Goal: Task Accomplishment & Management: Manage account settings

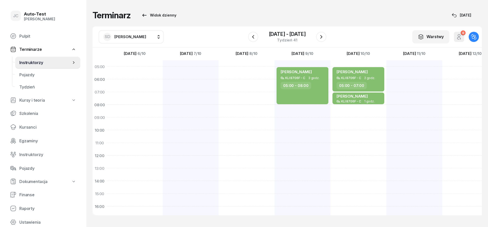
click at [132, 39] on span "[PERSON_NAME]" at bounding box center [130, 36] width 32 height 5
type input "olcz"
click at [127, 71] on span "[PERSON_NAME]" at bounding box center [132, 69] width 31 height 5
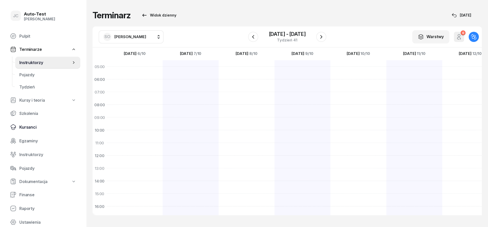
click at [29, 128] on span "Kursanci" at bounding box center [47, 127] width 57 height 5
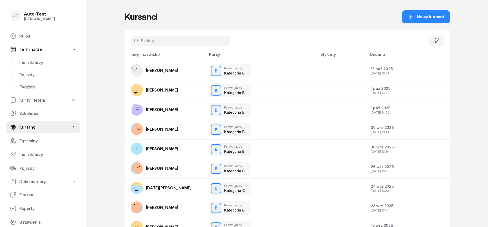
click at [140, 44] on input "text" at bounding box center [180, 41] width 99 height 10
type input "gal"
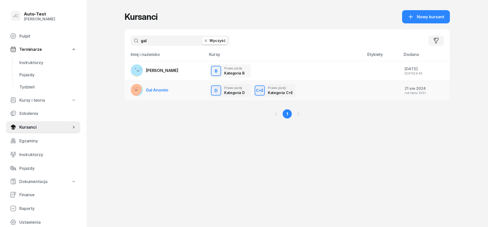
click at [163, 91] on span "Gal Anonim" at bounding box center [157, 89] width 22 height 5
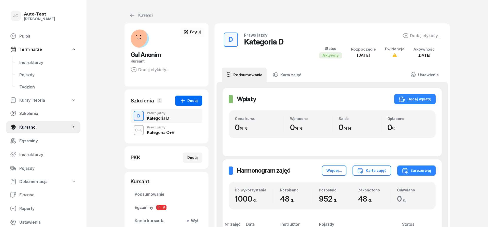
click at [191, 102] on div "Dodaj" at bounding box center [189, 101] width 18 height 6
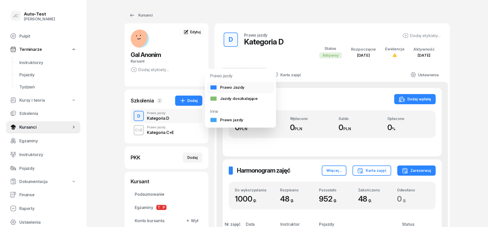
click at [233, 89] on div "Prawo Jazdy" at bounding box center [227, 87] width 35 height 5
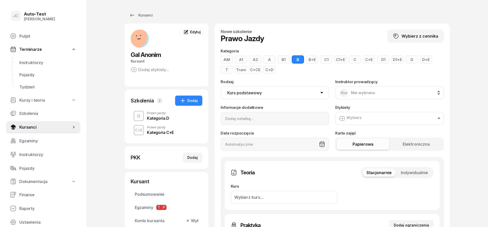
click at [349, 60] on button "C" at bounding box center [354, 59] width 12 height 8
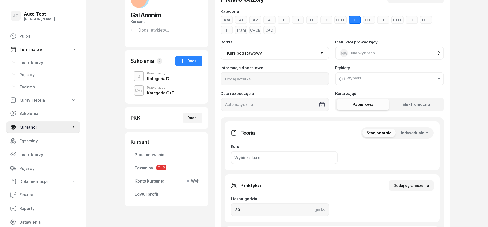
scroll to position [52, 0]
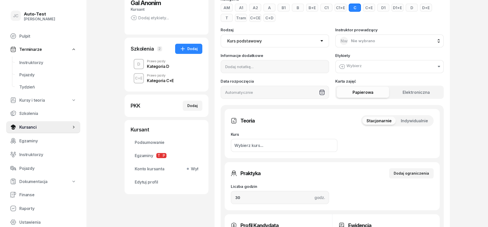
click at [413, 119] on span "Indywidualnie" at bounding box center [414, 120] width 27 height 5
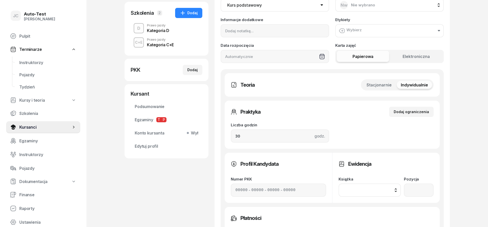
scroll to position [104, 0]
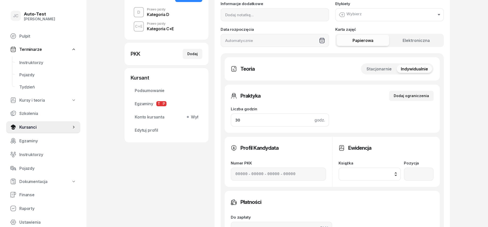
drag, startPoint x: 250, startPoint y: 118, endPoint x: 210, endPoint y: 120, distance: 39.7
click at [231, 120] on input "30" at bounding box center [280, 119] width 98 height 13
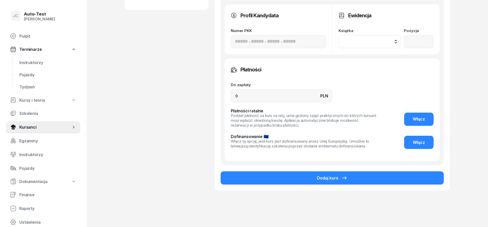
scroll to position [246, 0]
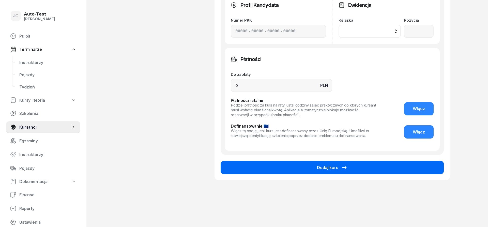
type input "1000"
click at [326, 167] on div "Dodaj kurs" at bounding box center [332, 167] width 30 height 6
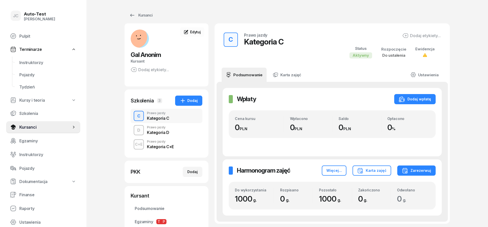
click at [162, 118] on div "Kategoria C" at bounding box center [158, 118] width 22 height 4
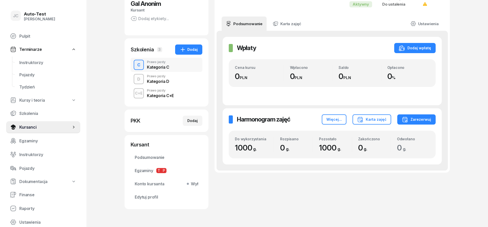
scroll to position [52, 0]
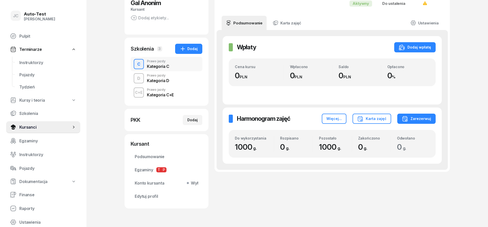
click at [165, 96] on div "Kategoria C+E" at bounding box center [160, 95] width 27 height 4
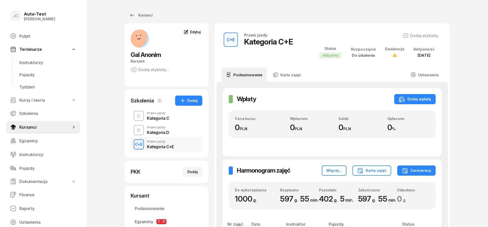
click at [164, 132] on div "Kategoria D" at bounding box center [158, 132] width 22 height 4
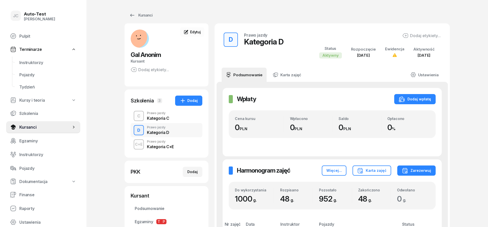
click at [164, 145] on div "Kategoria C+E" at bounding box center [160, 147] width 27 height 4
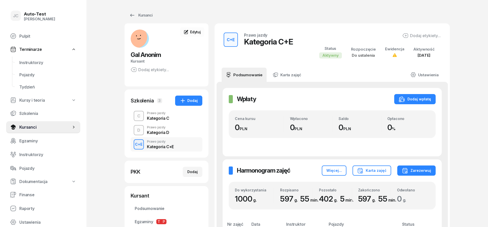
click at [165, 122] on div "C Prawo jazdy Kategoria C" at bounding box center [167, 116] width 72 height 14
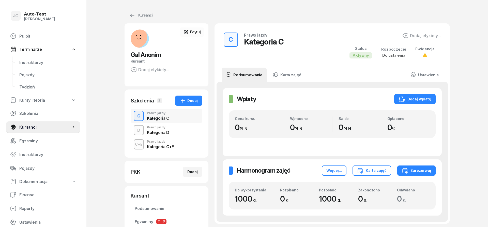
click at [166, 132] on div "Kategoria D" at bounding box center [158, 132] width 22 height 4
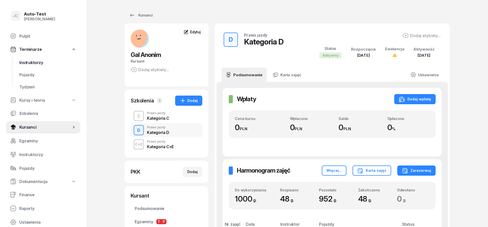
click at [41, 65] on link "Instruktorzy" at bounding box center [47, 62] width 65 height 12
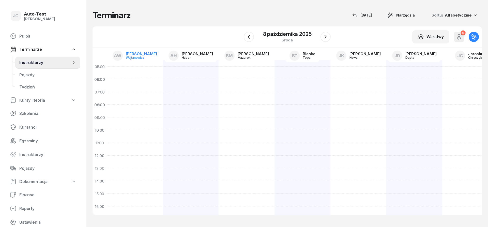
click at [138, 59] on link "AW [PERSON_NAME]" at bounding box center [134, 55] width 53 height 13
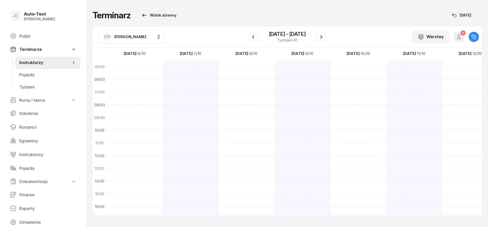
click at [140, 37] on span "[PERSON_NAME]" at bounding box center [130, 36] width 32 height 5
type input "olcz"
click at [140, 71] on div "SO [PERSON_NAME]" at bounding box center [136, 69] width 60 height 8
click at [255, 39] on icon "button" at bounding box center [253, 37] width 6 height 6
click at [254, 39] on icon "button" at bounding box center [253, 37] width 6 height 6
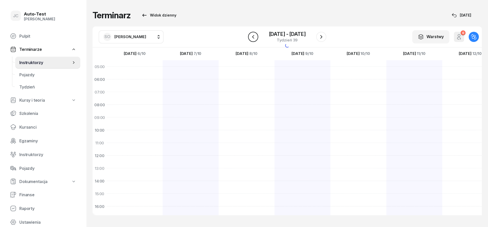
click at [254, 39] on icon "button" at bounding box center [253, 37] width 6 height 6
click at [320, 38] on icon "button" at bounding box center [321, 37] width 6 height 6
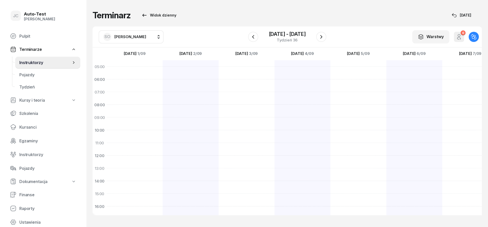
click at [297, 135] on div at bounding box center [302, 187] width 56 height 254
select select "10"
select select "12"
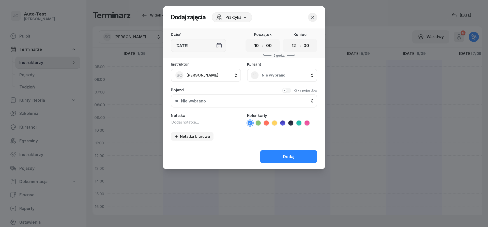
click at [280, 73] on span "Nie wybrano" at bounding box center [288, 75] width 52 height 5
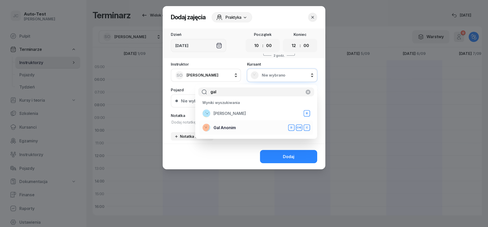
type input "gal"
click at [237, 128] on div "Gal Anonim D C+E C" at bounding box center [256, 127] width 108 height 8
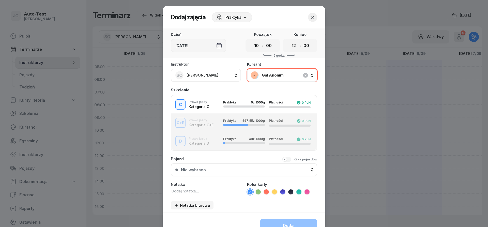
click at [209, 127] on div "C+E Prawo jazdy Kategoria C+E Praktyka 597:55 z 1000g Płatności 0 PLN" at bounding box center [243, 123] width 145 height 10
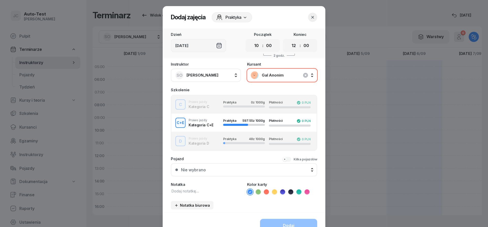
click at [205, 140] on div "D Prawo jazdy Kategoria D Praktyka 48 z 1000g Płatności 0 PLN" at bounding box center [243, 141] width 145 height 10
click at [206, 106] on div "C Prawo jazdy Kategoria C Praktyka 0 z 1000g Płatności 0 PLN" at bounding box center [243, 104] width 145 height 10
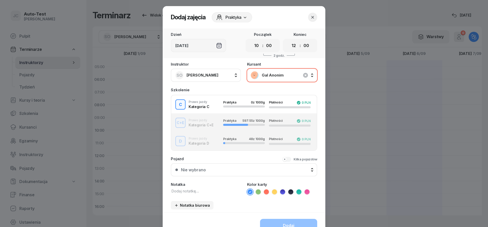
scroll to position [27, 0]
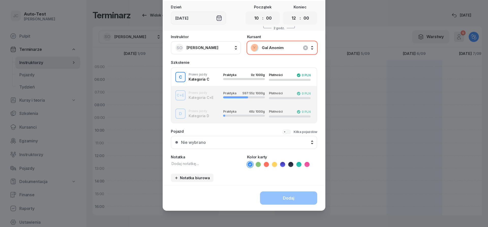
click at [219, 138] on button "Nie wybrano" at bounding box center [244, 142] width 146 height 13
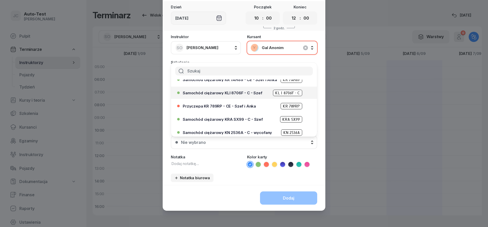
scroll to position [30, 0]
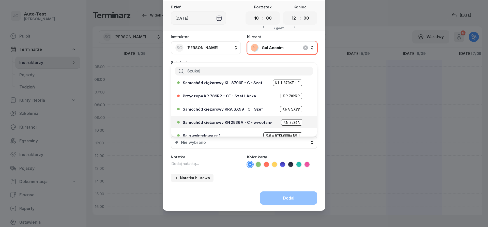
click at [243, 123] on span "Samochód ciężarowy KN 2536A - C - wycofany" at bounding box center [227, 122] width 89 height 4
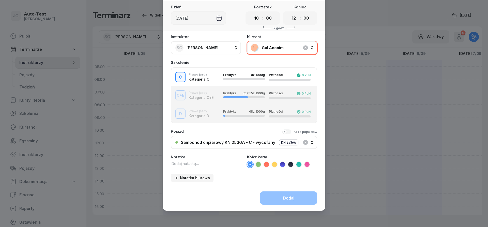
click at [256, 164] on icon at bounding box center [258, 164] width 5 height 5
click at [276, 197] on div "Dodaj" at bounding box center [244, 198] width 163 height 26
click at [277, 195] on div "Dodaj" at bounding box center [244, 198] width 163 height 26
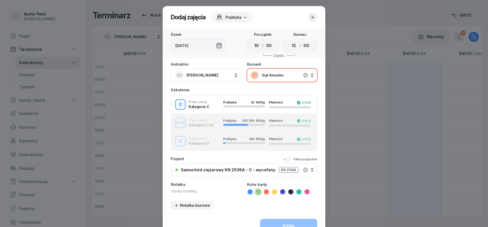
click at [279, 221] on div "Dodaj" at bounding box center [244, 225] width 163 height 26
click at [223, 107] on div "button" at bounding box center [244, 106] width 42 height 2
click at [217, 106] on div "C Prawo jazdy Kategoria C Praktyka 0 z 1000g Płatności 0 PLN" at bounding box center [243, 104] width 145 height 10
click at [233, 89] on div "Szkolenie" at bounding box center [244, 90] width 146 height 4
click at [266, 78] on div "Gal Anonim" at bounding box center [281, 75] width 63 height 8
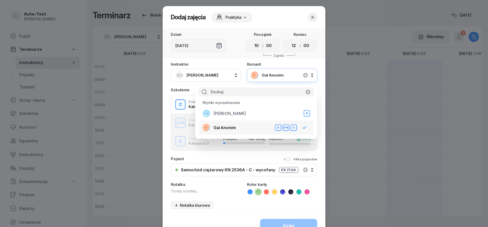
click at [245, 128] on div "Gal Anonim D C+E C" at bounding box center [249, 127] width 94 height 8
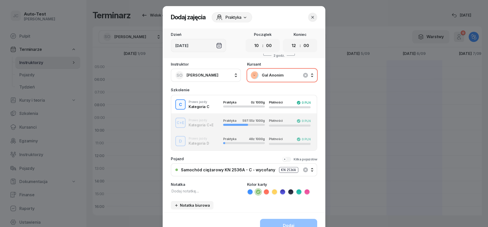
click at [250, 91] on div "Szkolenie" at bounding box center [244, 90] width 146 height 4
click at [305, 75] on icon "button" at bounding box center [305, 75] width 6 height 6
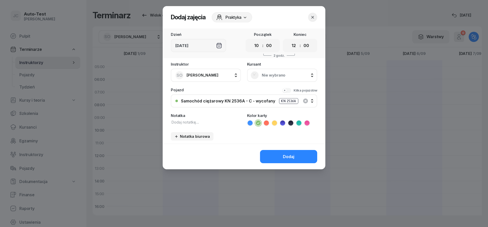
click at [278, 77] on span "Nie wybrano" at bounding box center [288, 75] width 52 height 5
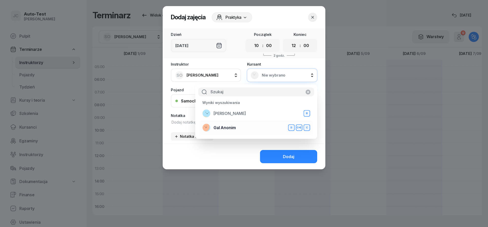
click at [240, 127] on div "Gal Anonim D C+E C" at bounding box center [256, 127] width 108 height 8
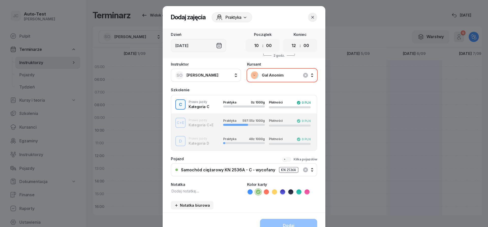
click at [257, 86] on div "Instruktor SO [PERSON_NAME] AW [PERSON_NAME] AH [PERSON_NAME] BM [PERSON_NAME] …" at bounding box center [244, 137] width 163 height 150
click at [310, 18] on button "button" at bounding box center [312, 17] width 9 height 9
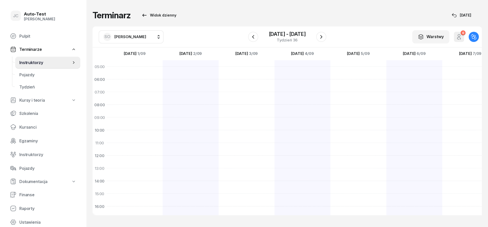
click at [138, 40] on div "SO [PERSON_NAME]" at bounding box center [124, 37] width 43 height 8
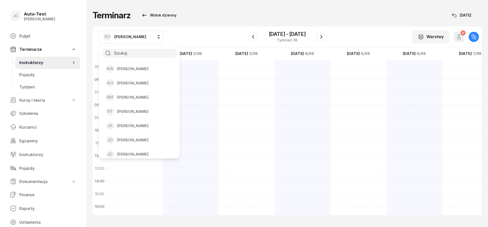
click at [195, 36] on div "SO [PERSON_NAME] AW [PERSON_NAME] AH [PERSON_NAME] BM [PERSON_NAME] BT [PERSON_…" at bounding box center [286, 36] width 389 height 21
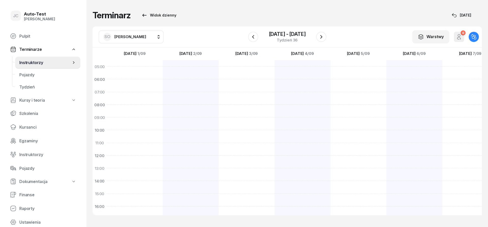
click at [149, 37] on button "SO [PERSON_NAME]" at bounding box center [131, 36] width 65 height 13
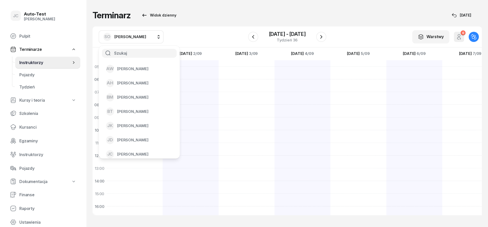
click at [185, 38] on div "SO [PERSON_NAME] AW [PERSON_NAME] AH [PERSON_NAME] BM [PERSON_NAME] BT [PERSON_…" at bounding box center [286, 36] width 389 height 21
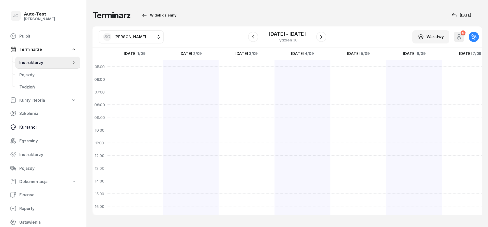
click at [32, 128] on span "Kursanci" at bounding box center [47, 127] width 57 height 5
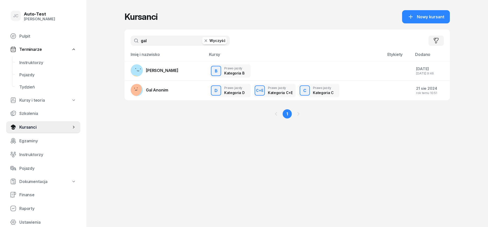
click at [208, 41] on icon "button" at bounding box center [205, 40] width 5 height 5
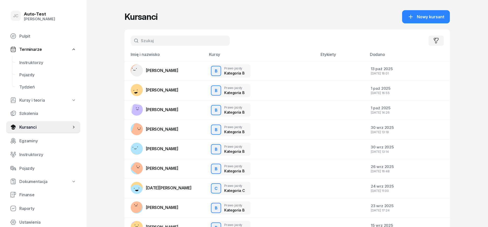
click at [416, 17] on div "Nowy kursant" at bounding box center [425, 17] width 37 height 6
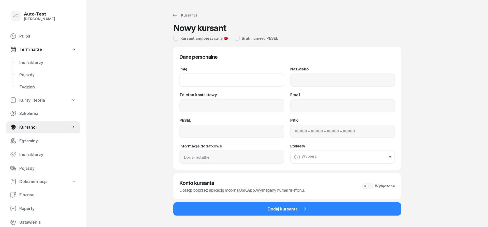
click at [233, 75] on input "Imię" at bounding box center [231, 79] width 105 height 13
type input "[PERSON_NAME]"
type input "[PERSON_NAME] - LOK"
click at [192, 106] on input "Telefon kontaktowy" at bounding box center [231, 105] width 105 height 13
click at [233, 128] on input at bounding box center [231, 131] width 105 height 13
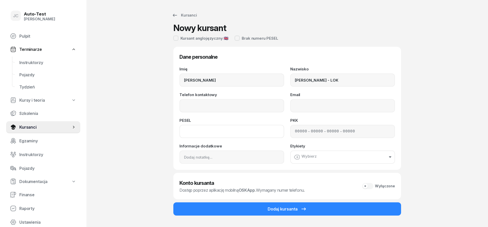
type input "0"
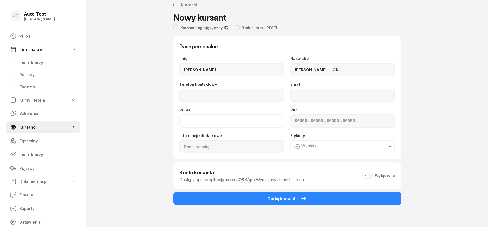
scroll to position [17, 0]
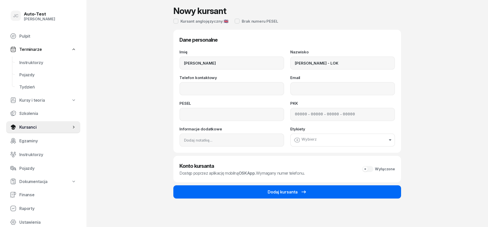
click at [283, 193] on div "Dodaj kursanta" at bounding box center [286, 192] width 39 height 6
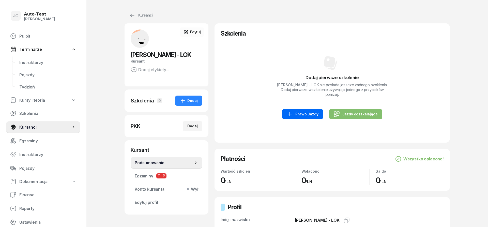
click at [301, 111] on div "Prawo Jazdy" at bounding box center [301, 114] width 31 height 6
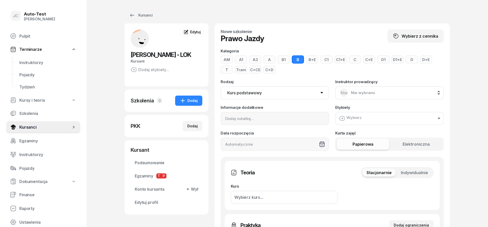
click at [353, 61] on button "C" at bounding box center [354, 59] width 12 height 8
click at [412, 173] on span "Indywidualnie" at bounding box center [414, 172] width 27 height 5
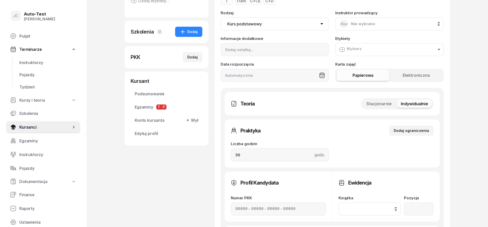
scroll to position [78, 0]
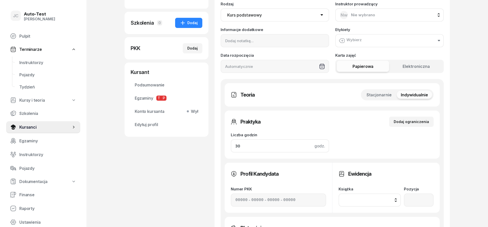
drag, startPoint x: 255, startPoint y: 147, endPoint x: 224, endPoint y: 148, distance: 30.7
click at [231, 148] on input "30" at bounding box center [280, 145] width 98 height 13
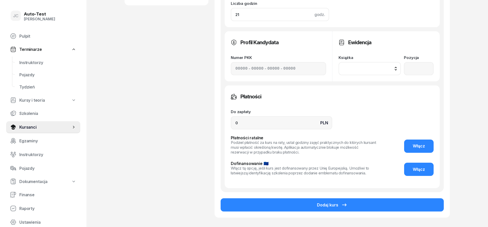
scroll to position [246, 0]
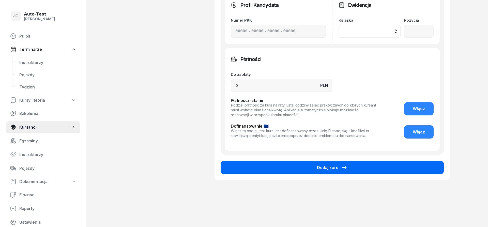
type input "21"
click at [313, 166] on button "Dodaj kurs" at bounding box center [331, 167] width 223 height 13
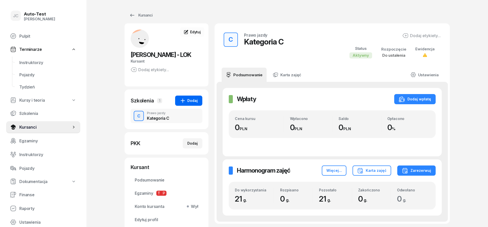
click at [184, 102] on icon "button" at bounding box center [183, 101] width 6 height 6
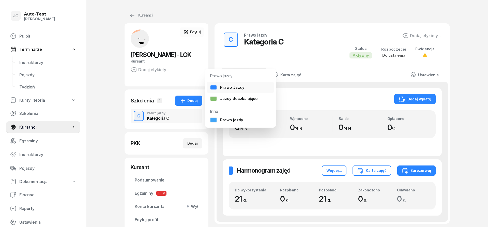
click at [225, 89] on div "Prawo Jazdy" at bounding box center [227, 87] width 35 height 5
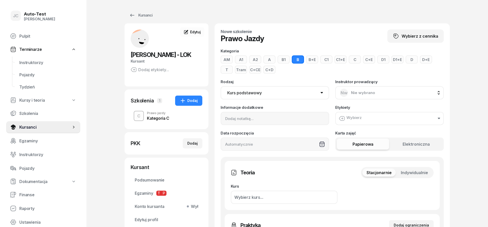
click at [364, 60] on button "C+E" at bounding box center [369, 59] width 12 height 8
click at [411, 169] on div "Stacjonarnie Indywidualnie" at bounding box center [397, 172] width 73 height 11
click at [411, 171] on span "Indywidualnie" at bounding box center [414, 172] width 27 height 5
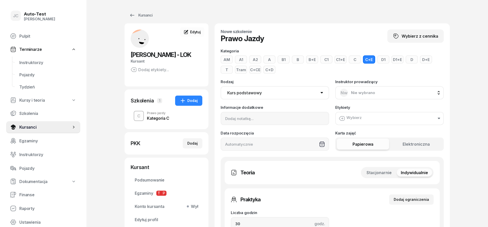
scroll to position [78, 0]
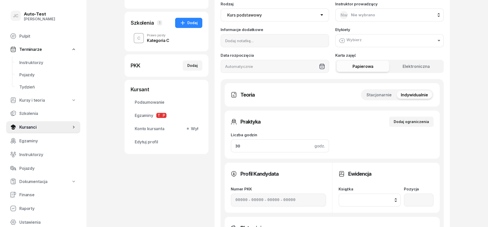
drag, startPoint x: 264, startPoint y: 144, endPoint x: 209, endPoint y: 150, distance: 55.2
click at [231, 150] on input "30" at bounding box center [280, 145] width 98 height 13
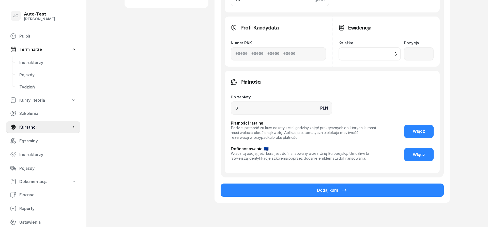
scroll to position [233, 0]
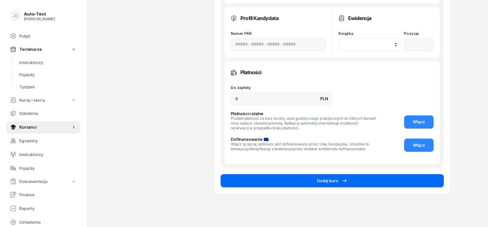
type input "26"
click at [328, 187] on button "Dodaj kurs" at bounding box center [331, 180] width 223 height 13
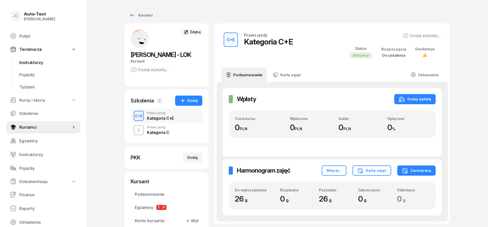
click at [42, 64] on span "Instruktorzy" at bounding box center [47, 62] width 57 height 5
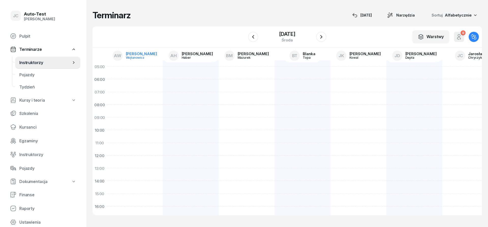
click at [137, 54] on div "[PERSON_NAME]" at bounding box center [141, 54] width 31 height 4
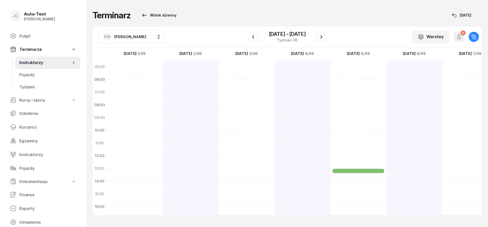
click at [135, 36] on span "[PERSON_NAME]" at bounding box center [130, 36] width 32 height 5
type input "olcz"
click at [145, 67] on div "SO [PERSON_NAME]" at bounding box center [136, 69] width 60 height 8
click at [299, 133] on div at bounding box center [302, 187] width 56 height 254
select select "10"
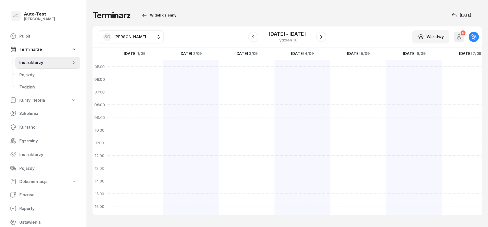
select select "12"
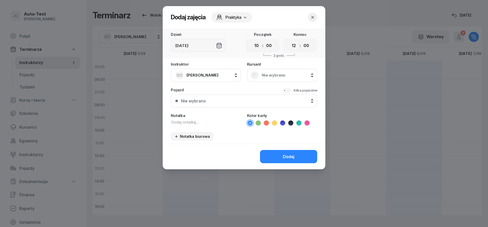
click at [282, 73] on div "Nie wybrano" at bounding box center [281, 75] width 63 height 8
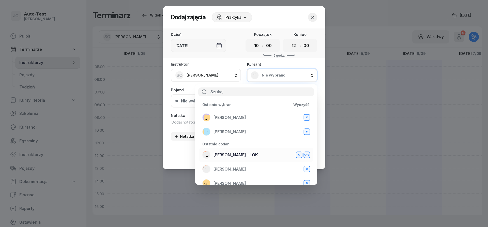
click at [246, 156] on div "[PERSON_NAME] - LOK C C+E" at bounding box center [256, 155] width 108 height 8
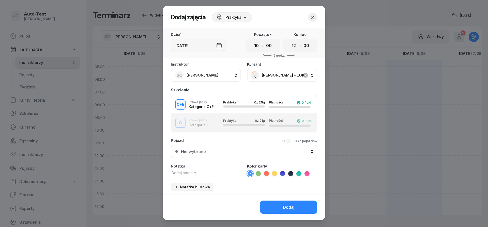
drag, startPoint x: 212, startPoint y: 122, endPoint x: 214, endPoint y: 139, distance: 17.6
click at [212, 122] on div "C Prawo jazdy Kategoria C Praktyka 0 z 21g Płatności 0 PLN" at bounding box center [243, 123] width 145 height 10
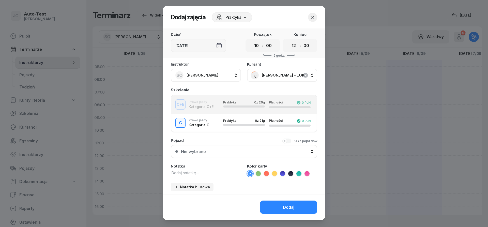
click at [221, 154] on button "Nie wybrano" at bounding box center [244, 151] width 146 height 13
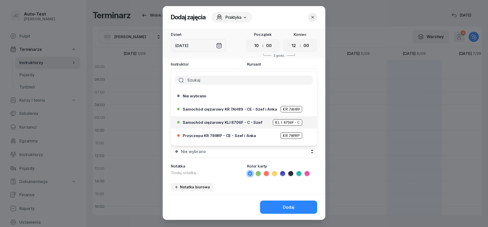
scroll to position [30, 0]
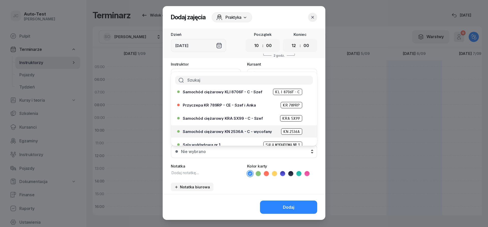
click at [239, 131] on span "Samochód ciężarowy KN 2536A - C - wycofany" at bounding box center [227, 132] width 89 height 4
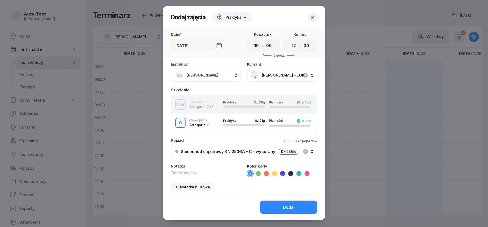
click at [258, 174] on icon at bounding box center [258, 173] width 5 height 5
click at [277, 210] on button "Dodaj" at bounding box center [288, 206] width 57 height 13
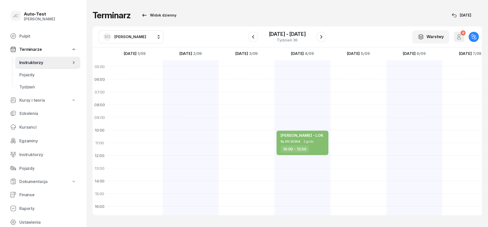
click at [348, 132] on div at bounding box center [358, 187] width 56 height 254
select select "10"
select select "12"
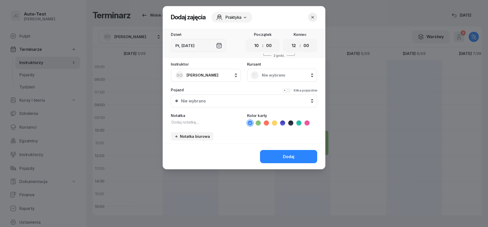
click at [284, 74] on span "Nie wybrano" at bounding box center [288, 75] width 52 height 5
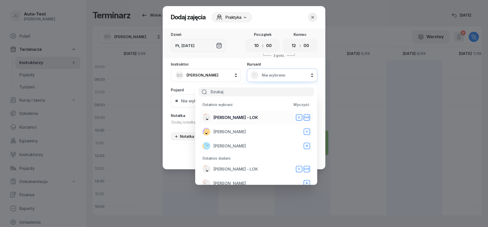
click at [237, 118] on span "[PERSON_NAME] - LOK" at bounding box center [235, 117] width 44 height 5
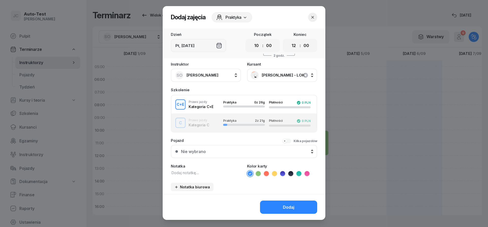
click at [221, 127] on button "C Prawo jazdy Kategoria C Praktyka 2 z 21g Płatności 0 PLN" at bounding box center [243, 123] width 145 height 18
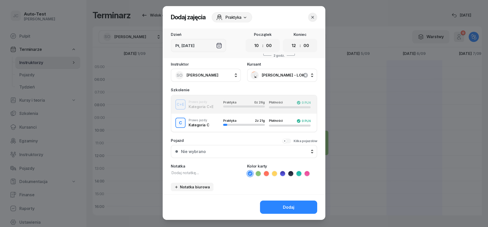
click at [228, 154] on button "Nie wybrano" at bounding box center [244, 151] width 146 height 13
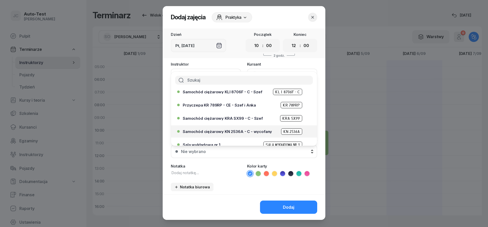
click at [243, 132] on span "Samochód ciężarowy KN 2536A - C - wycofany" at bounding box center [227, 132] width 89 height 4
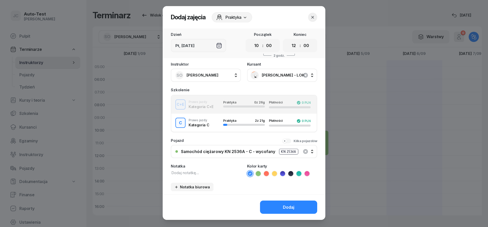
click at [260, 174] on icon at bounding box center [258, 173] width 5 height 5
click at [278, 204] on button "Dodaj" at bounding box center [288, 206] width 57 height 13
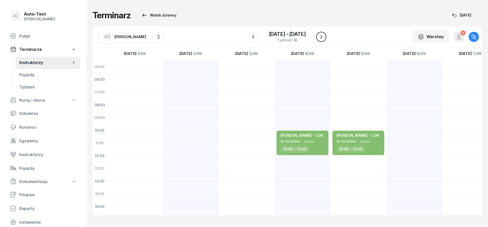
click at [322, 38] on icon "button" at bounding box center [321, 37] width 6 height 6
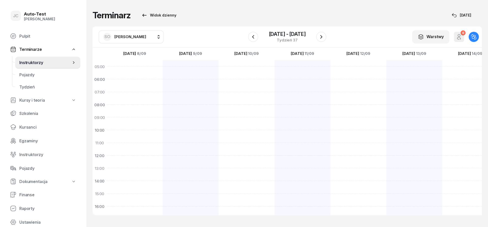
click at [147, 133] on div at bounding box center [135, 187] width 56 height 254
select select "10"
select select "12"
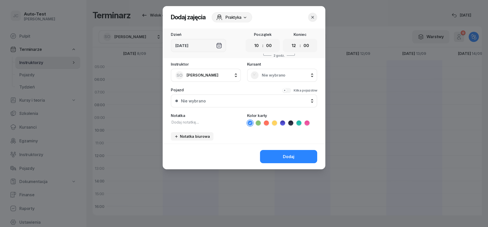
click at [265, 78] on div "Nie wybrano" at bounding box center [281, 75] width 63 height 8
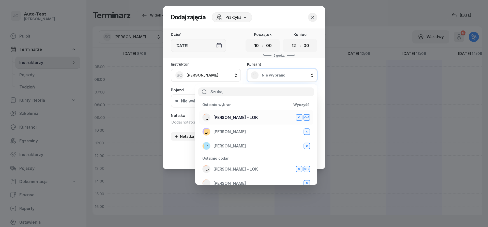
click at [237, 119] on span "[PERSON_NAME] - LOK" at bounding box center [235, 117] width 44 height 5
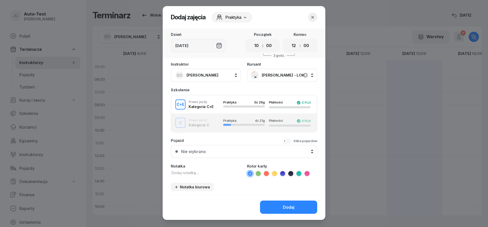
click at [211, 121] on div "C Prawo jazdy Kategoria C Praktyka 4 z 21g Płatności 0 PLN" at bounding box center [243, 123] width 145 height 10
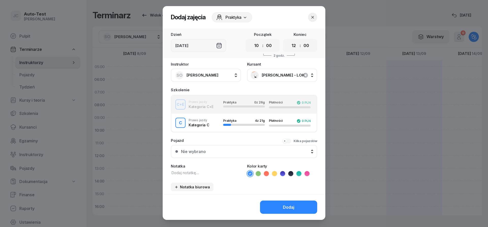
click at [220, 144] on div "Pojazd Kilka pojazdów Nie wybrano Nie wybrano Samochód ciężarowy KR 7AH89 - CE …" at bounding box center [244, 148] width 146 height 20
click at [234, 150] on div "Nie wybrano" at bounding box center [247, 151] width 132 height 5
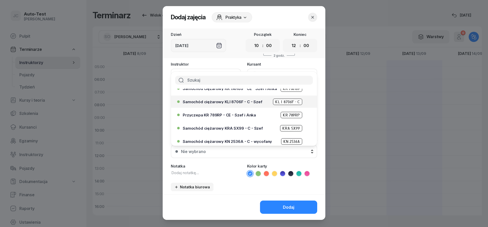
scroll to position [30, 0]
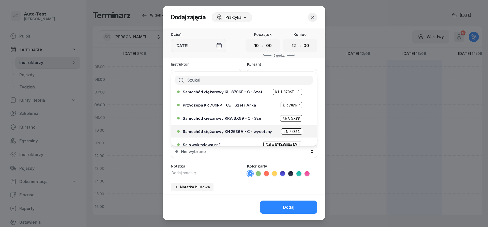
click at [241, 131] on span "Samochód ciężarowy KN 2536A - C - wycofany" at bounding box center [227, 132] width 89 height 4
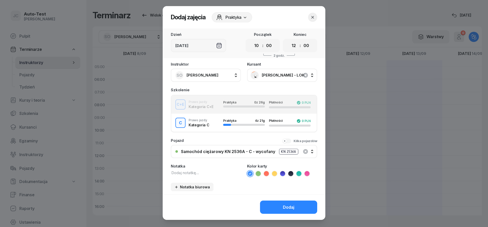
click at [259, 174] on icon at bounding box center [258, 173] width 5 height 5
click at [283, 212] on button "Dodaj" at bounding box center [288, 206] width 57 height 13
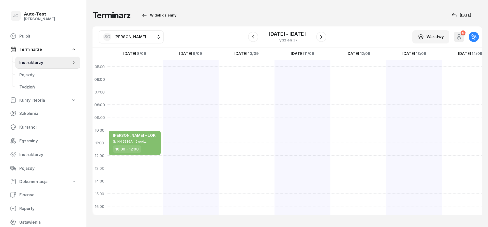
click at [194, 136] on div at bounding box center [191, 187] width 56 height 254
select select "10"
select select "12"
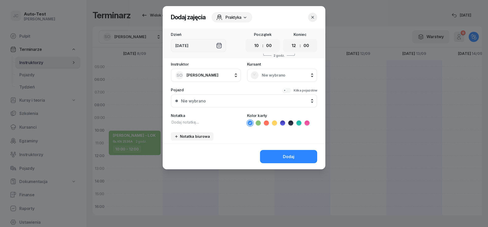
click at [279, 76] on span "Nie wybrano" at bounding box center [288, 75] width 52 height 5
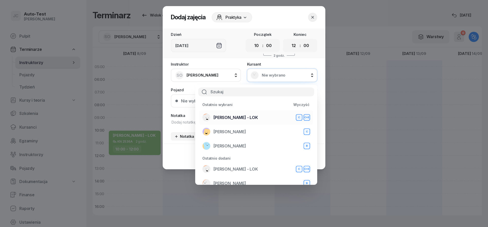
click at [253, 119] on div "[PERSON_NAME] - LOK C C+E" at bounding box center [256, 117] width 108 height 8
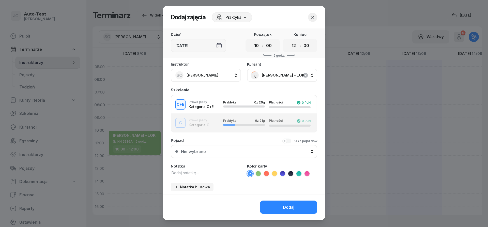
click at [214, 125] on div "C Prawo jazdy Kategoria C Praktyka 6 z 21g Płatności 0 PLN" at bounding box center [243, 123] width 145 height 10
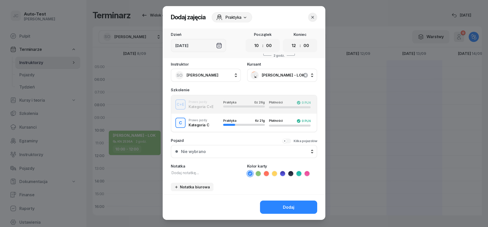
click at [227, 154] on button "Nie wybrano" at bounding box center [244, 151] width 146 height 13
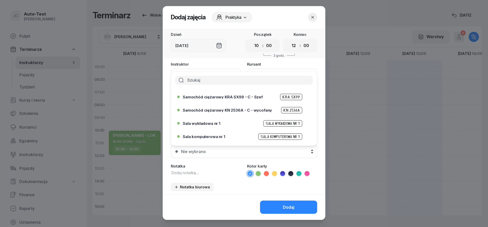
scroll to position [61, 0]
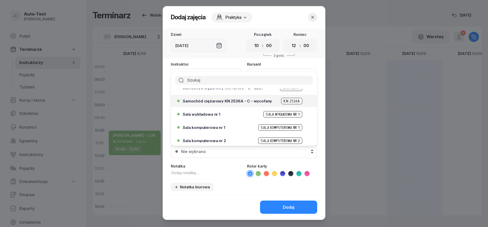
click at [240, 103] on div "Samochód ciężarowy KN 2536A - C - wycofany KN 2536A" at bounding box center [245, 101] width 125 height 6
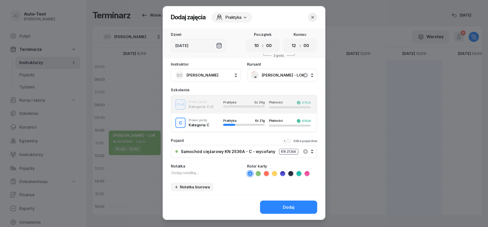
click at [260, 174] on icon at bounding box center [258, 173] width 5 height 5
click at [277, 202] on button "Dodaj" at bounding box center [288, 206] width 57 height 13
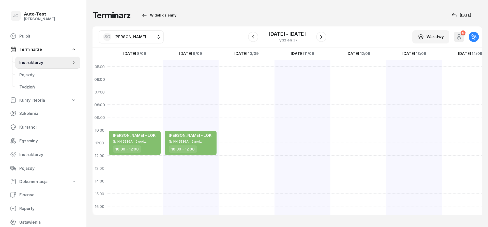
click at [241, 135] on div at bounding box center [246, 187] width 56 height 254
select select "10"
select select "12"
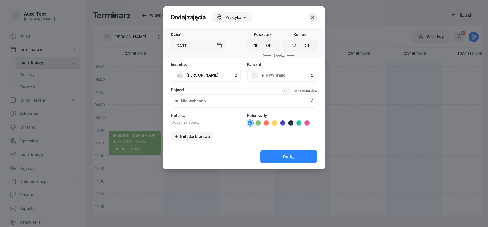
click at [292, 70] on div "Nie wybrano" at bounding box center [282, 75] width 70 height 13
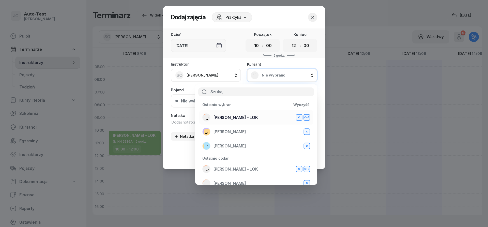
click at [248, 116] on div "[PERSON_NAME] - LOK C C+E" at bounding box center [256, 117] width 108 height 8
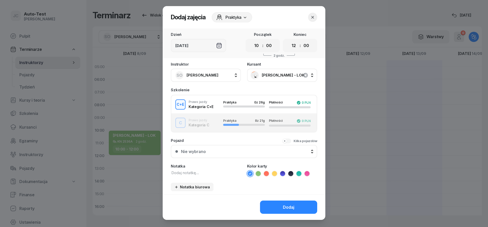
click at [229, 129] on button "C Prawo jazdy Kategoria C Praktyka 8 z 21g Płatności 0 PLN" at bounding box center [243, 123] width 145 height 18
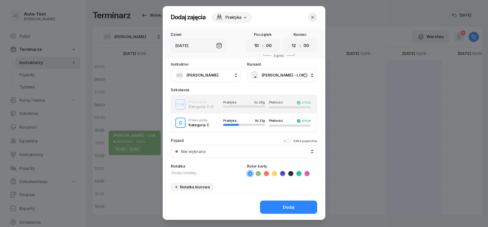
click at [229, 155] on button "Nie wybrano" at bounding box center [244, 151] width 146 height 13
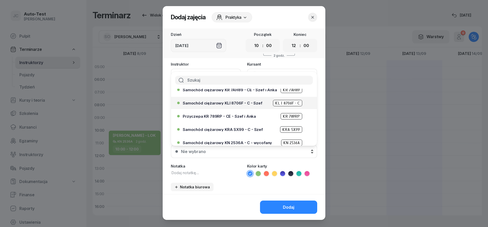
scroll to position [30, 0]
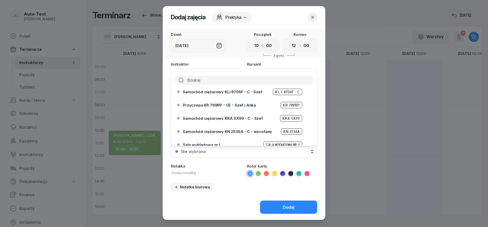
click at [258, 172] on icon at bounding box center [258, 173] width 5 height 5
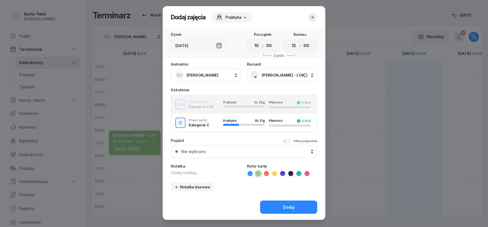
click at [208, 149] on div "Nie wybrano" at bounding box center [247, 151] width 132 height 5
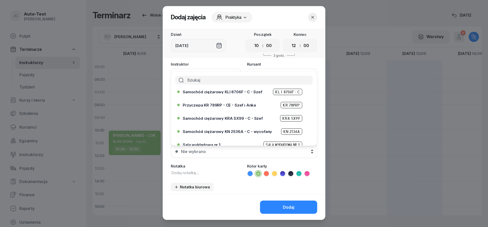
scroll to position [61, 0]
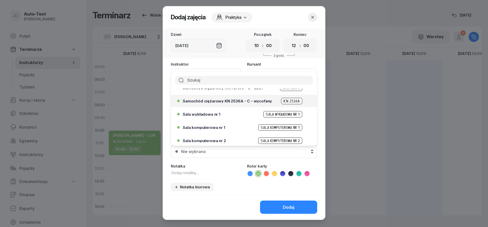
click at [228, 101] on span "Samochód ciężarowy KN 2536A - C - wycofany" at bounding box center [227, 101] width 89 height 4
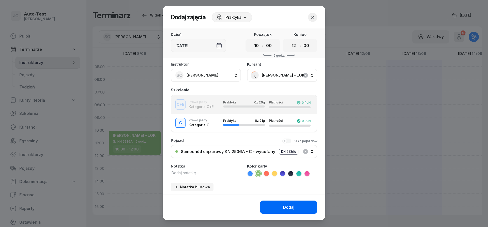
click at [285, 205] on div "Dodaj" at bounding box center [288, 207] width 11 height 5
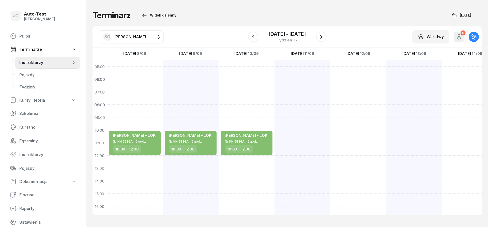
click at [300, 137] on div at bounding box center [302, 187] width 56 height 254
select select "10"
select select "12"
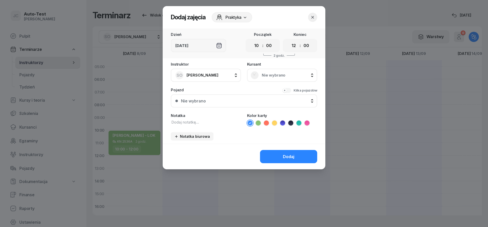
click at [269, 78] on div "Nie wybrano" at bounding box center [281, 75] width 63 height 8
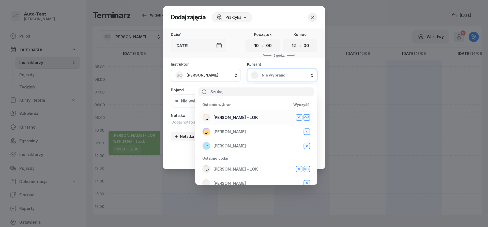
click at [247, 120] on div "[PERSON_NAME] - LOK C C+E" at bounding box center [256, 117] width 108 height 8
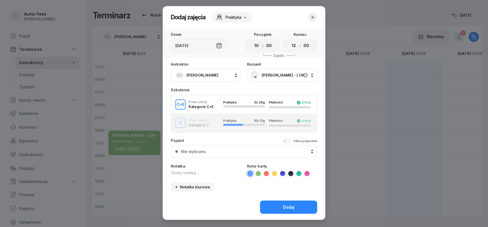
click at [211, 125] on div "C Prawo jazdy Kategoria C Praktyka 10 z 21g Płatności 0 PLN" at bounding box center [243, 123] width 145 height 10
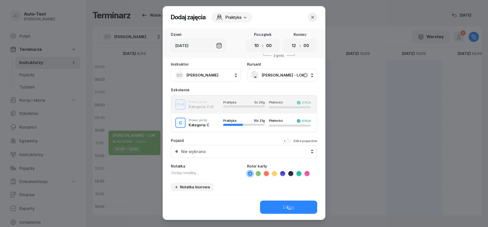
click at [223, 153] on div "Nie wybrano" at bounding box center [247, 151] width 132 height 5
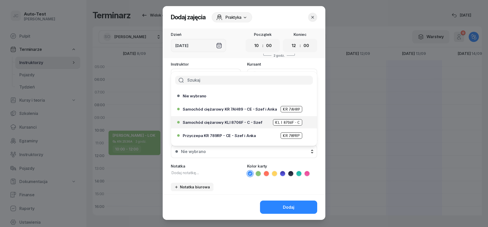
scroll to position [30, 0]
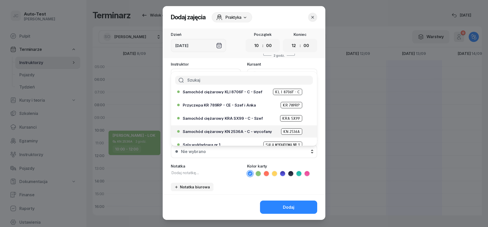
click at [241, 132] on span "Samochód ciężarowy KN 2536A - C - wycofany" at bounding box center [227, 132] width 89 height 4
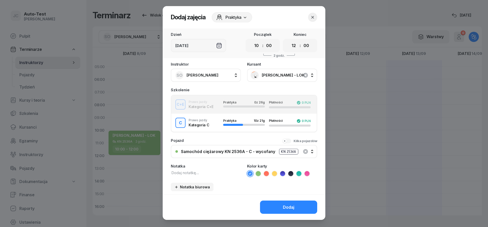
click at [257, 172] on icon at bounding box center [258, 173] width 5 height 5
click at [275, 203] on button "Dodaj" at bounding box center [288, 206] width 57 height 13
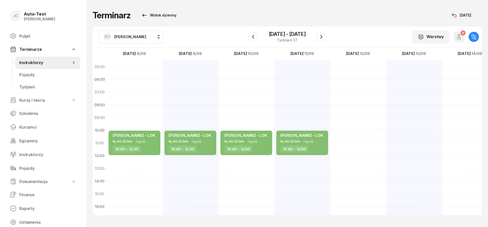
click at [353, 145] on div at bounding box center [358, 187] width 56 height 254
select select "11"
select select "13"
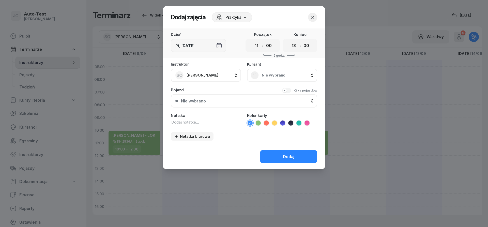
click at [285, 79] on div "Nie wybrano" at bounding box center [281, 75] width 63 height 8
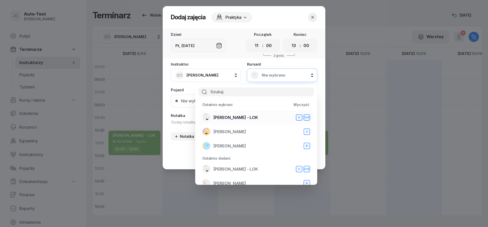
click at [231, 118] on span "[PERSON_NAME] - LOK" at bounding box center [235, 117] width 44 height 5
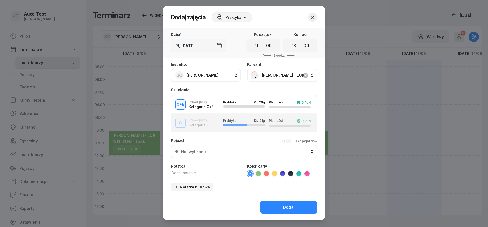
click at [217, 124] on div "C Prawo jazdy Kategoria C Praktyka 12 z 21g Płatności 0 PLN" at bounding box center [243, 123] width 145 height 10
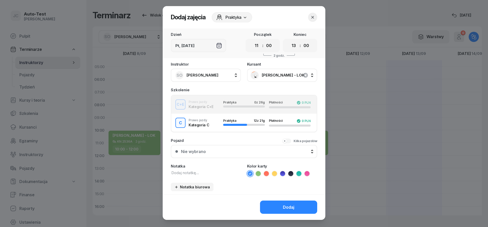
click at [228, 151] on div "Nie wybrano" at bounding box center [247, 151] width 132 height 5
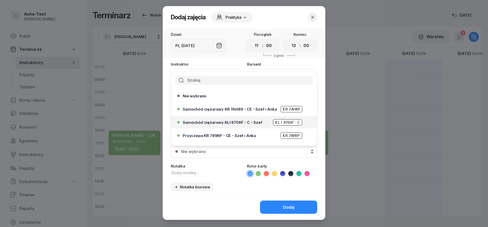
scroll to position [30, 0]
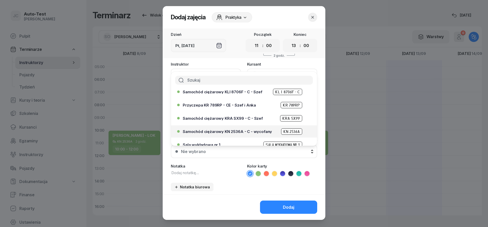
click at [244, 130] on span "Samochód ciężarowy KN 2536A - C - wycofany" at bounding box center [227, 132] width 89 height 4
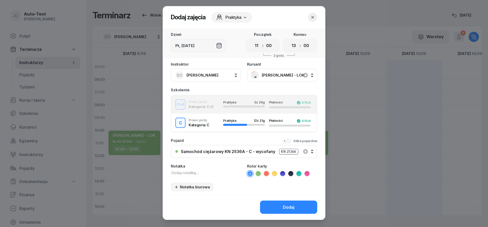
click at [259, 174] on icon at bounding box center [258, 173] width 5 height 5
click at [275, 203] on button "Dodaj" at bounding box center [288, 206] width 57 height 13
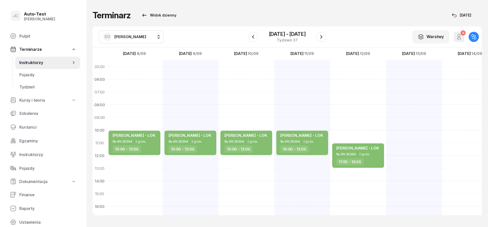
scroll to position [0, 0]
click at [321, 39] on icon "button" at bounding box center [321, 37] width 6 height 6
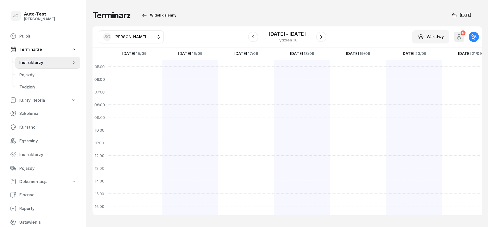
click at [145, 139] on div at bounding box center [134, 187] width 56 height 254
select select "10"
select select "12"
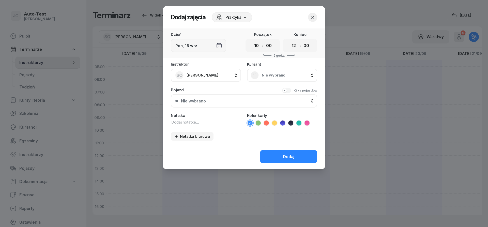
scroll to position [0, 0]
click at [268, 77] on div "Nie wybrano" at bounding box center [281, 75] width 63 height 8
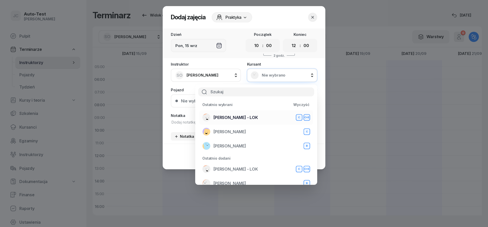
click at [244, 116] on span "[PERSON_NAME] - LOK" at bounding box center [235, 117] width 44 height 5
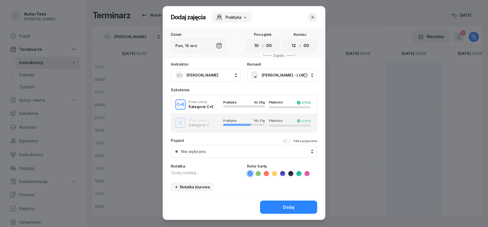
click at [222, 150] on div "Nie wybrano" at bounding box center [247, 151] width 132 height 5
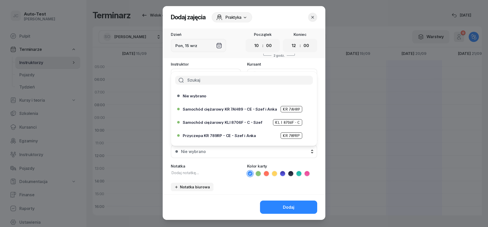
click at [205, 154] on button "Nie wybrano" at bounding box center [244, 151] width 146 height 13
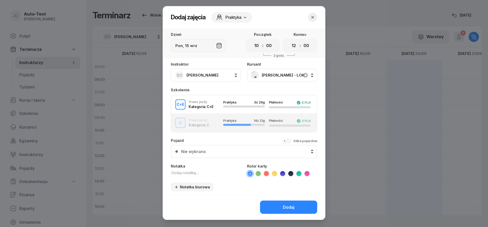
click at [212, 133] on div "Instruktor SO [PERSON_NAME] AW [PERSON_NAME] AH [PERSON_NAME] BM [PERSON_NAME] …" at bounding box center [244, 128] width 163 height 132
click at [210, 118] on div "C Prawo jazdy Kategoria C Praktyka 14 z 21g Płatności 0 PLN" at bounding box center [243, 123] width 145 height 10
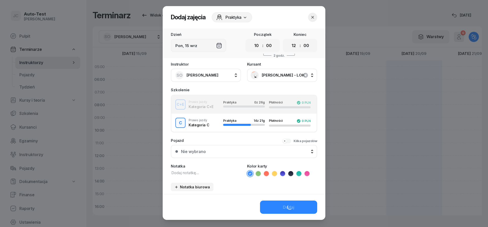
click at [212, 125] on div "C Prawo jazdy Kategoria C Praktyka 14 z 21g Płatności 0 PLN" at bounding box center [243, 123] width 145 height 10
click at [221, 151] on div "Nie wybrano" at bounding box center [247, 151] width 132 height 5
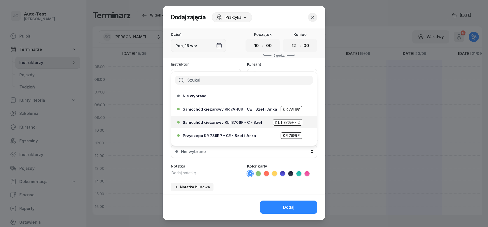
scroll to position [30, 0]
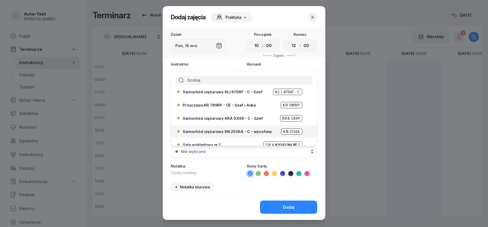
click at [242, 132] on span "Samochód ciężarowy KN 2536A - C - wycofany" at bounding box center [227, 132] width 89 height 4
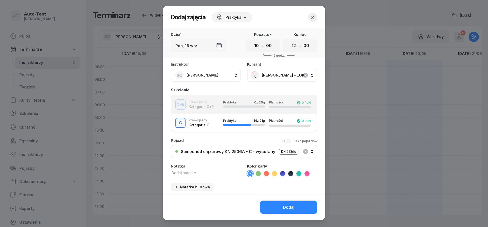
click at [258, 174] on icon at bounding box center [258, 173] width 2 height 2
click at [278, 203] on button "Dodaj" at bounding box center [288, 206] width 57 height 13
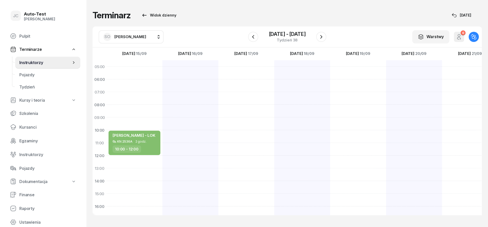
click at [192, 133] on div at bounding box center [190, 187] width 56 height 254
select select "10"
select select "12"
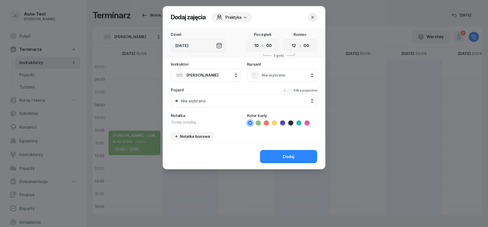
click at [272, 73] on div "Nie wybrano" at bounding box center [281, 75] width 63 height 8
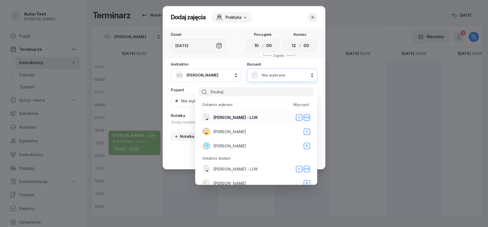
click at [245, 119] on span "[PERSON_NAME] - LOK" at bounding box center [235, 117] width 44 height 5
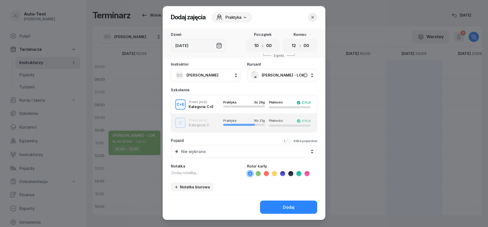
click at [217, 127] on div "C Prawo jazdy Kategoria C Praktyka 16 z 21g Płatności 0 PLN" at bounding box center [243, 123] width 145 height 10
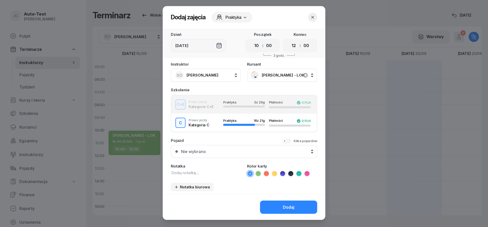
click at [223, 153] on div "Nie wybrano" at bounding box center [247, 151] width 132 height 5
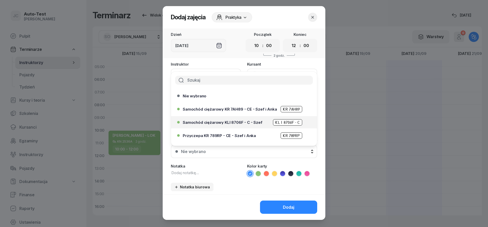
scroll to position [30, 0]
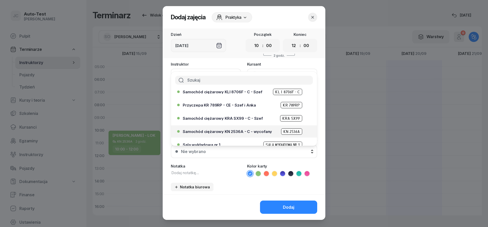
click at [237, 131] on span "Samochód ciężarowy KN 2536A - C - wycofany" at bounding box center [227, 132] width 89 height 4
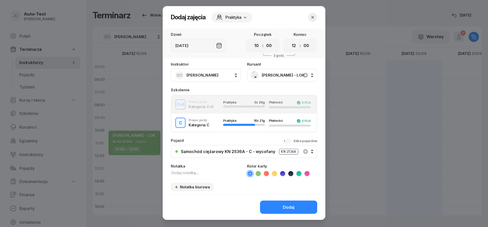
click at [260, 174] on icon at bounding box center [258, 173] width 5 height 5
click at [275, 205] on button "Dodaj" at bounding box center [288, 206] width 57 height 13
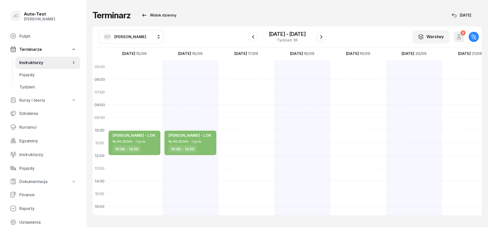
click at [295, 135] on div at bounding box center [302, 187] width 56 height 254
select select "10"
select select "12"
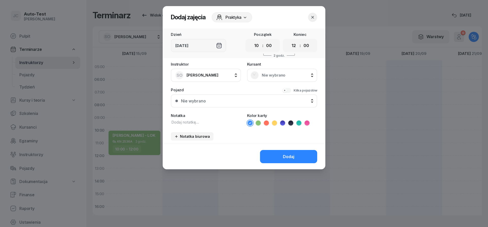
click at [273, 77] on span "Nie wybrano" at bounding box center [288, 75] width 52 height 5
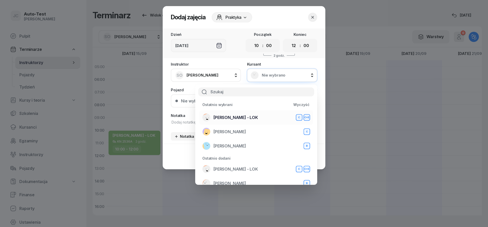
click at [238, 118] on span "[PERSON_NAME] - LOK" at bounding box center [235, 117] width 44 height 5
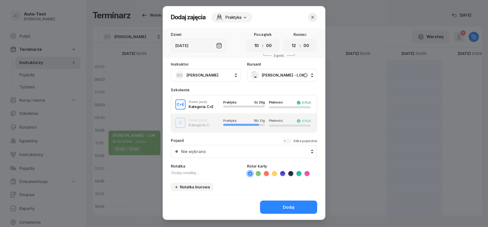
click at [223, 130] on button "C Prawo jazdy Kategoria C Praktyka 18 z 21g Płatności 0 PLN" at bounding box center [243, 123] width 145 height 18
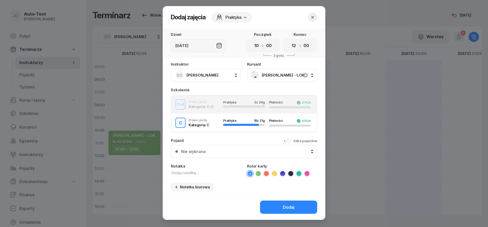
click at [223, 158] on div "Instruktor SO [PERSON_NAME] AW [PERSON_NAME] AH [PERSON_NAME] BM [PERSON_NAME] …" at bounding box center [244, 128] width 163 height 132
click at [223, 151] on div "Nie wybrano" at bounding box center [247, 151] width 132 height 5
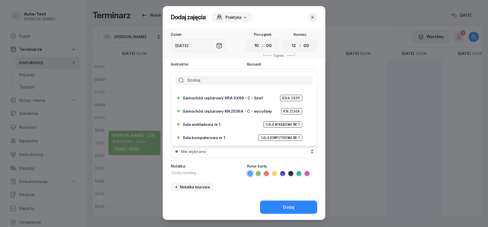
scroll to position [61, 0]
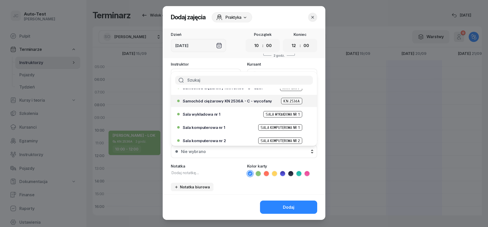
click at [233, 102] on span "Samochód ciężarowy KN 2536A - C - wycofany" at bounding box center [227, 101] width 89 height 4
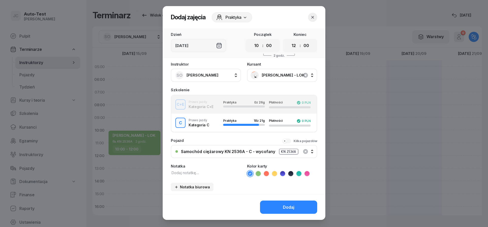
click at [258, 174] on icon at bounding box center [258, 173] width 5 height 5
click at [279, 203] on button "Dodaj" at bounding box center [288, 206] width 57 height 13
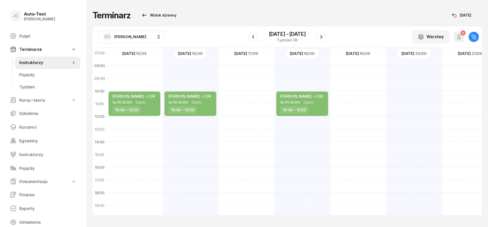
scroll to position [61, 0]
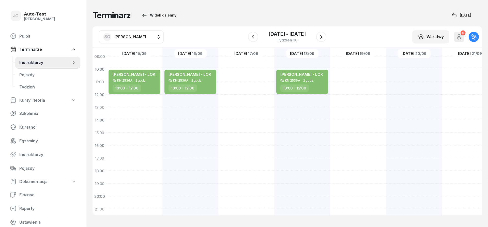
click at [353, 112] on div at bounding box center [358, 126] width 56 height 254
select select "13"
select select "15"
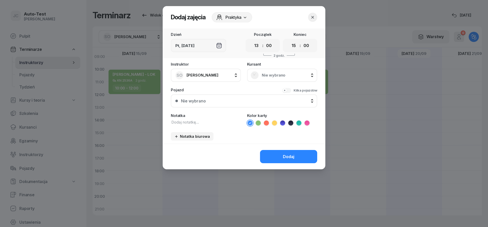
click at [258, 76] on rect at bounding box center [254, 75] width 11 height 11
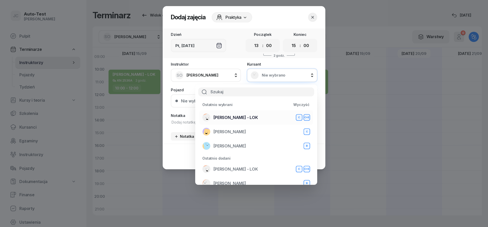
click at [247, 116] on div "[PERSON_NAME] - LOK C C+E" at bounding box center [256, 117] width 108 height 8
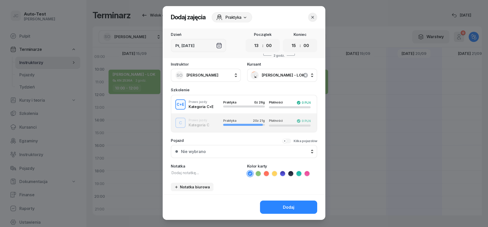
click at [232, 151] on div "Nie wybrano" at bounding box center [247, 151] width 132 height 5
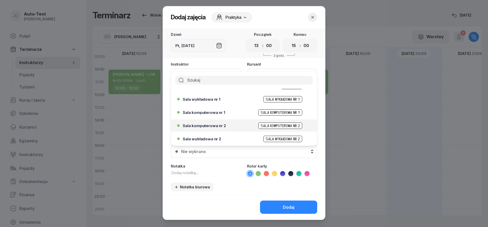
scroll to position [76, 0]
click at [319, 99] on div "Instruktor SO [PERSON_NAME] AW [PERSON_NAME] AH [PERSON_NAME] BM [PERSON_NAME] …" at bounding box center [244, 128] width 163 height 132
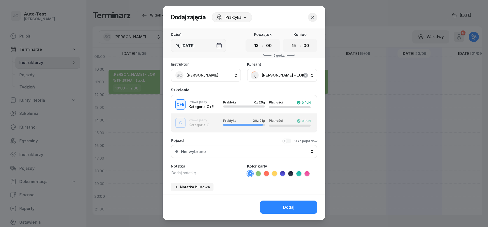
click at [216, 102] on div "C+E Prawo jazdy Kategoria C+E Praktyka 0 z 26g Płatności 0 PLN" at bounding box center [243, 104] width 145 height 10
click at [206, 149] on button "Nie wybrano" at bounding box center [244, 151] width 146 height 13
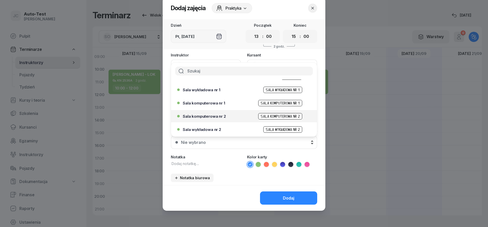
scroll to position [0, 0]
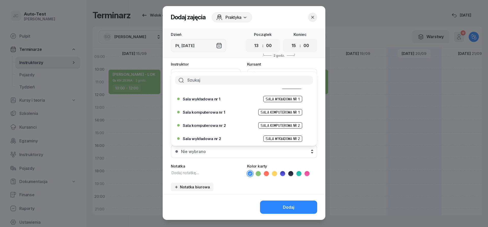
drag, startPoint x: 222, startPoint y: 164, endPoint x: 216, endPoint y: 168, distance: 7.6
click at [222, 164] on div "Instruktor SO [PERSON_NAME] AW [PERSON_NAME] AH [PERSON_NAME] BM [PERSON_NAME] …" at bounding box center [244, 128] width 163 height 132
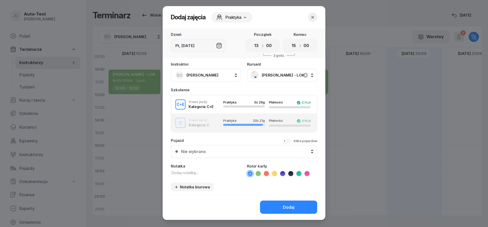
click at [204, 108] on div "C+E Prawo jazdy Kategoria C+E Praktyka 0 z 26g Płatności 0 PLN" at bounding box center [243, 104] width 145 height 10
click at [218, 103] on div "C+E Prawo jazdy Kategoria C+E Praktyka 0 z 26g Płatności 0 PLN" at bounding box center [243, 104] width 145 height 10
click at [221, 154] on button "Nie wybrano" at bounding box center [244, 151] width 146 height 13
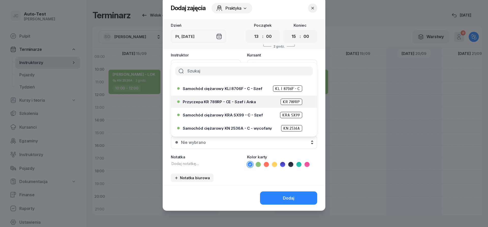
scroll to position [15, 0]
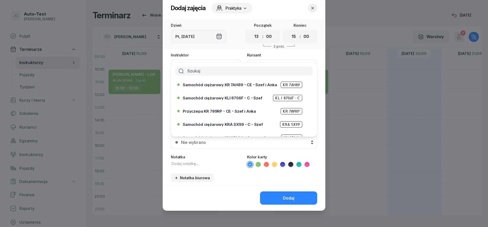
click at [312, 9] on icon "button" at bounding box center [312, 8] width 5 height 5
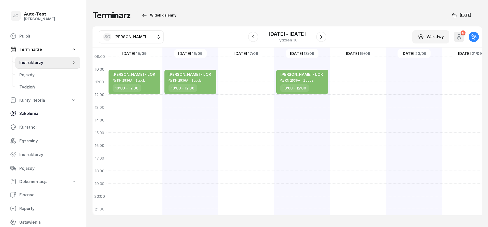
click at [43, 116] on link "Szkolenia" at bounding box center [43, 113] width 74 height 12
select select "createdAt-desc"
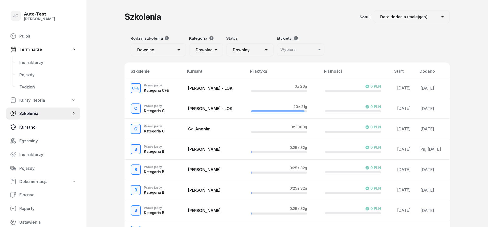
click at [38, 131] on link "Kursanci" at bounding box center [43, 127] width 74 height 12
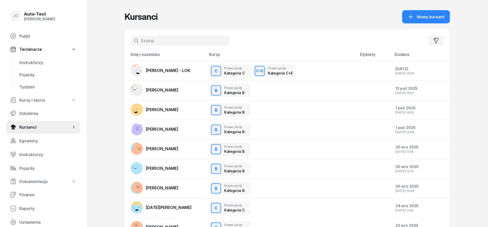
click at [154, 39] on input "text" at bounding box center [180, 41] width 99 height 10
click at [172, 73] on link "[PERSON_NAME] - LOK" at bounding box center [161, 70] width 60 height 12
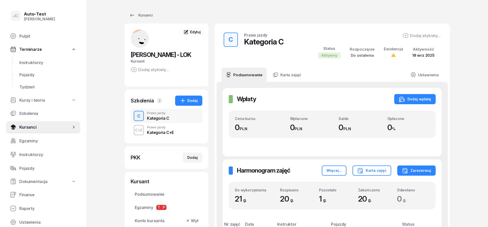
click at [162, 132] on div "Kategoria C+E" at bounding box center [160, 132] width 27 height 4
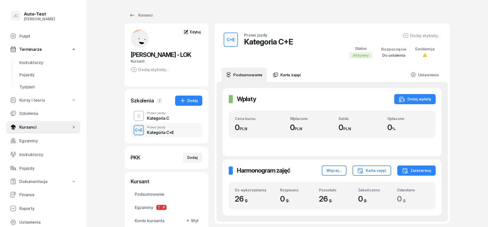
click at [280, 76] on link "Karta zajęć" at bounding box center [286, 75] width 37 height 14
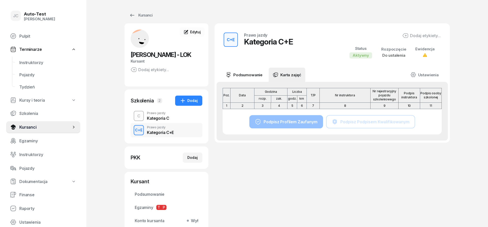
click at [250, 76] on link "Podsumowanie" at bounding box center [243, 75] width 45 height 14
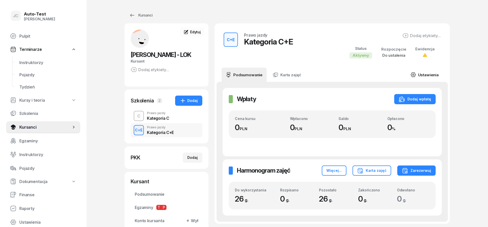
click at [419, 74] on link "Ustawienia" at bounding box center [424, 75] width 36 height 14
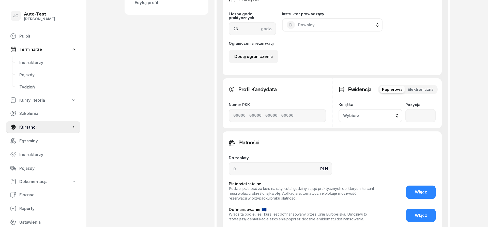
scroll to position [315, 0]
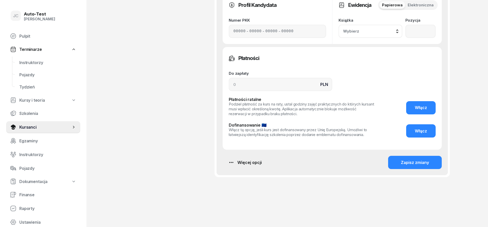
click at [233, 165] on icon "button" at bounding box center [231, 162] width 6 height 6
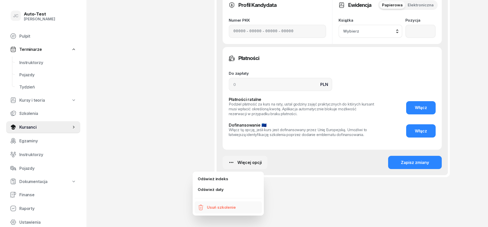
click at [224, 206] on div "Usuń szkolenie" at bounding box center [221, 207] width 29 height 5
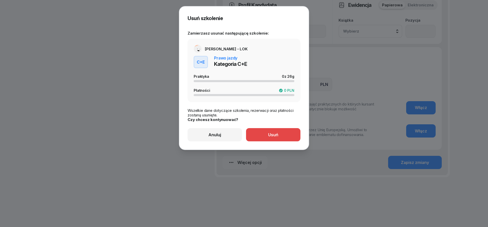
click at [271, 135] on div "Usuń" at bounding box center [273, 134] width 10 height 5
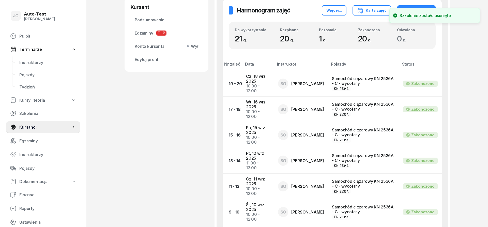
scroll to position [5, 0]
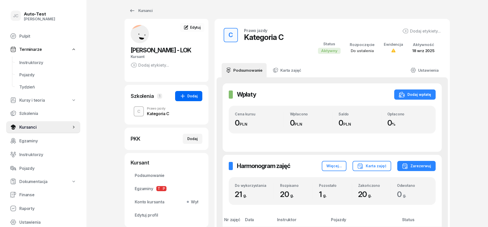
click at [190, 97] on div "Dodaj" at bounding box center [189, 96] width 18 height 6
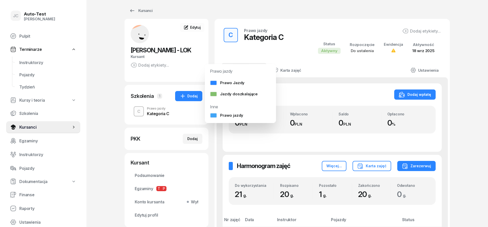
click at [162, 123] on div "Szkolenia 1 Dodaj C Prawo jazdy Kategoria C" at bounding box center [166, 105] width 84 height 40
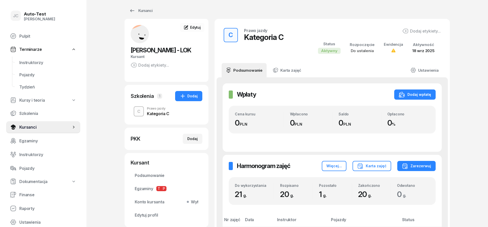
click at [156, 48] on span "[PERSON_NAME] - LOK" at bounding box center [161, 49] width 60 height 7
click at [46, 126] on span "Kursanci" at bounding box center [45, 127] width 52 height 5
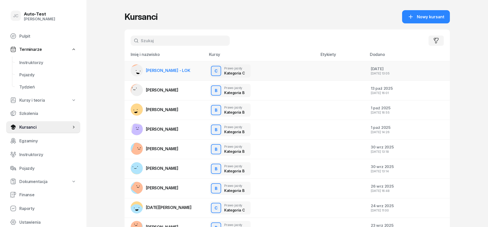
click at [161, 72] on span "[PERSON_NAME] - LOK" at bounding box center [168, 70] width 44 height 5
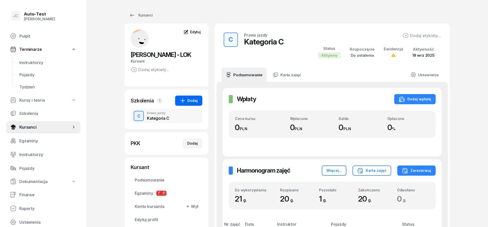
click at [188, 102] on div "Dodaj" at bounding box center [189, 101] width 18 height 6
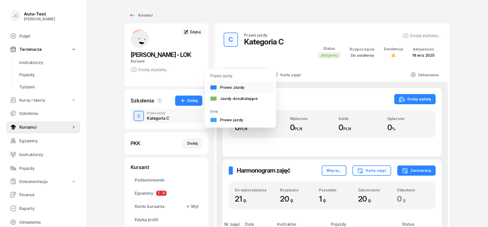
click at [222, 89] on div "Prawo Jazdy" at bounding box center [227, 87] width 35 height 5
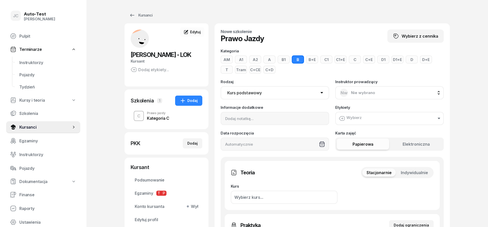
click at [363, 61] on button "C+E" at bounding box center [369, 59] width 12 height 8
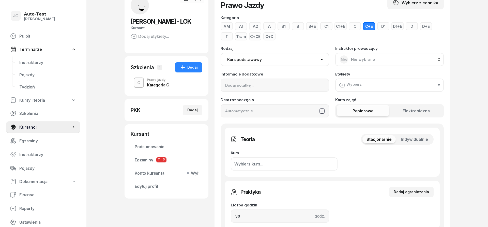
scroll to position [52, 0]
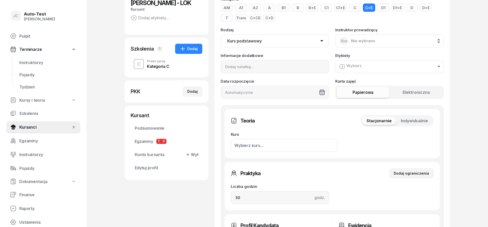
click at [415, 120] on span "Indywidualnie" at bounding box center [414, 120] width 27 height 5
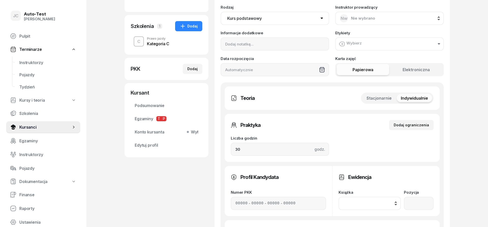
scroll to position [104, 0]
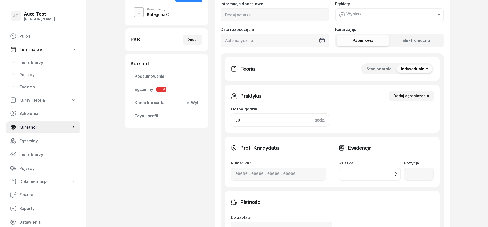
drag, startPoint x: 249, startPoint y: 121, endPoint x: 220, endPoint y: 119, distance: 29.0
click at [231, 119] on input "30" at bounding box center [280, 119] width 98 height 13
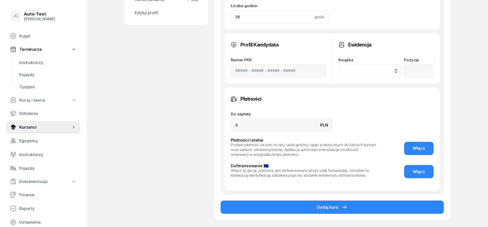
scroll to position [233, 0]
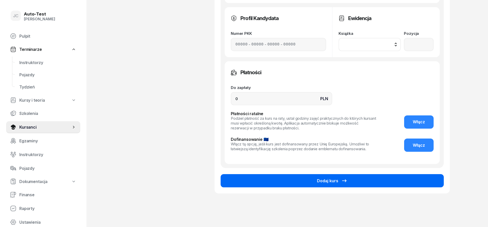
type input "26"
click at [311, 183] on button "Dodaj kurs" at bounding box center [331, 180] width 223 height 13
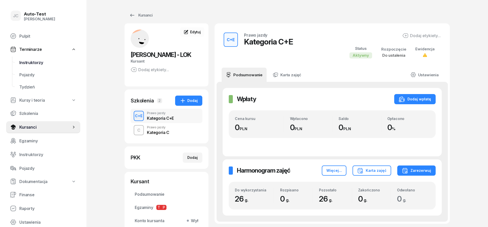
click at [50, 65] on span "Instruktorzy" at bounding box center [47, 62] width 57 height 5
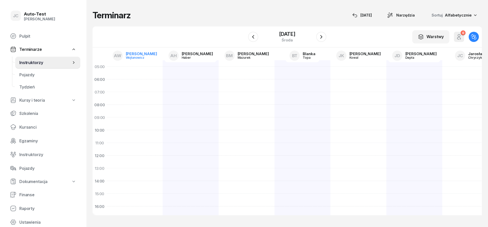
click at [138, 55] on div "[PERSON_NAME]" at bounding box center [141, 54] width 31 height 4
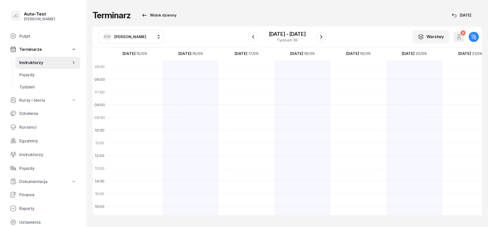
click at [134, 40] on div "AW [PERSON_NAME]" at bounding box center [124, 37] width 43 height 8
type input "olcz"
click at [135, 73] on div "SO [PERSON_NAME]" at bounding box center [136, 69] width 60 height 8
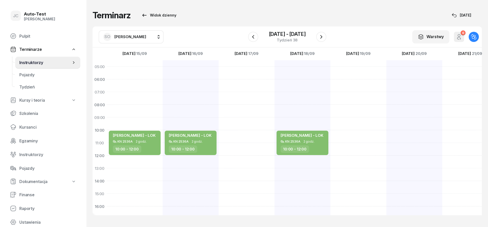
click at [352, 144] on div at bounding box center [358, 187] width 56 height 254
select select "11"
select select "13"
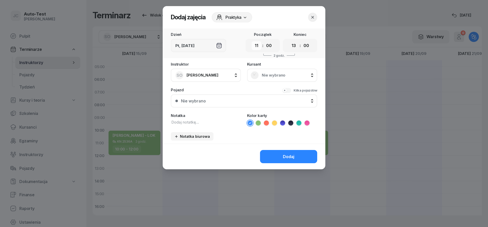
click at [251, 41] on select "00 01 02 03 04 05 06 07 08 09 10 11 12 13 14 15 16 17 18 19 20 21 22 23" at bounding box center [256, 45] width 10 height 9
select select "13"
click option "13" at bounding box center [0, 0] width 0 height 0
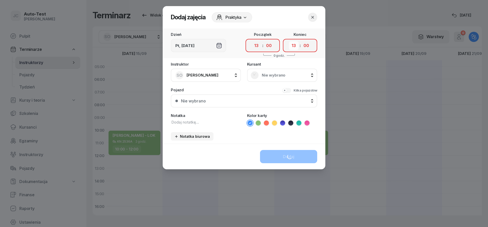
click at [289, 41] on select "00 01 02 03 04 05 06 07 08 09 10 11 12 13 14 15 16 17 18 19 20 21 22 23" at bounding box center [294, 45] width 10 height 9
select select "15"
click option "15" at bounding box center [0, 0] width 0 height 0
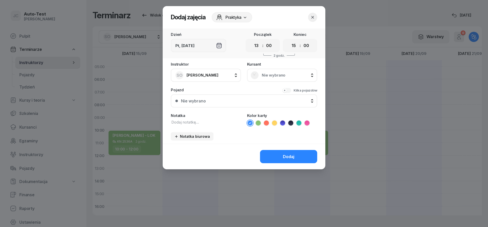
click at [263, 77] on div "Nie wybrano" at bounding box center [281, 75] width 63 height 8
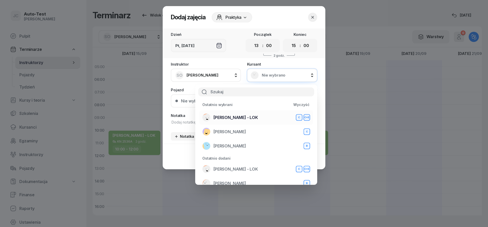
click at [238, 117] on span "[PERSON_NAME] - LOK" at bounding box center [235, 117] width 44 height 5
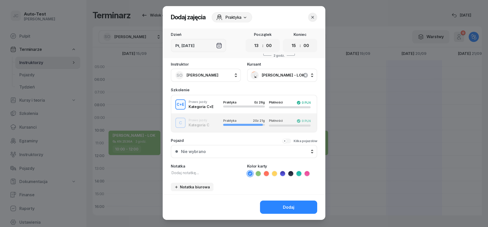
click at [217, 120] on div "C Prawo jazdy Kategoria C Praktyka 20 z 21g Płatności 0 PLN" at bounding box center [243, 123] width 145 height 10
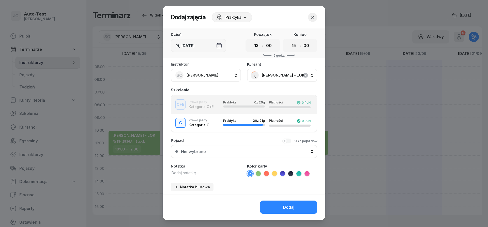
click at [215, 106] on div "C+E Prawo jazdy Kategoria C+E Praktyka 0 z 26g Płatności 0 PLN" at bounding box center [243, 104] width 145 height 10
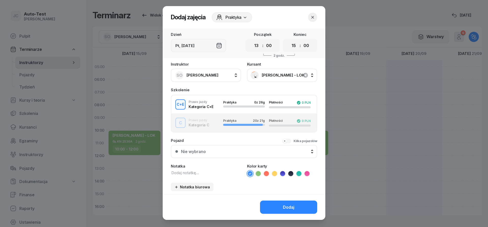
click at [222, 155] on button "Nie wybrano" at bounding box center [244, 151] width 146 height 13
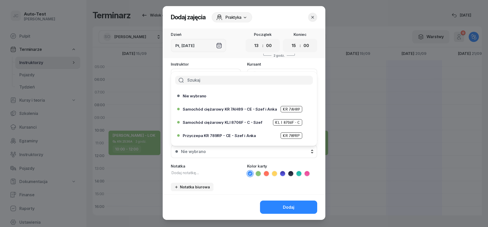
click at [233, 154] on button "Nie wybrano" at bounding box center [244, 151] width 146 height 13
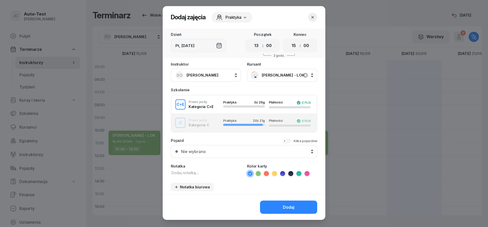
click at [290, 141] on button "Kilka pojazdów" at bounding box center [299, 140] width 35 height 5
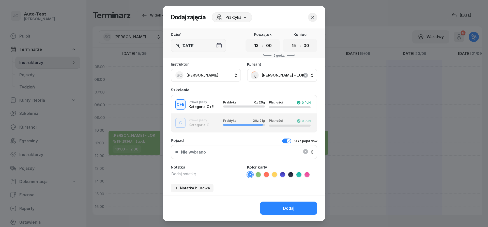
click at [258, 154] on div "Nie wybrano" at bounding box center [243, 152] width 137 height 11
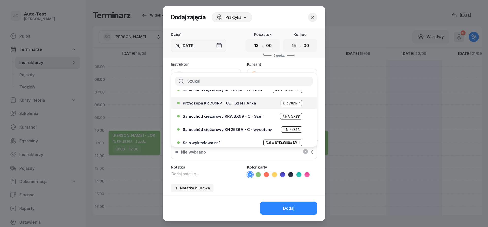
scroll to position [30, 0]
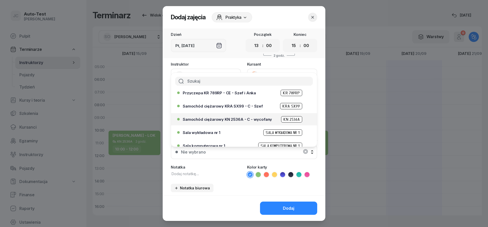
click at [232, 122] on div "Samochód ciężarowy KN 2536A - C - wycofany KN 2536A" at bounding box center [245, 119] width 125 height 6
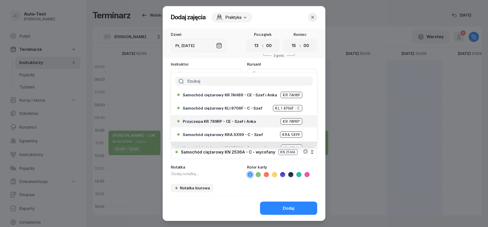
scroll to position [0, 0]
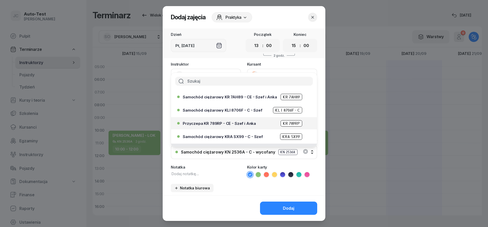
click at [236, 123] on span "Przyczepa KR 789RP - CE - Szef i Anka" at bounding box center [219, 123] width 73 height 4
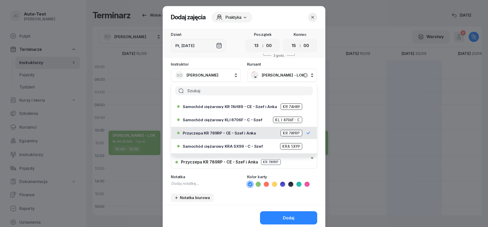
click at [257, 185] on icon at bounding box center [258, 184] width 5 height 5
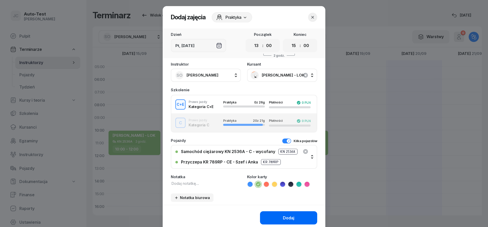
click at [277, 216] on button "Dodaj" at bounding box center [288, 217] width 57 height 13
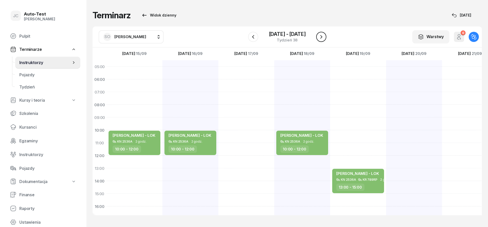
click at [321, 35] on icon "button" at bounding box center [321, 37] width 6 height 6
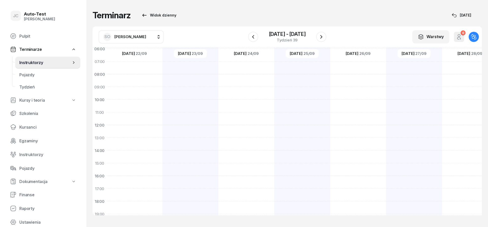
click at [138, 153] on div at bounding box center [134, 157] width 56 height 254
select select "14"
select select "16"
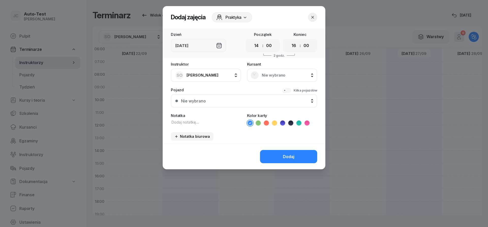
click at [280, 75] on span "Nie wybrano" at bounding box center [288, 75] width 52 height 5
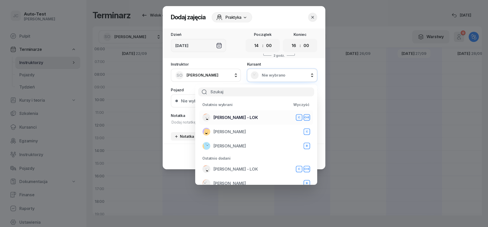
click at [246, 118] on div "[PERSON_NAME] - LOK C C+E" at bounding box center [256, 117] width 108 height 8
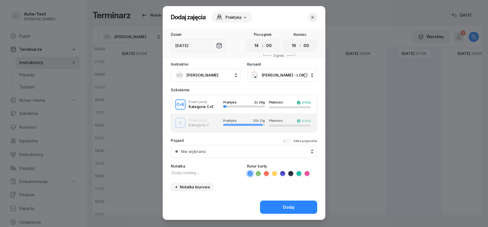
click at [209, 105] on div "C+E Prawo jazdy Kategoria C+E Praktyka 2 z 26g Płatności 0 PLN" at bounding box center [243, 104] width 145 height 10
click at [233, 153] on div "Nie wybrano" at bounding box center [247, 151] width 132 height 5
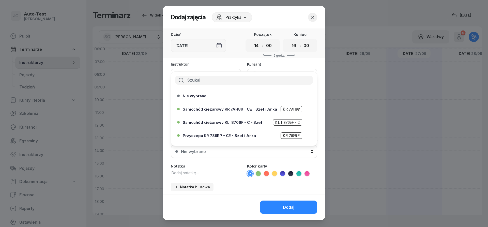
click at [245, 153] on div "Nie wybrano" at bounding box center [247, 151] width 132 height 5
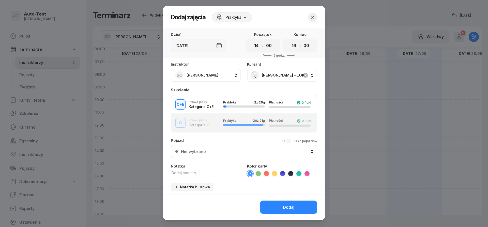
click at [290, 141] on button "Kilka pojazdów" at bounding box center [299, 140] width 35 height 5
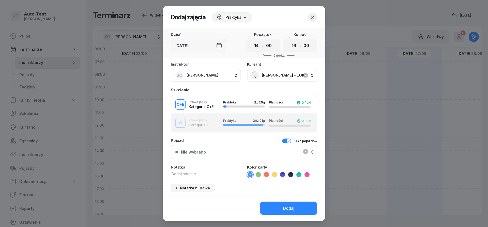
drag, startPoint x: 290, startPoint y: 144, endPoint x: 274, endPoint y: 155, distance: 19.4
click at [277, 152] on div "Nie wybrano" at bounding box center [243, 152] width 137 height 11
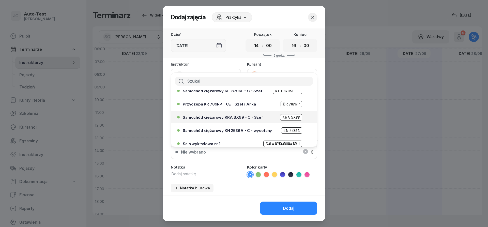
scroll to position [30, 0]
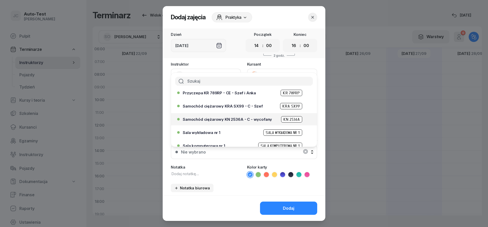
click at [239, 121] on div "Samochód ciężarowy KN 2536A - C - wycofany KN 2536A" at bounding box center [245, 119] width 125 height 6
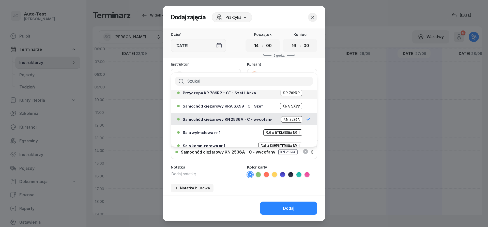
click at [233, 93] on span "Przyczepa KR 789RP - CE - Szef i Anka" at bounding box center [219, 93] width 73 height 4
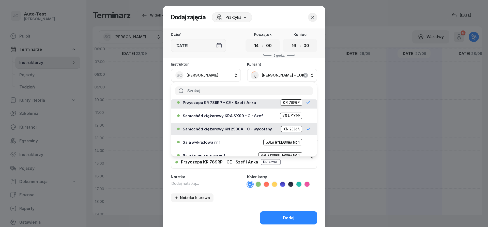
click at [258, 185] on icon at bounding box center [258, 184] width 5 height 5
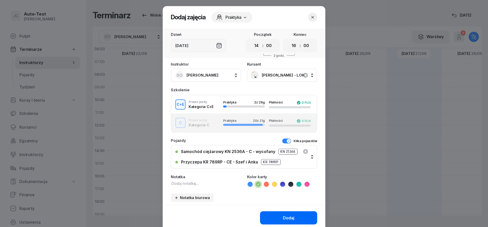
click at [278, 218] on button "Dodaj" at bounding box center [288, 217] width 57 height 13
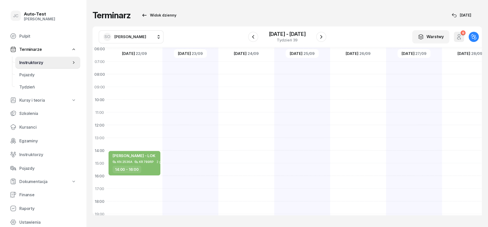
click at [190, 127] on div at bounding box center [190, 157] width 56 height 254
select select "12"
select select "14"
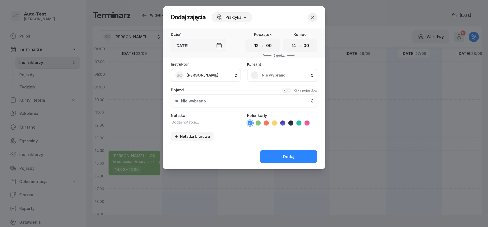
click at [277, 76] on span "Nie wybrano" at bounding box center [288, 75] width 52 height 5
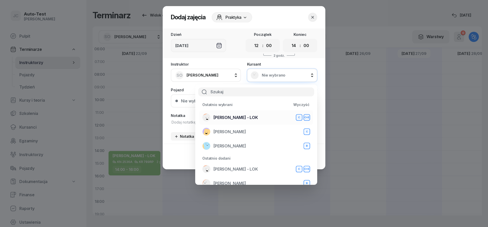
drag, startPoint x: 254, startPoint y: 115, endPoint x: 254, endPoint y: 118, distance: 2.8
click at [254, 116] on div "[PERSON_NAME] - LOK C C+E" at bounding box center [256, 117] width 108 height 8
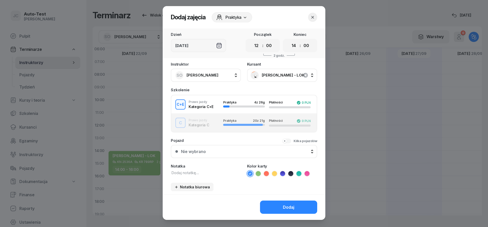
click at [227, 155] on button "Nie wybrano" at bounding box center [244, 151] width 146 height 13
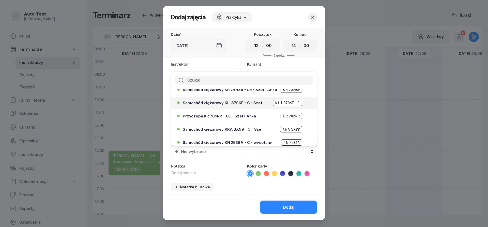
scroll to position [30, 0]
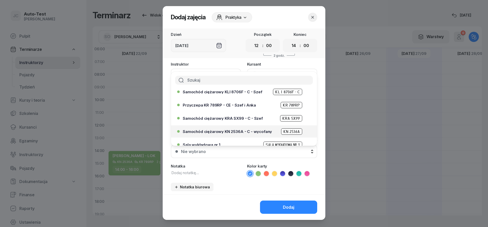
click at [237, 132] on span "Samochód ciężarowy KN 2536A - C - wycofany" at bounding box center [227, 132] width 89 height 4
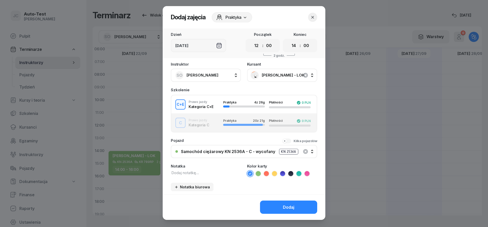
click at [300, 142] on div "Kilka pojazdów" at bounding box center [305, 141] width 24 height 4
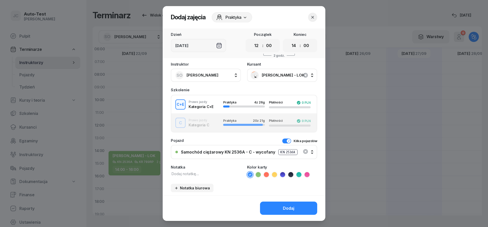
click at [255, 153] on div "Samochód ciężarowy KN 2536A - C - wycofany" at bounding box center [228, 152] width 94 height 5
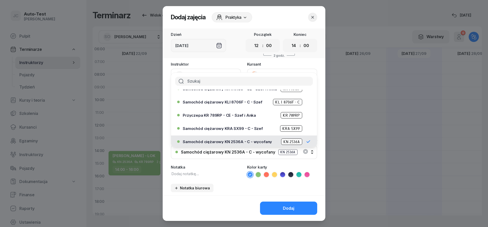
scroll to position [0, 0]
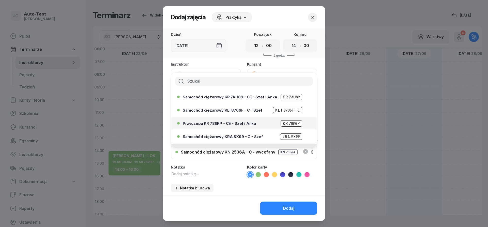
click at [232, 122] on span "Przyczepa KR 789RP - CE - Szef i Anka" at bounding box center [219, 123] width 73 height 4
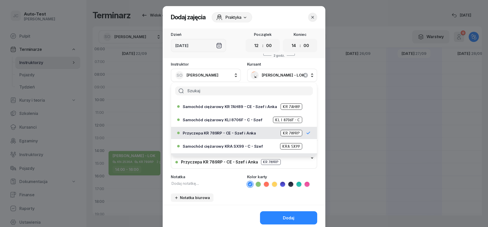
click at [258, 184] on icon at bounding box center [258, 184] width 2 height 2
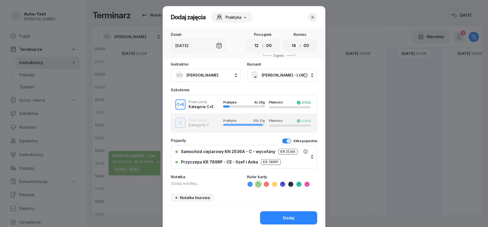
drag, startPoint x: 275, startPoint y: 209, endPoint x: 276, endPoint y: 216, distance: 7.6
click at [275, 209] on div "Dodaj" at bounding box center [244, 218] width 163 height 26
click at [276, 216] on button "Dodaj" at bounding box center [288, 217] width 57 height 13
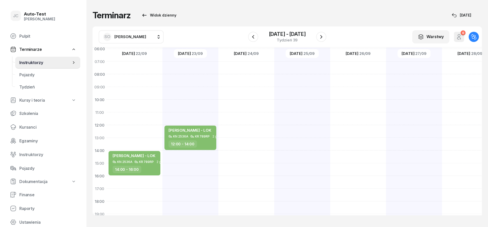
click at [247, 129] on div at bounding box center [246, 157] width 56 height 254
select select "12"
select select "14"
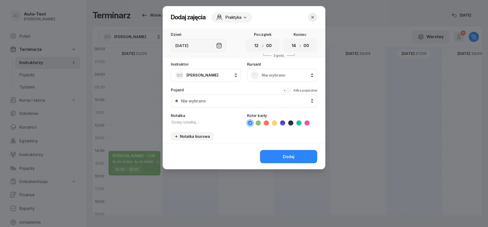
click at [280, 74] on span "Nie wybrano" at bounding box center [288, 75] width 52 height 5
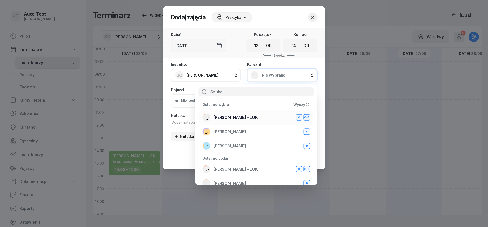
click at [245, 116] on span "[PERSON_NAME] - LOK" at bounding box center [235, 117] width 44 height 5
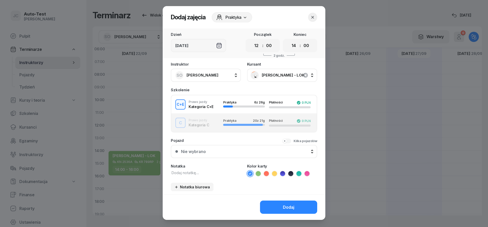
click at [224, 149] on button "Nie wybrano" at bounding box center [244, 151] width 146 height 13
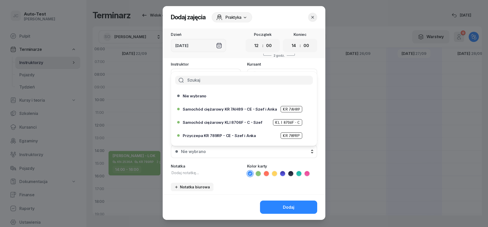
click at [251, 155] on button "Nie wybrano" at bounding box center [244, 151] width 146 height 13
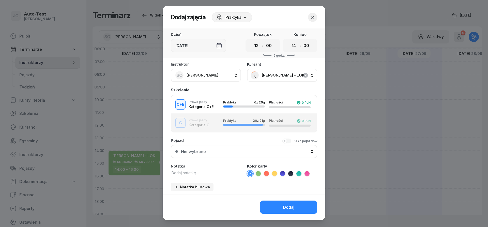
click at [288, 140] on button "Kilka pojazdów" at bounding box center [299, 140] width 35 height 5
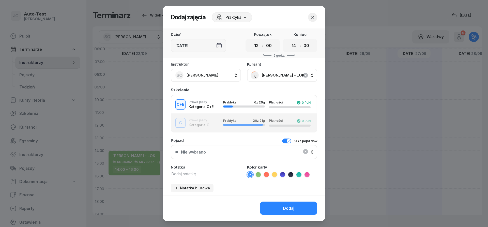
click at [258, 152] on div "Nie wybrano" at bounding box center [243, 152] width 137 height 11
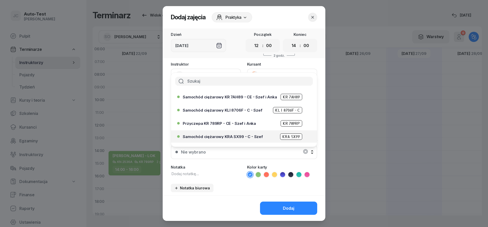
scroll to position [30, 0]
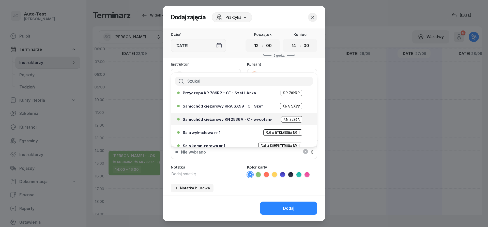
click at [233, 120] on span "Samochód ciężarowy KN 2536A - C - wycofany" at bounding box center [227, 119] width 89 height 4
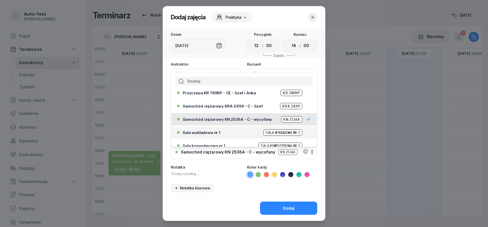
scroll to position [0, 0]
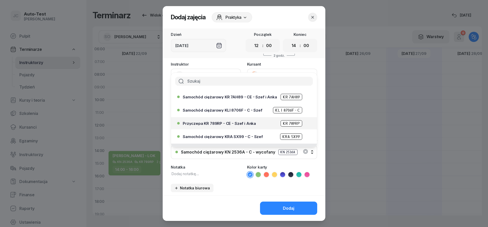
click at [229, 123] on span "Przyczepa KR 789RP - CE - Szef i Anka" at bounding box center [219, 123] width 73 height 4
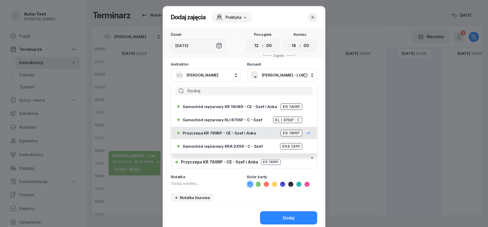
click at [256, 182] on icon at bounding box center [258, 184] width 5 height 5
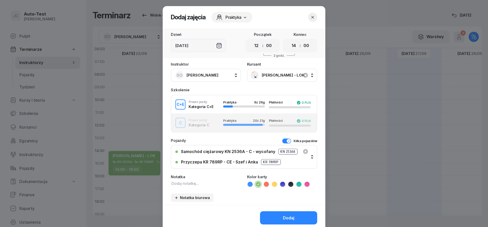
click at [258, 185] on icon at bounding box center [258, 184] width 5 height 5
click at [278, 218] on button "Dodaj" at bounding box center [288, 217] width 57 height 13
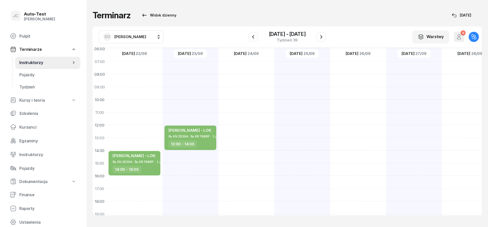
scroll to position [30, 0]
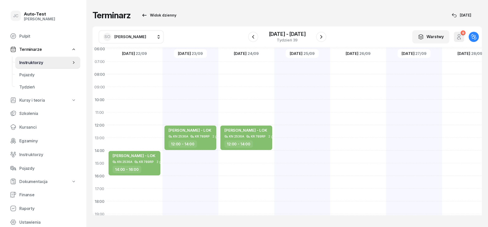
click at [351, 116] on div at bounding box center [358, 157] width 56 height 254
select select "11"
select select "13"
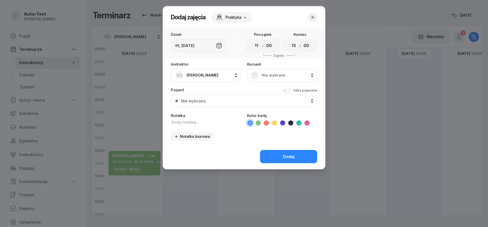
click at [277, 74] on span "Nie wybrano" at bounding box center [288, 75] width 52 height 5
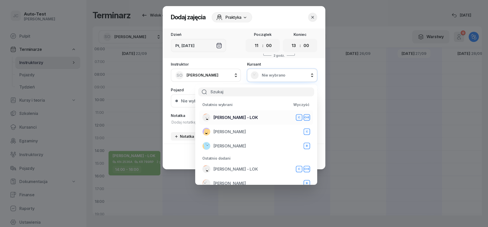
click at [240, 116] on span "[PERSON_NAME] - LOK" at bounding box center [235, 117] width 44 height 5
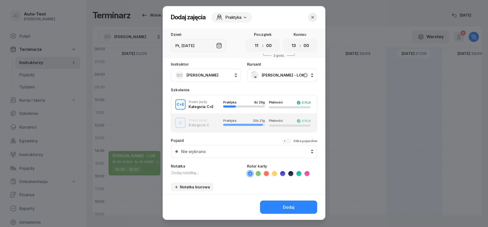
click at [234, 149] on button "Nie wybrano" at bounding box center [244, 151] width 146 height 13
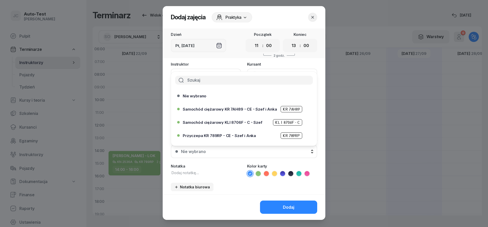
drag, startPoint x: 246, startPoint y: 154, endPoint x: 249, endPoint y: 157, distance: 4.3
click at [246, 155] on button "Nie wybrano" at bounding box center [244, 151] width 146 height 13
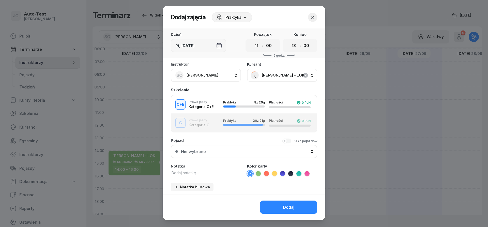
click at [289, 140] on button "Kilka pojazdów" at bounding box center [299, 140] width 35 height 5
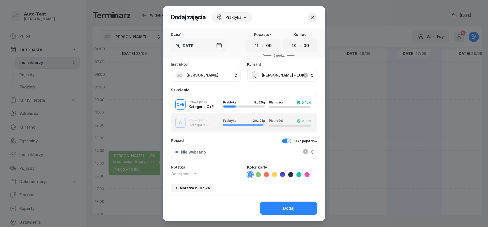
click at [266, 150] on div "Nie wybrano" at bounding box center [243, 152] width 137 height 11
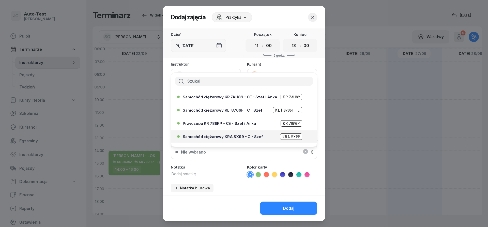
scroll to position [30, 0]
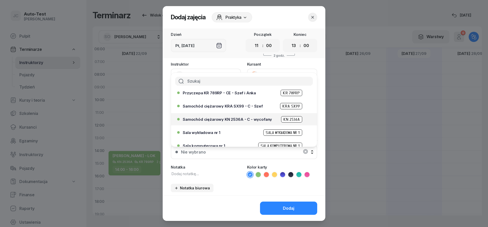
click at [241, 122] on div "Samochód ciężarowy KN 2536A - C - wycofany KN 2536A" at bounding box center [245, 119] width 125 height 6
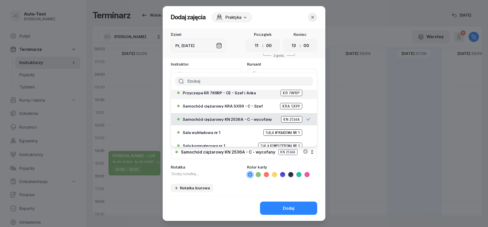
click at [225, 95] on div "Przyczepa KR 789RP - CE - Szef i Anka KR 789RP" at bounding box center [245, 93] width 125 height 6
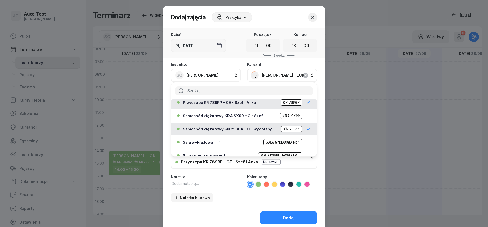
click at [260, 185] on icon at bounding box center [258, 184] width 5 height 5
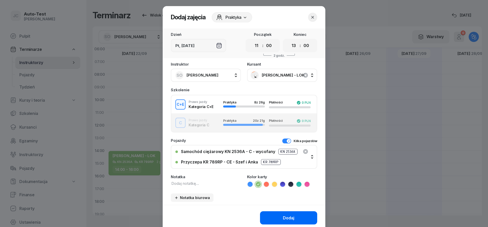
click at [277, 219] on button "Dodaj" at bounding box center [288, 217] width 57 height 13
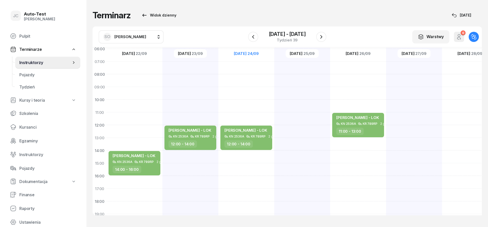
drag, startPoint x: 323, startPoint y: 35, endPoint x: 247, endPoint y: 53, distance: 78.3
click at [323, 36] on icon "button" at bounding box center [321, 37] width 6 height 6
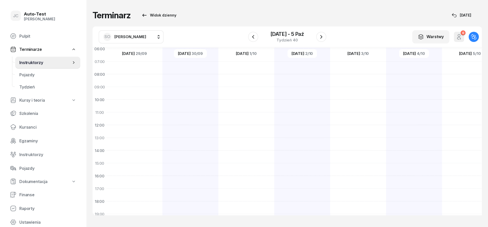
click at [139, 138] on div at bounding box center [134, 157] width 56 height 254
select select "13"
select select "15"
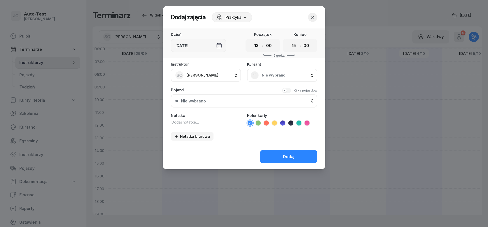
click at [279, 82] on div "Nie wybrano" at bounding box center [282, 75] width 70 height 13
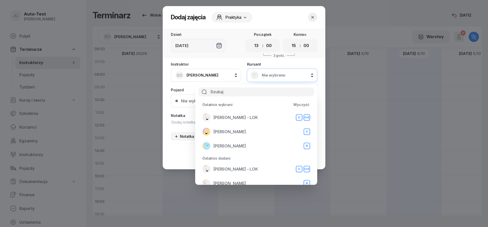
click at [274, 78] on div "Nie wybrano" at bounding box center [281, 75] width 63 height 8
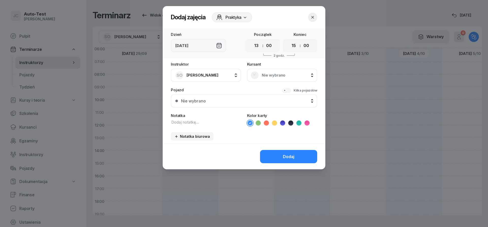
click at [254, 78] on rect at bounding box center [254, 75] width 11 height 11
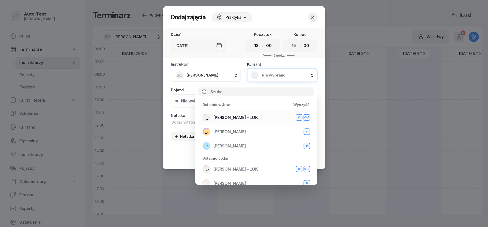
click at [240, 117] on span "[PERSON_NAME] - LOK" at bounding box center [235, 117] width 44 height 5
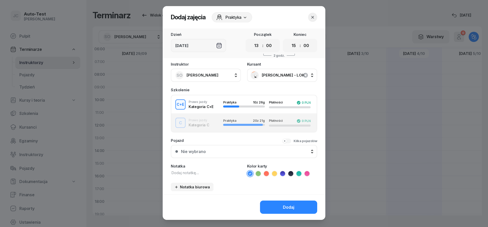
click at [292, 142] on button "Kilka pojazdów" at bounding box center [299, 140] width 35 height 5
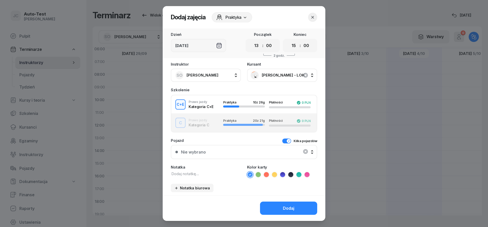
click at [258, 153] on div "Nie wybrano" at bounding box center [243, 152] width 137 height 11
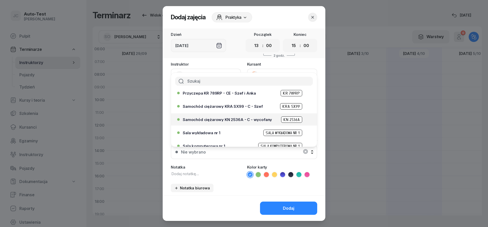
scroll to position [30, 0]
click at [237, 117] on div "Samochód ciężarowy KN 2536A - C - wycofany KN 2536A" at bounding box center [245, 119] width 125 height 6
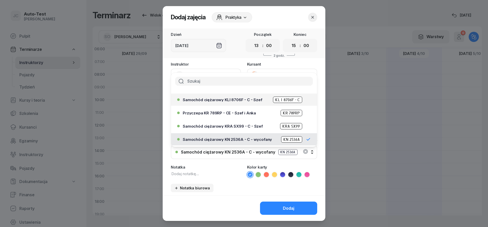
scroll to position [0, 0]
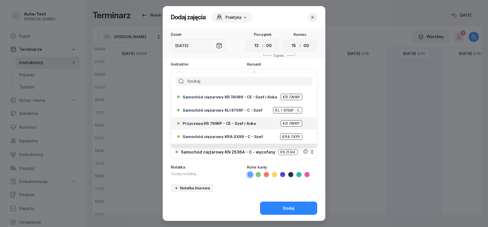
click at [234, 120] on div "Przyczepa KR 789RP - CE - Szef i Anka KR 789RP" at bounding box center [242, 123] width 131 height 8
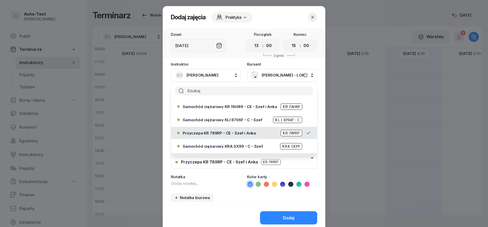
click at [258, 182] on icon at bounding box center [258, 184] width 5 height 5
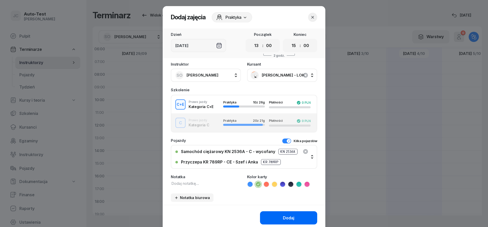
click at [280, 218] on button "Dodaj" at bounding box center [288, 217] width 57 height 13
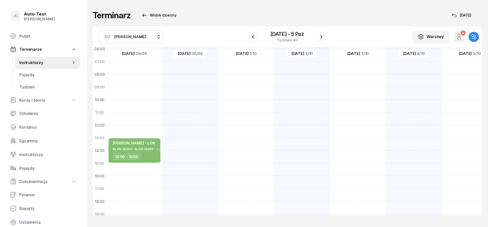
click at [195, 115] on div at bounding box center [190, 157] width 56 height 254
select select "11"
select select "13"
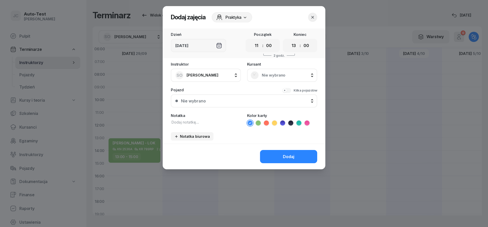
drag, startPoint x: 285, startPoint y: 74, endPoint x: 273, endPoint y: 80, distance: 13.5
click at [284, 75] on span "Nie wybrano" at bounding box center [288, 75] width 52 height 5
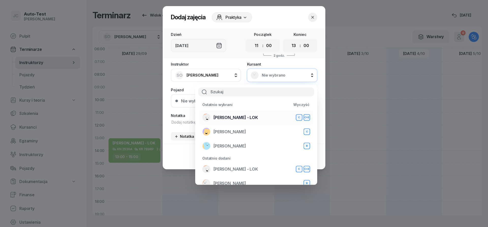
click at [247, 117] on div "[PERSON_NAME] - LOK C C+E" at bounding box center [256, 117] width 108 height 8
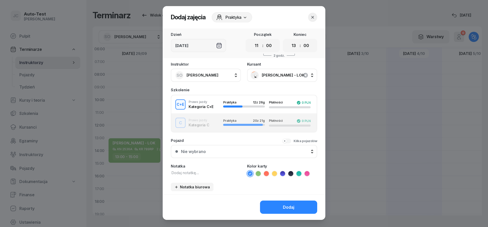
click at [286, 140] on button "Kilka pojazdów" at bounding box center [299, 140] width 35 height 5
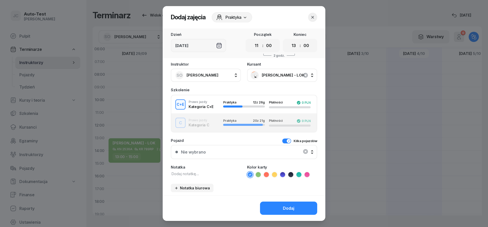
drag, startPoint x: 272, startPoint y: 152, endPoint x: 269, endPoint y: 154, distance: 3.8
click at [272, 152] on div "Nie wybrano" at bounding box center [243, 152] width 137 height 11
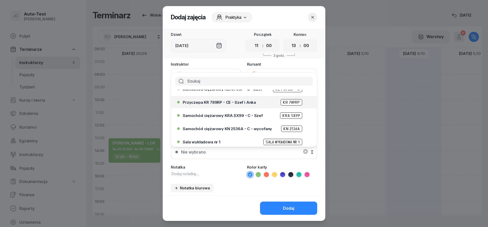
scroll to position [30, 0]
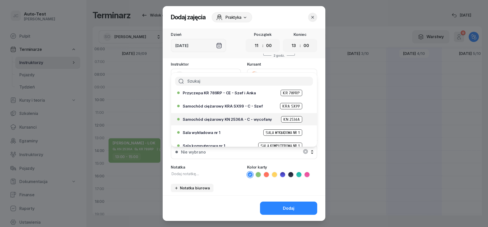
click at [236, 121] on span "Samochód ciężarowy KN 2536A - C - wycofany" at bounding box center [227, 119] width 89 height 4
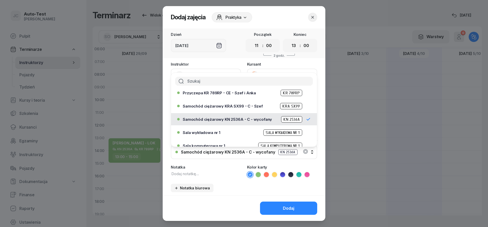
scroll to position [0, 0]
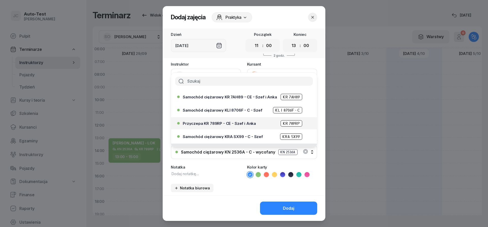
click at [229, 124] on span "Przyczepa KR 789RP - CE - Szef i Anka" at bounding box center [219, 123] width 73 height 4
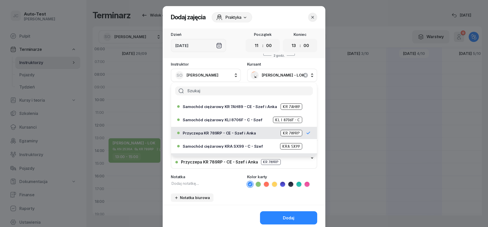
click at [260, 184] on icon at bounding box center [258, 184] width 5 height 5
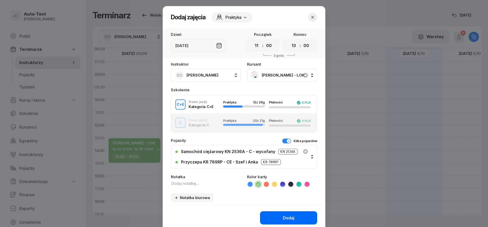
click at [284, 217] on div "Dodaj" at bounding box center [288, 217] width 11 height 5
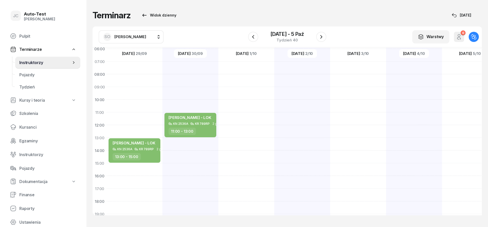
click at [247, 141] on div at bounding box center [246, 157] width 56 height 254
select select "13"
select select "15"
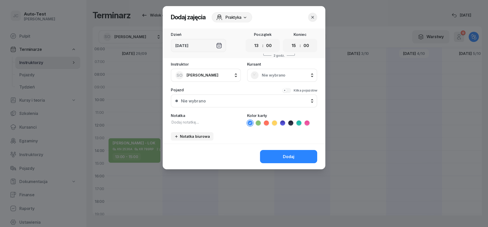
click at [266, 77] on span "Nie wybrano" at bounding box center [288, 75] width 52 height 5
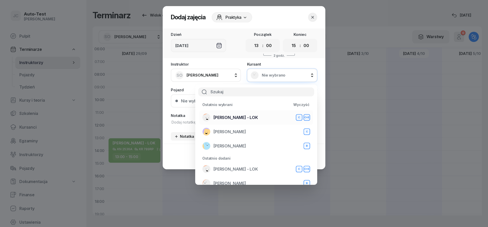
click at [252, 116] on div "[PERSON_NAME] - LOK C C+E" at bounding box center [256, 117] width 108 height 8
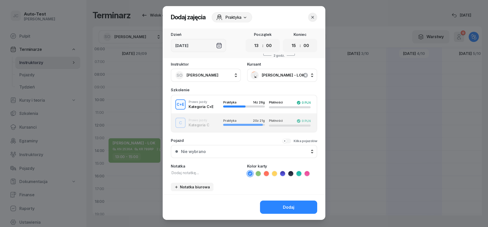
click at [297, 140] on div "Kilka pojazdów" at bounding box center [305, 141] width 24 height 4
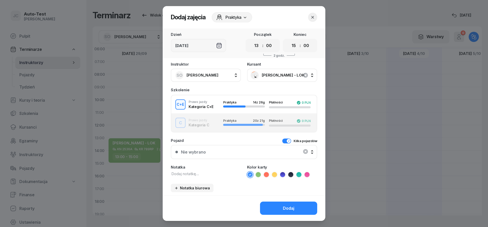
click at [266, 150] on div "Nie wybrano" at bounding box center [243, 152] width 137 height 11
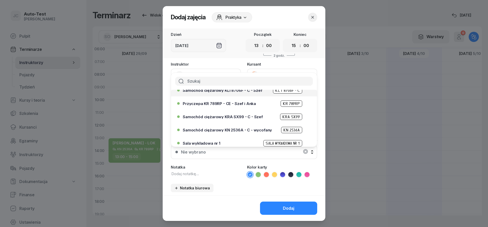
scroll to position [30, 0]
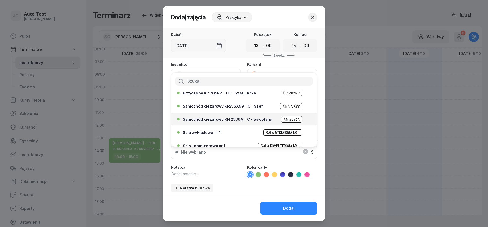
click at [243, 117] on div "Samochód ciężarowy KN 2536A - C - wycofany KN 2536A" at bounding box center [245, 119] width 125 height 6
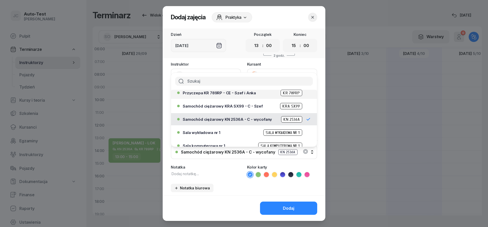
click at [223, 97] on div "Przyczepa KR 789RP - CE - Szef i Anka KR 789RP" at bounding box center [242, 93] width 131 height 8
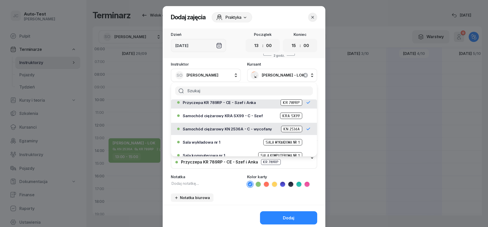
click at [257, 184] on icon at bounding box center [258, 184] width 2 height 2
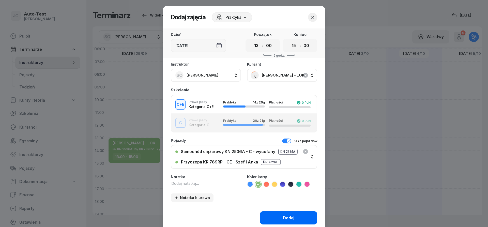
click at [280, 222] on button "Dodaj" at bounding box center [288, 217] width 57 height 13
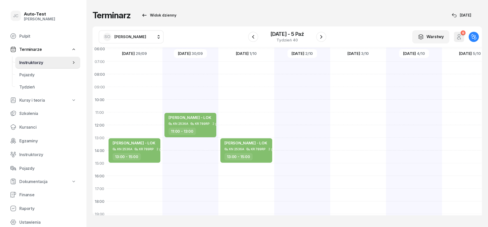
scroll to position [30, 0]
click at [293, 119] on div at bounding box center [302, 157] width 56 height 254
select select "11"
select select "13"
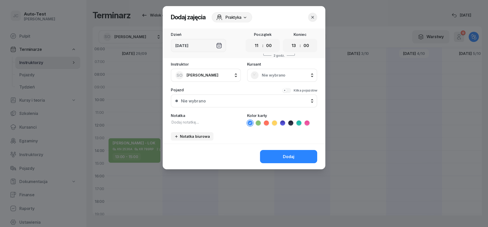
click at [279, 80] on div "Nie wybrano" at bounding box center [282, 75] width 70 height 13
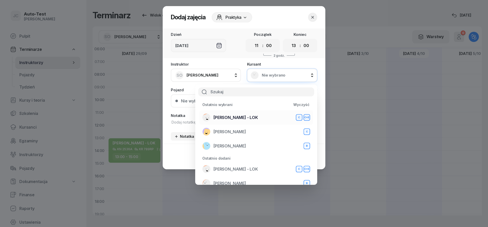
click at [247, 118] on div "[PERSON_NAME] - LOK C C+E" at bounding box center [256, 117] width 108 height 8
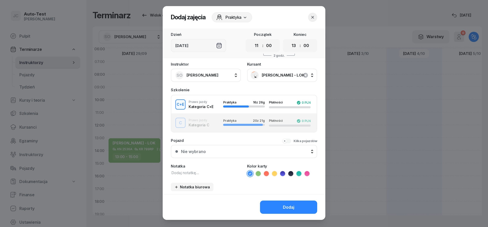
click at [288, 141] on button "Kilka pojazdów" at bounding box center [299, 140] width 35 height 5
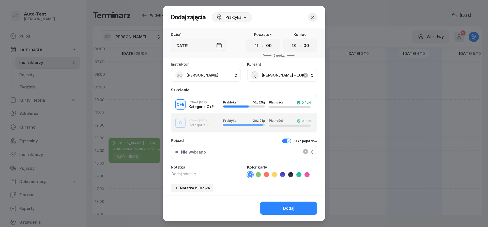
click at [270, 153] on div "Nie wybrano" at bounding box center [243, 152] width 137 height 11
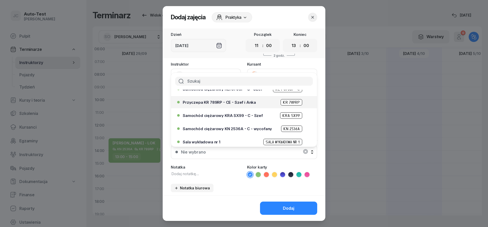
scroll to position [30, 0]
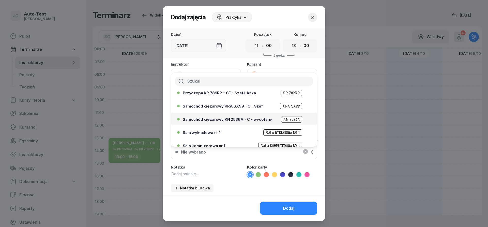
click at [236, 121] on div "Samochód ciężarowy KN 2536A - C - wycofany KN 2536A" at bounding box center [245, 119] width 125 height 6
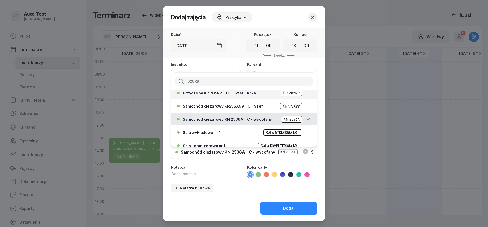
click at [229, 95] on div "Przyczepa KR 789RP - CE - Szef i Anka KR 789RP" at bounding box center [245, 93] width 125 height 6
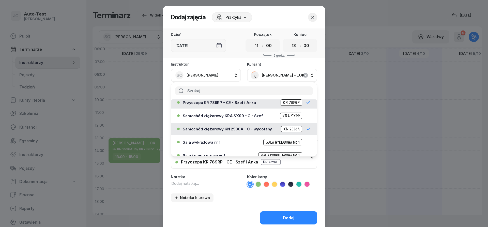
click at [260, 186] on icon at bounding box center [258, 184] width 5 height 5
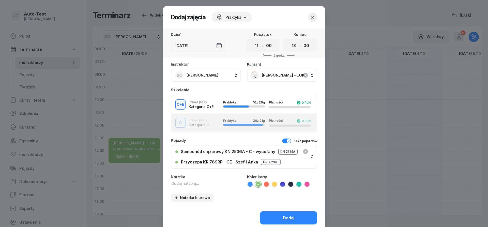
click at [277, 216] on button "Dodaj" at bounding box center [288, 217] width 57 height 13
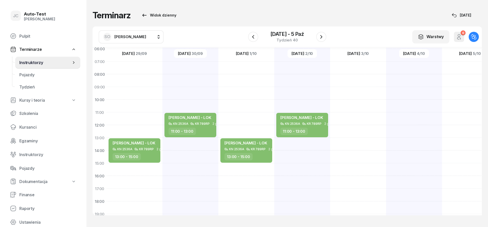
click at [354, 128] on div at bounding box center [358, 157] width 56 height 254
select select "12"
select select "14"
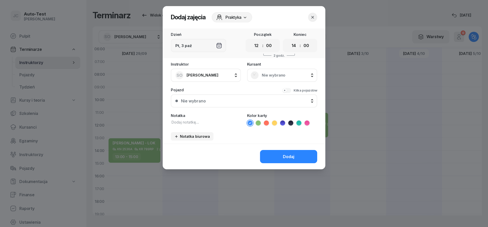
click at [280, 74] on span "Nie wybrano" at bounding box center [288, 75] width 52 height 5
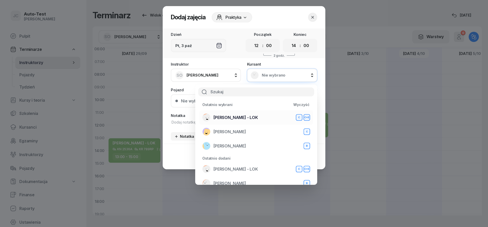
click at [245, 119] on span "[PERSON_NAME] - LOK" at bounding box center [235, 117] width 44 height 5
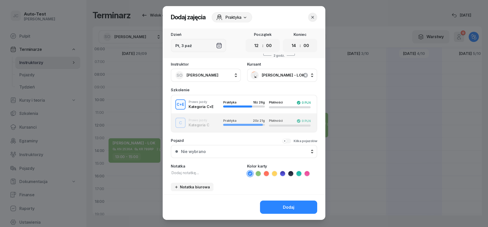
click at [241, 150] on div "Nie wybrano" at bounding box center [247, 151] width 132 height 5
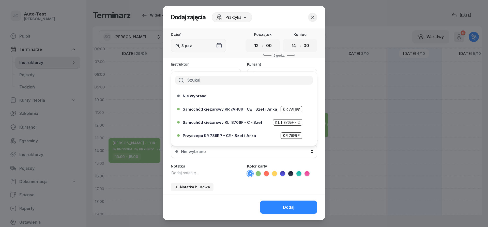
click at [260, 151] on div "Nie wybrano" at bounding box center [247, 151] width 132 height 5
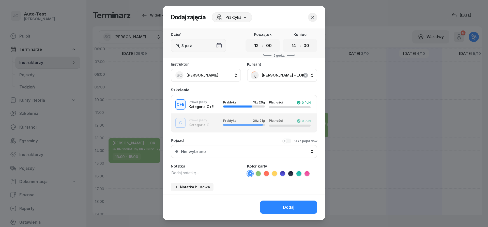
click at [287, 140] on button "Kilka pojazdów" at bounding box center [299, 140] width 35 height 5
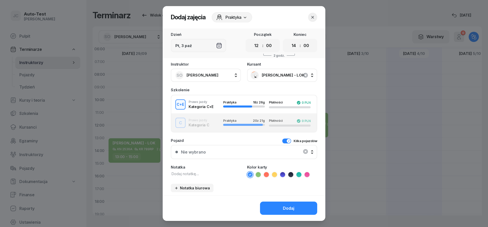
click at [270, 150] on div "Nie wybrano" at bounding box center [243, 152] width 137 height 11
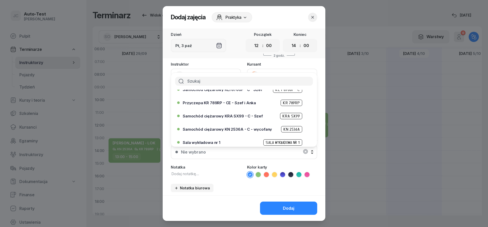
scroll to position [30, 0]
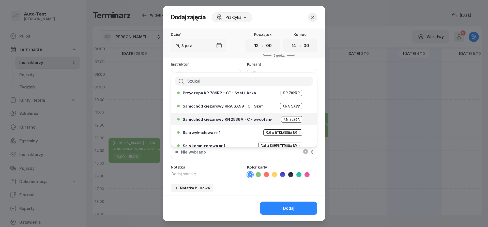
click at [245, 117] on span "Samochód ciężarowy KN 2536A - C - wycofany" at bounding box center [227, 119] width 89 height 4
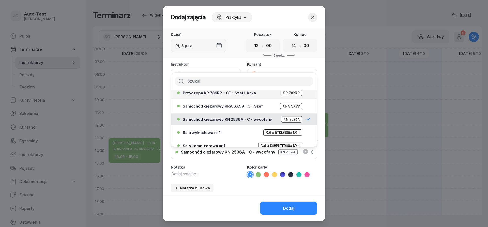
click at [228, 97] on div "Przyczepa KR 789RP - CE - Szef i Anka KR 789RP" at bounding box center [242, 93] width 131 height 8
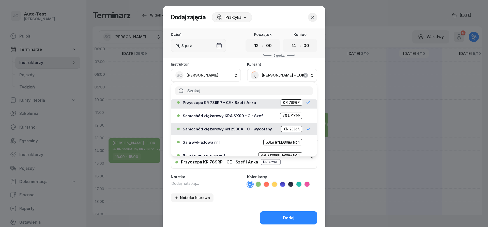
click at [260, 184] on icon at bounding box center [258, 184] width 5 height 5
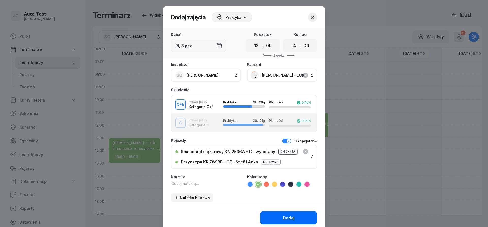
click at [279, 219] on button "Dodaj" at bounding box center [288, 217] width 57 height 13
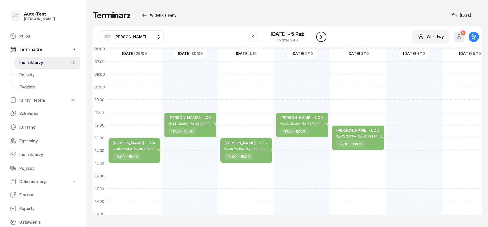
click at [323, 37] on icon "button" at bounding box center [321, 37] width 6 height 6
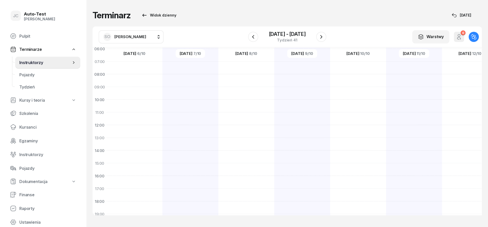
click at [147, 112] on div at bounding box center [134, 157] width 56 height 254
select select "10"
select select "12"
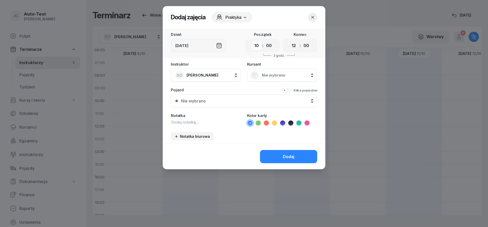
click at [251, 41] on select "00 01 02 03 04 05 06 07 08 09 10 11 12 13 14 15 16 17 18 19 20 21 22 23" at bounding box center [256, 45] width 10 height 9
select select "11"
click option "11" at bounding box center [0, 0] width 0 height 0
click at [289, 41] on select "00 01 02 03 04 05 06 07 08 09 10 11 12 13 14 15 16 17 18 19 20 21 22 23" at bounding box center [294, 45] width 10 height 9
select select "13"
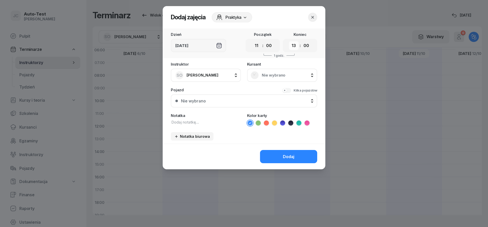
click option "13" at bounding box center [0, 0] width 0 height 0
click at [263, 74] on span "Nie wybrano" at bounding box center [288, 75] width 52 height 5
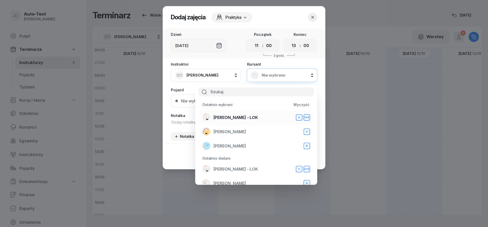
click at [244, 118] on span "[PERSON_NAME] - LOK" at bounding box center [235, 117] width 44 height 5
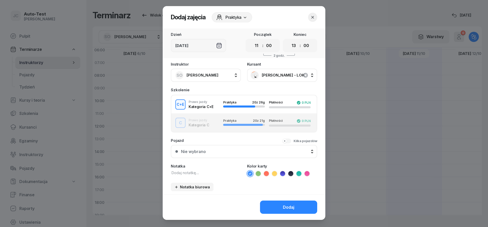
click at [215, 105] on div "C+E Prawo jazdy Kategoria C+E Praktyka 20 z 26g Płatności 0 PLN" at bounding box center [243, 104] width 145 height 10
click at [289, 140] on button "Kilka pojazdów" at bounding box center [299, 140] width 35 height 5
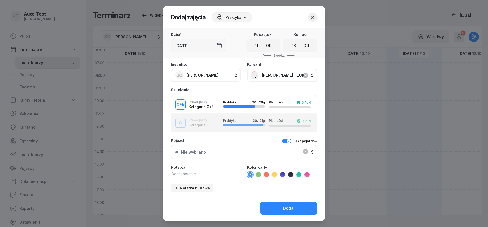
click at [265, 153] on div "Nie wybrano" at bounding box center [243, 152] width 137 height 11
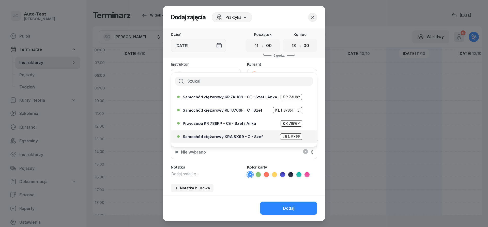
scroll to position [30, 0]
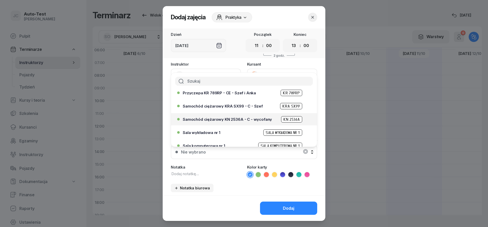
click at [232, 120] on span "Samochód ciężarowy KN 2536A - C - wycofany" at bounding box center [227, 119] width 89 height 4
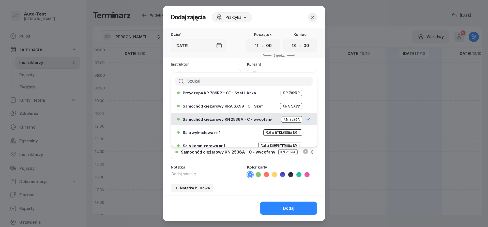
click at [213, 94] on span "Przyczepa KR 789RP - CE - Szef i Anka" at bounding box center [219, 93] width 73 height 4
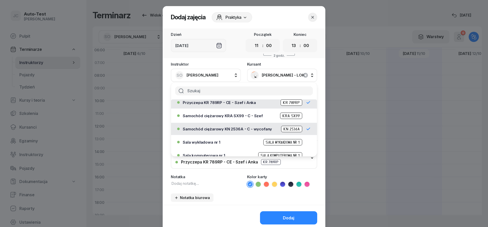
click at [256, 183] on icon at bounding box center [258, 184] width 5 height 5
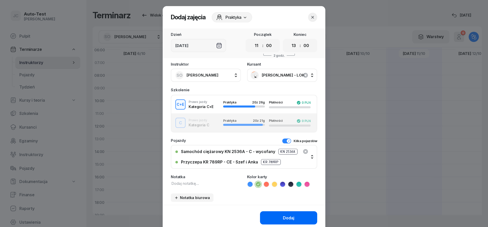
click at [273, 213] on button "Dodaj" at bounding box center [288, 217] width 57 height 13
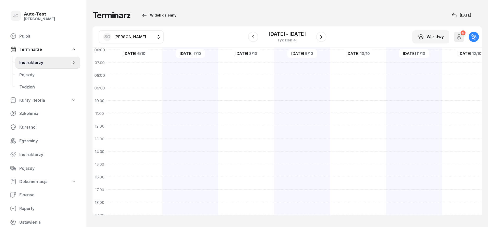
scroll to position [29, 0]
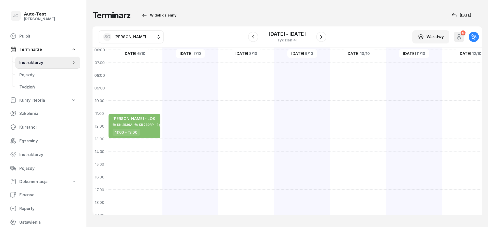
click at [245, 116] on div at bounding box center [246, 158] width 56 height 254
select select "11"
select select "13"
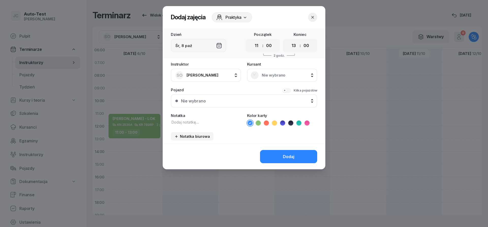
drag, startPoint x: 273, startPoint y: 70, endPoint x: 270, endPoint y: 80, distance: 10.5
click at [273, 70] on div "Nie wybrano" at bounding box center [282, 75] width 70 height 13
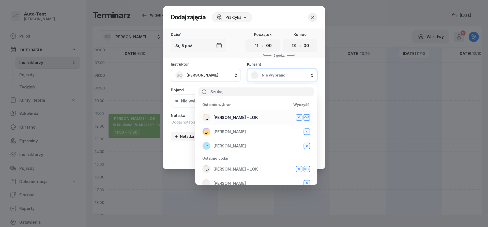
click at [246, 115] on div "[PERSON_NAME] - LOK C C+E" at bounding box center [256, 117] width 108 height 8
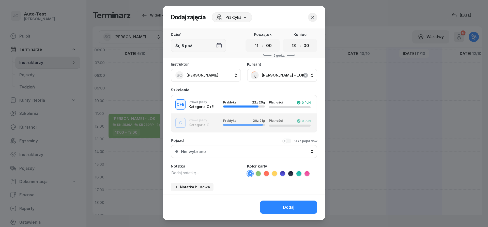
click at [289, 142] on button "Kilka pojazdów" at bounding box center [299, 140] width 35 height 5
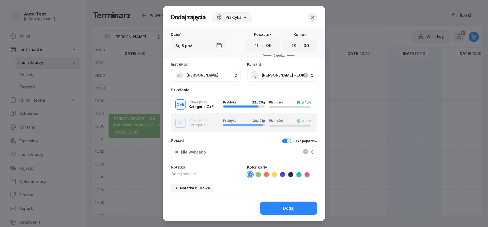
click at [238, 160] on div "Instruktor SO [PERSON_NAME] AW [PERSON_NAME] AH [PERSON_NAME] BM [PERSON_NAME] …" at bounding box center [244, 128] width 163 height 133
click at [236, 152] on div "Nie wybrano" at bounding box center [243, 152] width 137 height 11
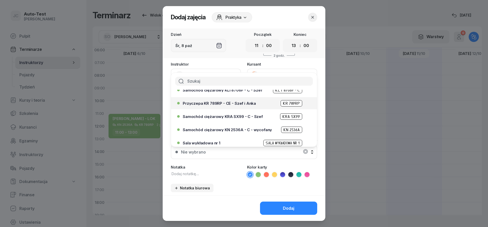
scroll to position [30, 0]
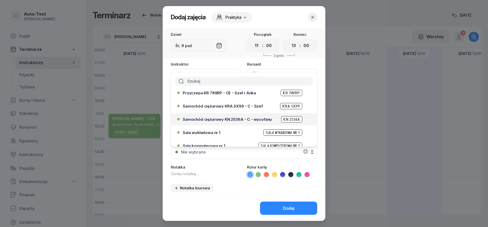
click at [243, 119] on span "Samochód ciężarowy KN 2536A - C - wycofany" at bounding box center [227, 119] width 89 height 4
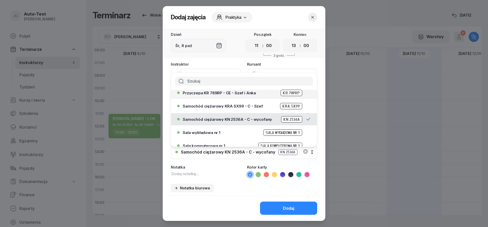
click at [231, 94] on span "Przyczepa KR 789RP - CE - Szef i Anka" at bounding box center [219, 93] width 73 height 4
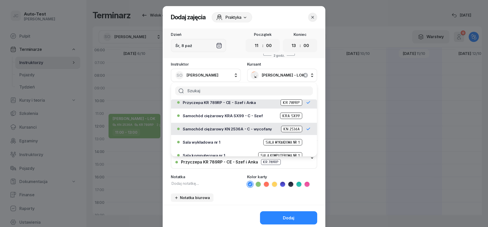
click at [258, 184] on icon at bounding box center [258, 184] width 5 height 5
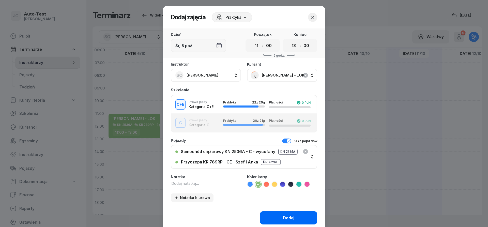
click at [275, 219] on button "Dodaj" at bounding box center [288, 217] width 57 height 13
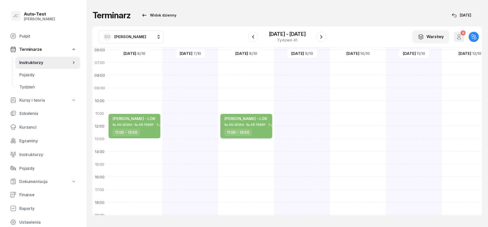
scroll to position [29, 0]
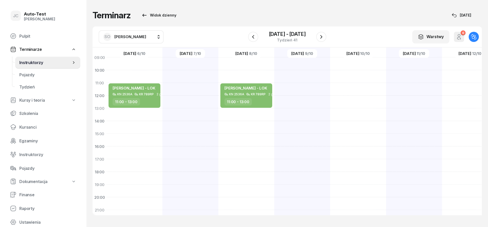
click at [342, 150] on div at bounding box center [358, 127] width 56 height 254
select select "16"
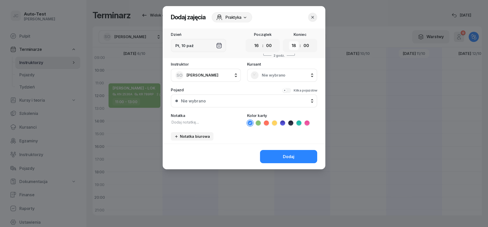
click at [289, 41] on select "00 01 02 03 04 05 06 07 08 09 10 11 12 13 14 15 16 17 18 19 20 21 22 23" at bounding box center [294, 45] width 10 height 9
select select "17"
click option "17" at bounding box center [0, 0] width 0 height 0
click at [273, 77] on span "Nie wybrano" at bounding box center [288, 75] width 52 height 5
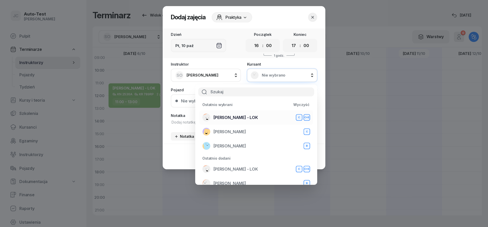
click at [247, 119] on div "[PERSON_NAME] - LOK C C+E" at bounding box center [256, 117] width 108 height 8
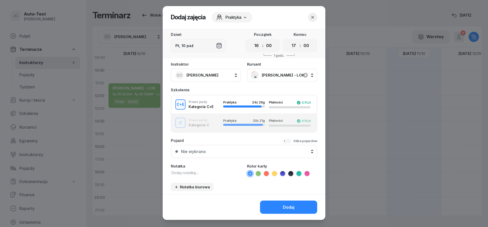
click at [295, 141] on div "Kilka pojazdów" at bounding box center [305, 141] width 24 height 4
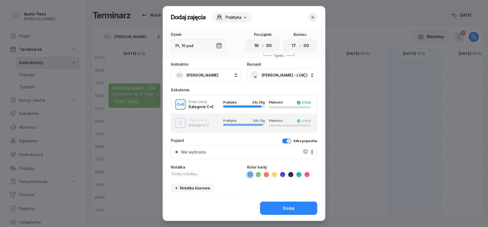
click at [274, 154] on div "Nie wybrano" at bounding box center [243, 152] width 137 height 11
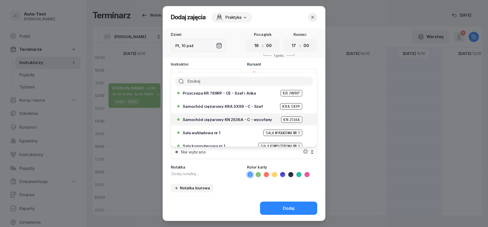
scroll to position [30, 0]
click at [243, 121] on span "Samochód ciężarowy KN 2536A - C - wycofany" at bounding box center [227, 119] width 89 height 4
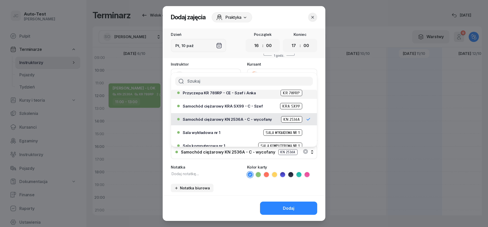
click at [220, 94] on span "Przyczepa KR 789RP - CE - Szef i Anka" at bounding box center [219, 93] width 73 height 4
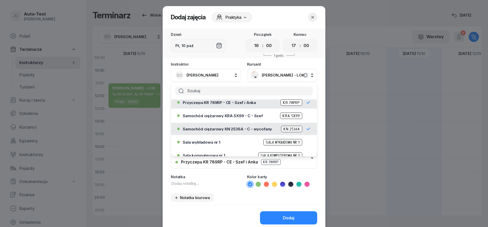
click at [258, 183] on icon at bounding box center [258, 184] width 5 height 5
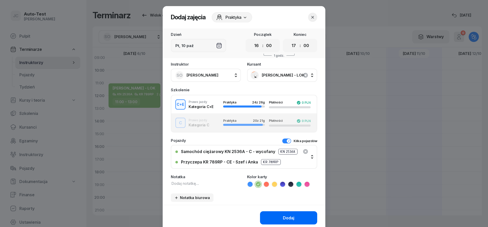
click at [280, 212] on button "Dodaj" at bounding box center [288, 217] width 57 height 13
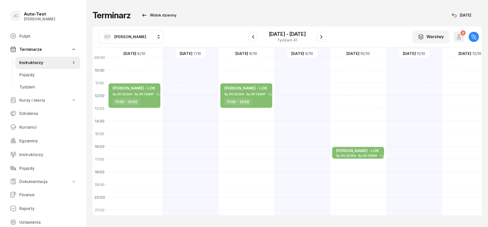
scroll to position [60, 0]
click at [321, 36] on icon "button" at bounding box center [321, 37] width 6 height 6
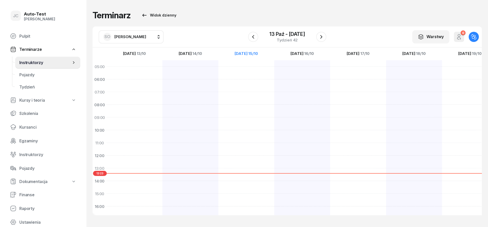
scroll to position [30, 0]
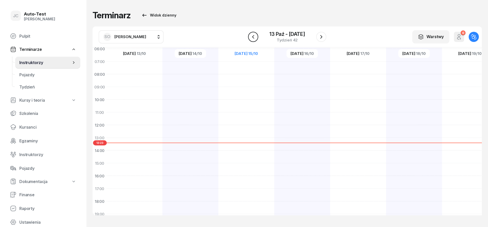
click at [254, 39] on icon "button" at bounding box center [253, 37] width 6 height 6
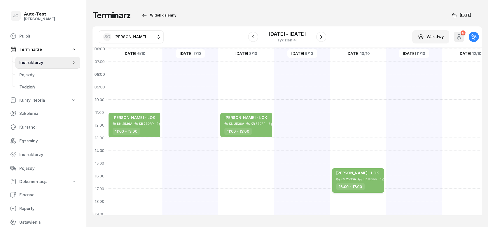
click at [350, 183] on div "[PERSON_NAME] - LOK KN 2536A KR 789RP 1 godz. 16:00 - 17:00" at bounding box center [358, 180] width 52 height 24
select select "16"
select select "17"
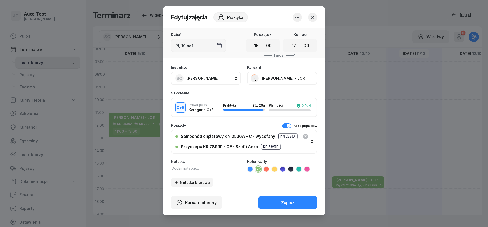
click at [311, 19] on icon "button" at bounding box center [312, 17] width 5 height 5
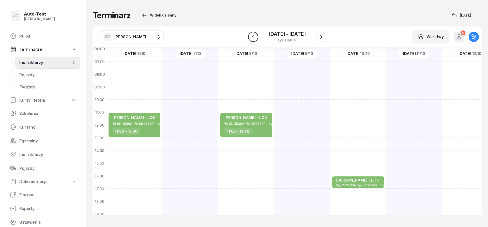
click at [253, 37] on icon "button" at bounding box center [253, 37] width 6 height 6
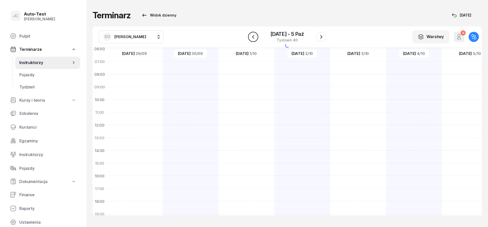
click at [253, 37] on icon "button" at bounding box center [253, 37] width 6 height 6
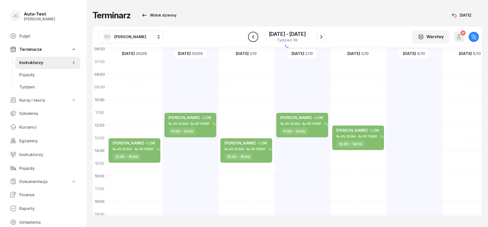
click at [253, 37] on icon "button" at bounding box center [253, 37] width 6 height 6
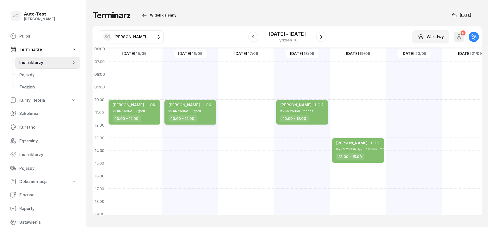
click at [201, 114] on div "[PERSON_NAME] - LOK KN 2536A 2 godz. 10:00 - 12:00" at bounding box center [190, 112] width 52 height 24
select select "10"
select select "12"
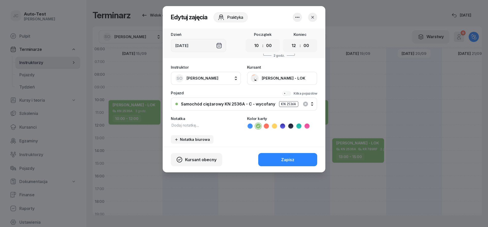
scroll to position [30, 0]
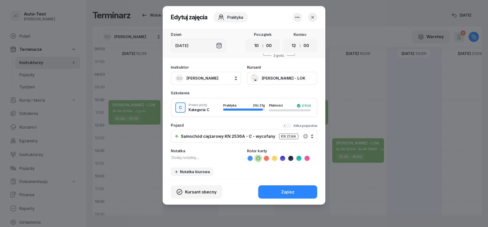
click at [311, 18] on icon "button" at bounding box center [312, 17] width 5 height 5
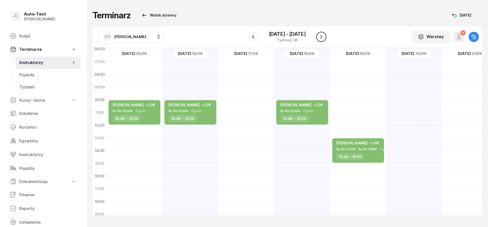
click at [324, 35] on button "button" at bounding box center [321, 37] width 10 height 10
click at [324, 35] on icon "button" at bounding box center [321, 37] width 6 height 6
click at [324, 35] on button "button" at bounding box center [321, 37] width 10 height 10
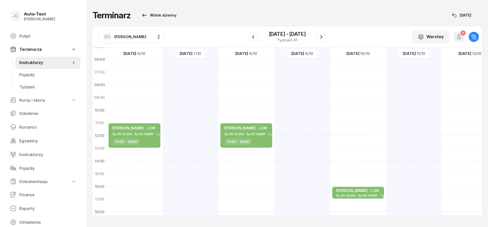
scroll to position [30, 0]
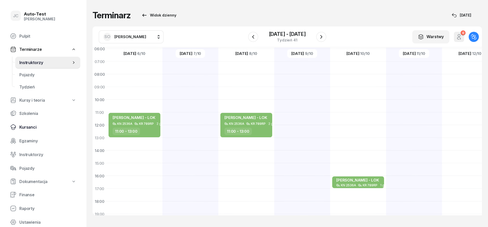
click at [43, 130] on link "Kursanci" at bounding box center [43, 127] width 74 height 12
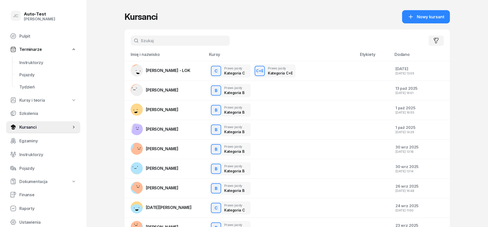
click at [426, 18] on span "Nowy kursant" at bounding box center [430, 16] width 27 height 5
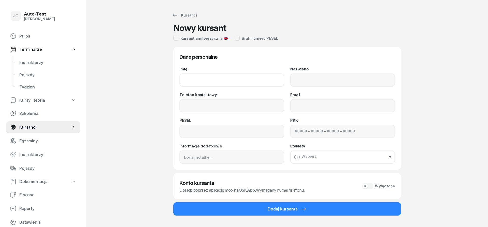
click at [212, 78] on input "Imię" at bounding box center [231, 79] width 105 height 13
type input "[PERSON_NAME]"
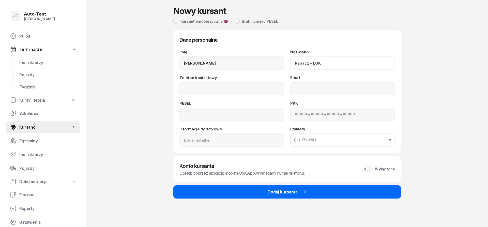
type input "Rapacz - LOK"
click at [300, 191] on icon "submit" at bounding box center [303, 192] width 6 height 6
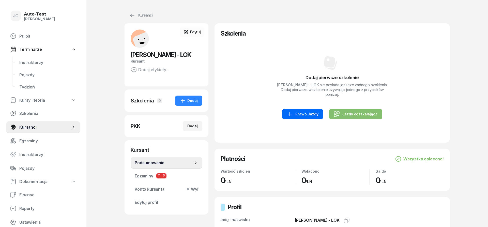
click at [318, 114] on div "Prawo Jazdy" at bounding box center [301, 114] width 31 height 6
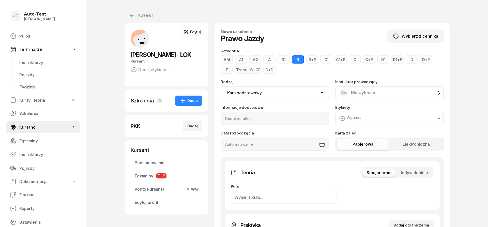
click at [354, 58] on button "C" at bounding box center [354, 59] width 12 height 8
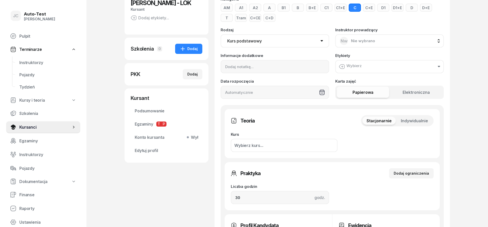
click at [415, 122] on span "Indywidualnie" at bounding box center [414, 120] width 27 height 5
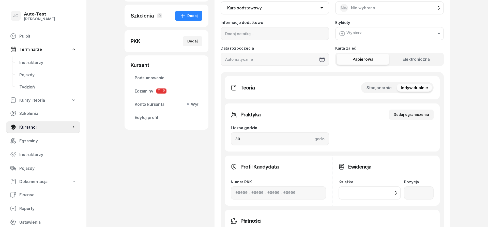
scroll to position [104, 0]
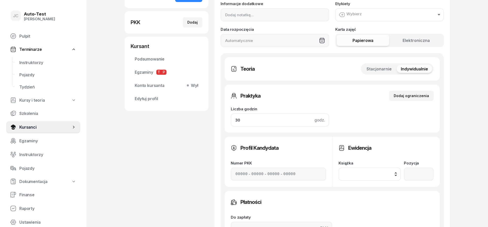
drag, startPoint x: 270, startPoint y: 123, endPoint x: 204, endPoint y: 123, distance: 66.0
click at [231, 123] on input "30" at bounding box center [280, 119] width 98 height 13
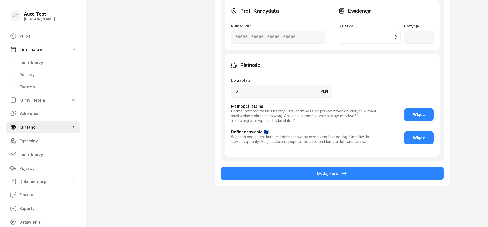
scroll to position [246, 0]
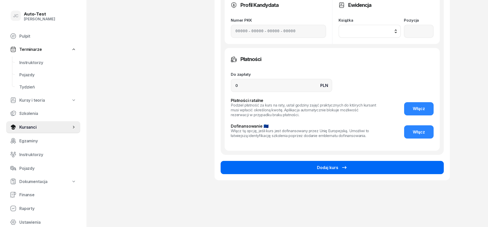
type input "21"
click at [319, 170] on div "Dodaj kurs" at bounding box center [332, 167] width 30 height 6
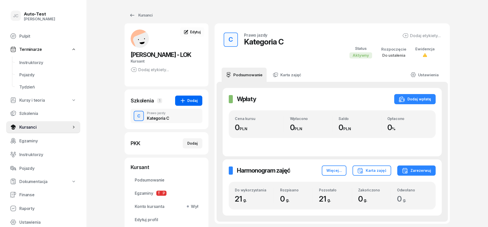
click at [181, 103] on icon "button" at bounding box center [183, 101] width 6 height 6
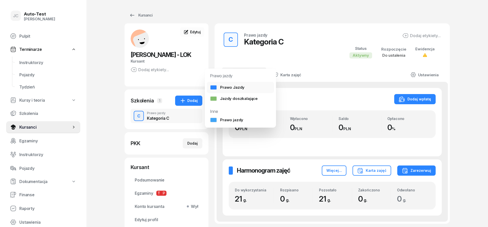
click at [221, 87] on div "Prawo Jazdy" at bounding box center [227, 87] width 35 height 5
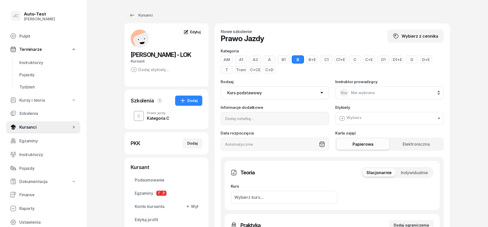
click at [366, 59] on button "C+E" at bounding box center [369, 59] width 12 height 8
click at [409, 170] on button "Indywidualnie" at bounding box center [413, 172] width 35 height 8
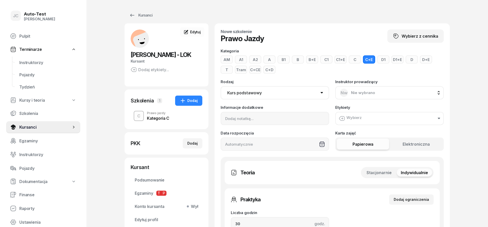
scroll to position [78, 0]
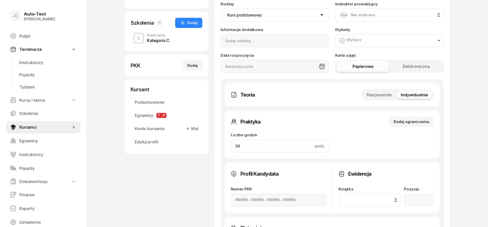
drag, startPoint x: 252, startPoint y: 147, endPoint x: 222, endPoint y: 147, distance: 30.0
click at [231, 147] on input "30" at bounding box center [280, 145] width 98 height 13
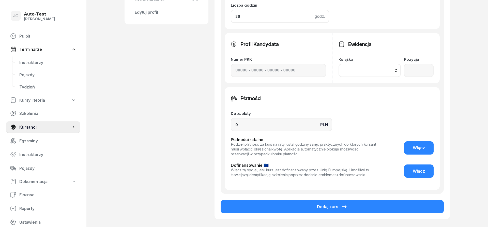
scroll to position [246, 0]
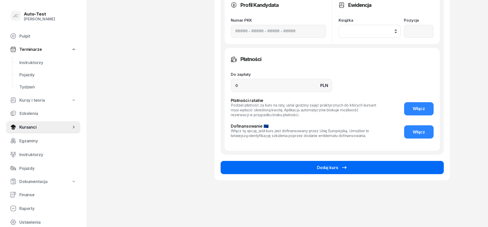
type input "26"
click at [328, 173] on button "Dodaj kurs" at bounding box center [331, 167] width 223 height 13
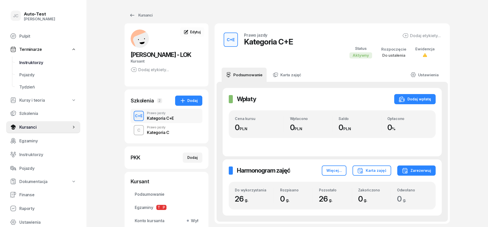
click at [51, 64] on span "Instruktorzy" at bounding box center [47, 62] width 57 height 5
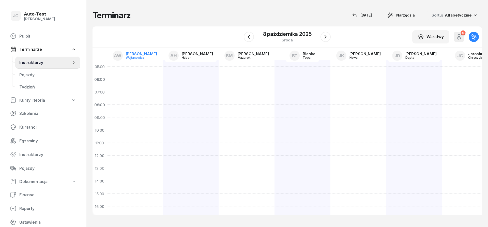
click at [135, 54] on div "[PERSON_NAME]" at bounding box center [141, 54] width 31 height 4
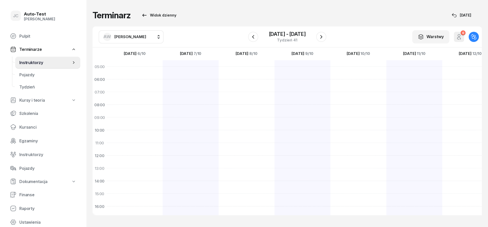
click at [137, 38] on span "[PERSON_NAME]" at bounding box center [130, 36] width 32 height 5
type input "olcz"
click at [136, 65] on div "SO [PERSON_NAME]" at bounding box center [136, 69] width 60 height 8
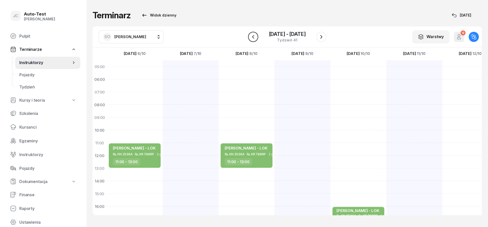
click at [252, 39] on icon "button" at bounding box center [253, 37] width 6 height 6
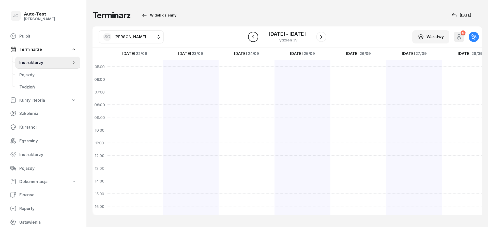
click at [252, 39] on icon "button" at bounding box center [253, 37] width 6 height 6
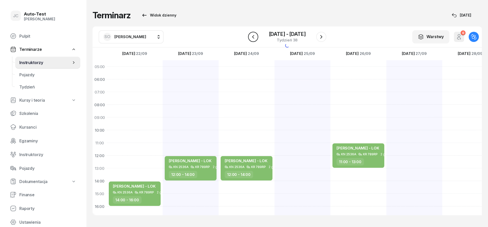
click at [252, 39] on icon "button" at bounding box center [253, 37] width 6 height 6
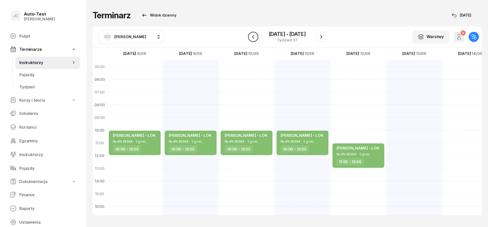
click at [252, 39] on icon "button" at bounding box center [253, 37] width 6 height 6
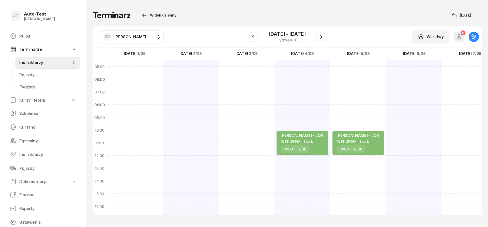
click at [300, 109] on div "[PERSON_NAME] - LOK KN 2536A 2 godz. 10:00 - 12:00" at bounding box center [302, 187] width 56 height 254
select select "08"
select select "10"
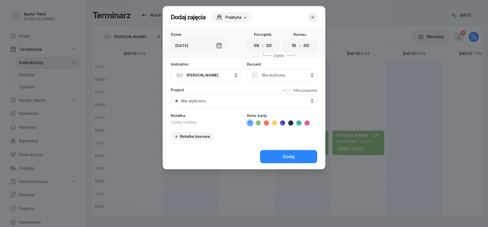
click at [268, 76] on span "Nie wybrano" at bounding box center [288, 75] width 52 height 5
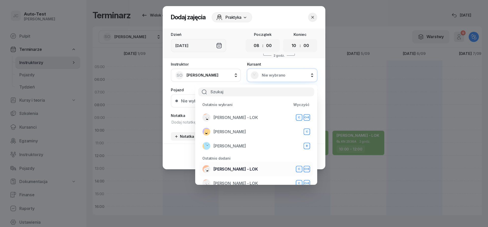
click at [239, 168] on span "[PERSON_NAME] - LOK" at bounding box center [235, 169] width 44 height 5
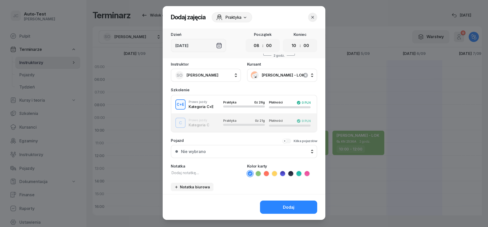
click at [220, 126] on div "Praktyka 0 z 21g Płatności 0 PLN" at bounding box center [266, 123] width 95 height 8
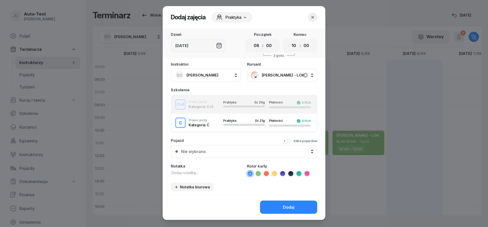
click at [247, 153] on div "Nie wybrano" at bounding box center [247, 151] width 132 height 5
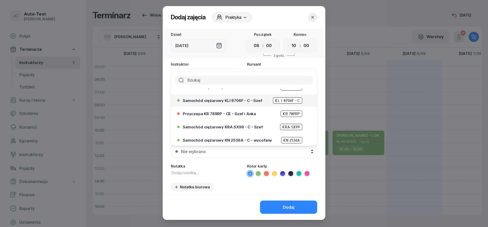
scroll to position [30, 0]
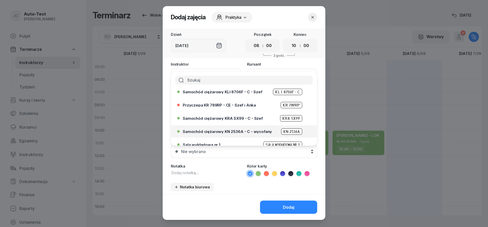
click at [239, 132] on span "Samochód ciężarowy KN 2536A - C - wycofany" at bounding box center [227, 132] width 89 height 4
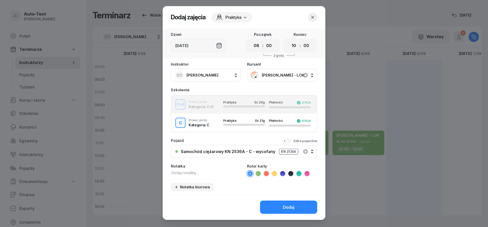
click at [260, 174] on icon at bounding box center [258, 173] width 5 height 5
click at [281, 210] on button "Dodaj" at bounding box center [288, 206] width 57 height 13
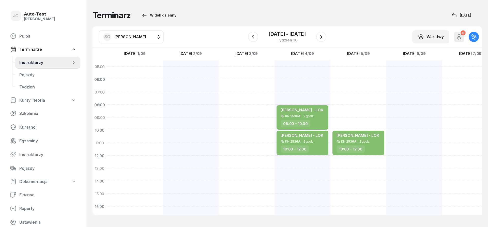
click at [355, 109] on div "[PERSON_NAME] - LOK KN 2536A 2 godz. 10:00 - 12:00" at bounding box center [358, 187] width 56 height 254
select select "08"
select select "10"
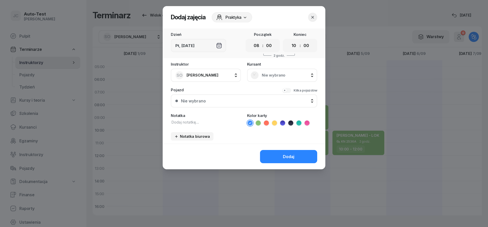
click at [279, 77] on span "Nie wybrano" at bounding box center [288, 75] width 52 height 5
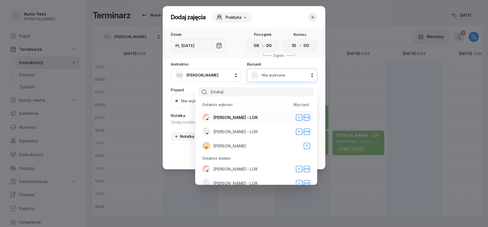
click at [255, 118] on div "[PERSON_NAME] - LOK C C+E" at bounding box center [256, 117] width 108 height 8
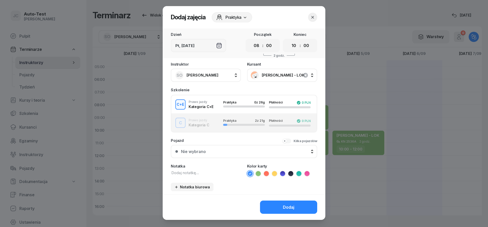
click at [212, 128] on button "C Prawo jazdy Kategoria C Praktyka 2 z 21g Płatności 0 PLN" at bounding box center [243, 123] width 145 height 18
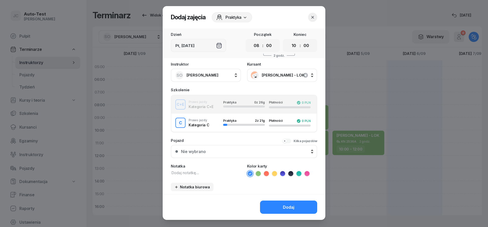
click at [228, 155] on button "Nie wybrano" at bounding box center [244, 151] width 146 height 13
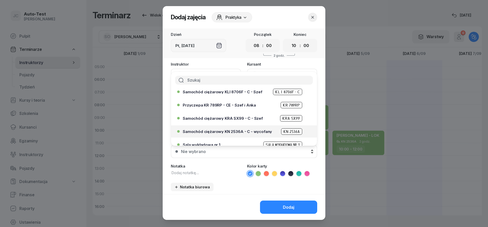
click at [236, 131] on span "Samochód ciężarowy KN 2536A - C - wycofany" at bounding box center [227, 132] width 89 height 4
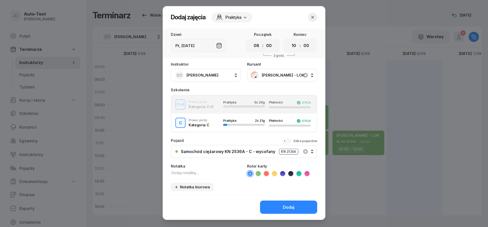
click at [259, 175] on icon at bounding box center [258, 173] width 5 height 5
click at [276, 210] on button "Dodaj" at bounding box center [288, 206] width 57 height 13
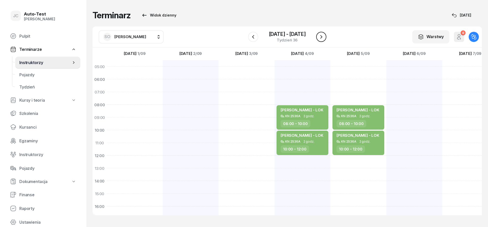
click at [322, 40] on button "button" at bounding box center [321, 37] width 10 height 10
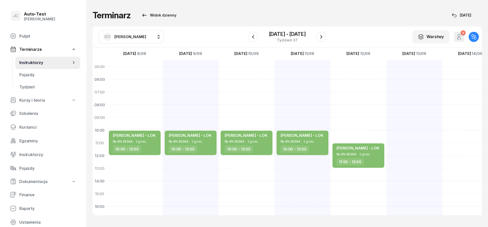
click at [145, 109] on div "[PERSON_NAME] - LOK KN 2536A 2 godz. 10:00 - 12:00" at bounding box center [135, 187] width 56 height 254
select select "08"
select select "10"
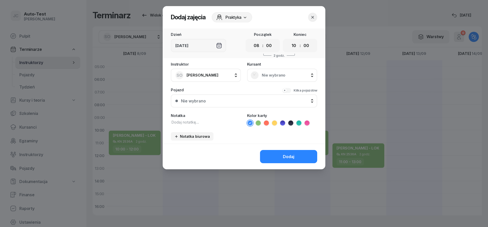
click at [262, 72] on div "Nie wybrano" at bounding box center [281, 75] width 63 height 8
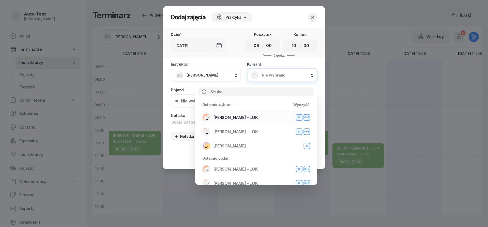
click at [243, 117] on span "[PERSON_NAME] - LOK" at bounding box center [235, 117] width 44 height 5
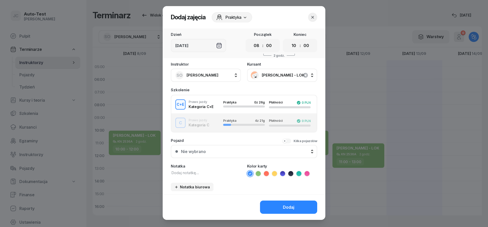
drag, startPoint x: 238, startPoint y: 126, endPoint x: 239, endPoint y: 133, distance: 6.4
click at [238, 126] on div "C Prawo jazdy Kategoria C Praktyka 4 z 21g Płatności 0 PLN" at bounding box center [243, 123] width 145 height 10
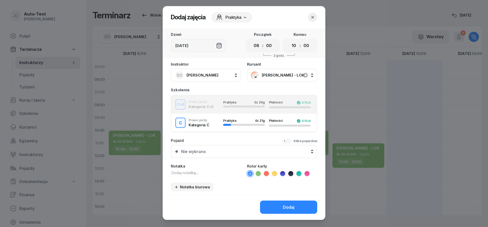
click at [238, 154] on button "Nie wybrano" at bounding box center [244, 151] width 146 height 13
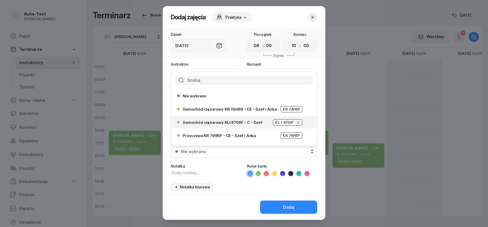
scroll to position [30, 0]
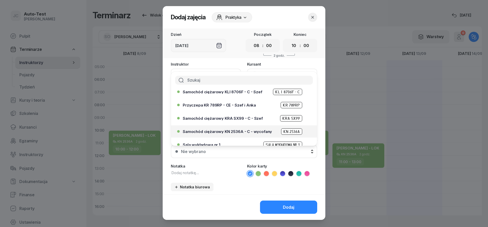
click at [241, 129] on div "Samochód ciężarowy KN 2536A - C - wycofany KN 2536A" at bounding box center [245, 131] width 125 height 6
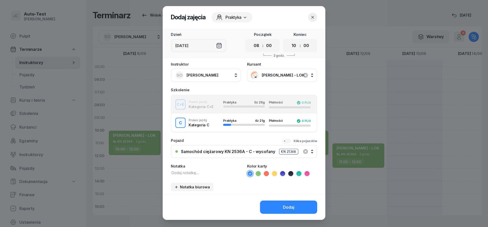
click at [259, 173] on icon at bounding box center [258, 173] width 2 height 2
click at [278, 202] on button "Dodaj" at bounding box center [288, 206] width 57 height 13
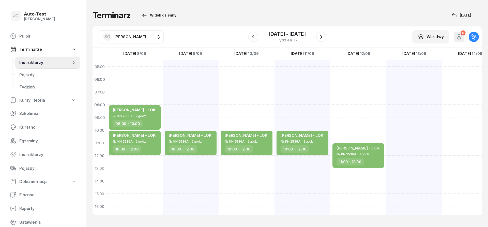
click at [190, 156] on div "[PERSON_NAME] - LOK KN 2536A 2 godz. 10:00 - 12:00" at bounding box center [191, 187] width 56 height 254
select select "12"
select select "14"
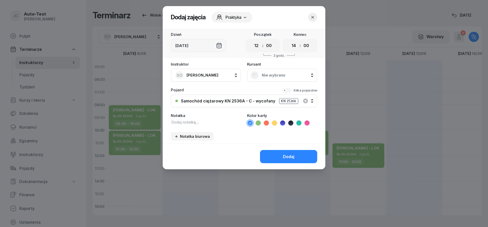
click at [270, 69] on div "Nie wybrano" at bounding box center [282, 75] width 70 height 13
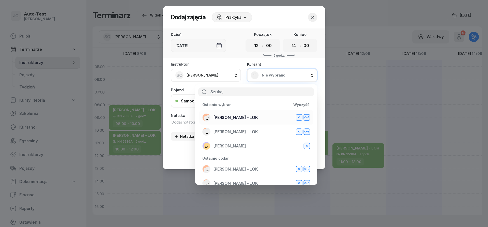
click at [244, 119] on span "[PERSON_NAME] - LOK" at bounding box center [235, 117] width 44 height 5
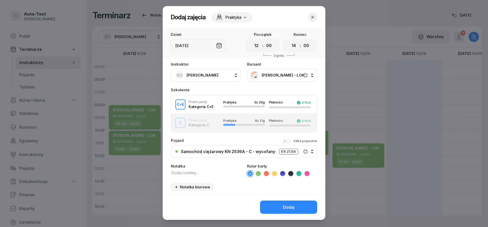
click at [236, 124] on div "Praktyka 6 z 21g" at bounding box center [244, 123] width 42 height 8
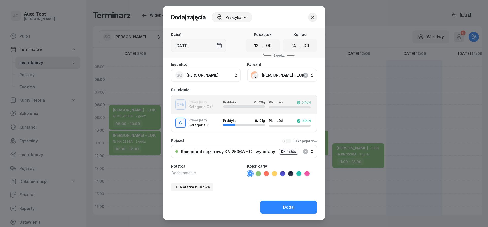
click at [258, 172] on icon at bounding box center [258, 173] width 5 height 5
click at [281, 207] on button "Dodaj" at bounding box center [288, 206] width 57 height 13
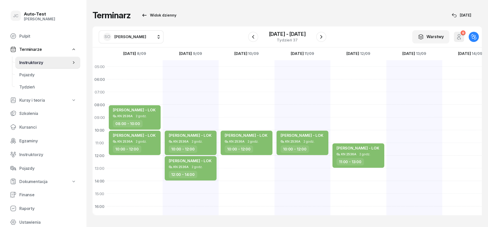
click at [246, 107] on div "[PERSON_NAME] - LOK KN 2536A 2 godz. 10:00 - 12:00" at bounding box center [246, 187] width 56 height 254
select select "08"
select select "10"
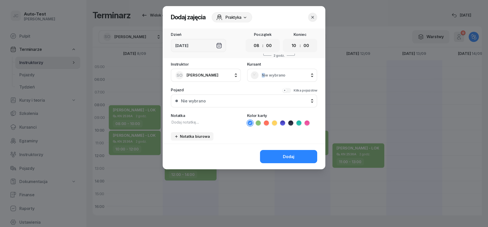
click at [263, 78] on div "Nie wybrano" at bounding box center [281, 75] width 63 height 8
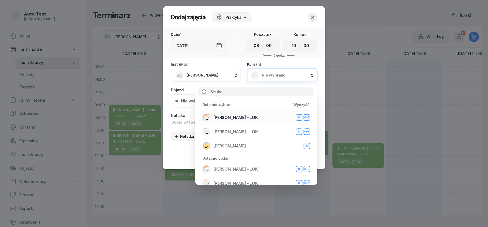
click at [247, 117] on span "[PERSON_NAME] - LOK" at bounding box center [235, 117] width 44 height 5
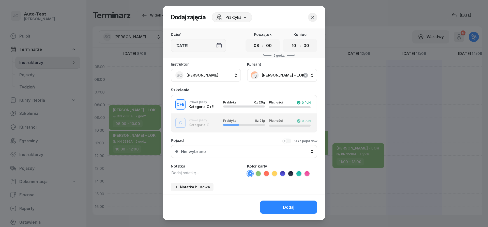
click at [221, 125] on div "Praktyka 8 z 21g Płatności 0 PLN" at bounding box center [266, 123] width 95 height 8
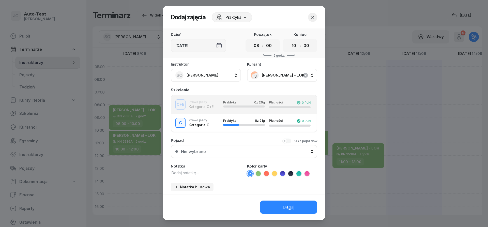
click at [227, 152] on div "Nie wybrano" at bounding box center [247, 151] width 132 height 5
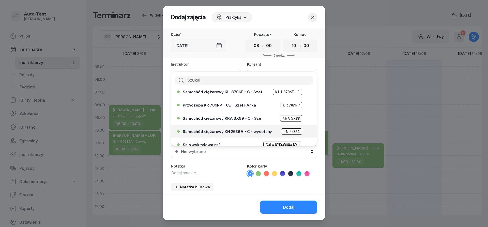
click at [238, 130] on span "Samochód ciężarowy KN 2536A - C - wycofany" at bounding box center [227, 132] width 89 height 4
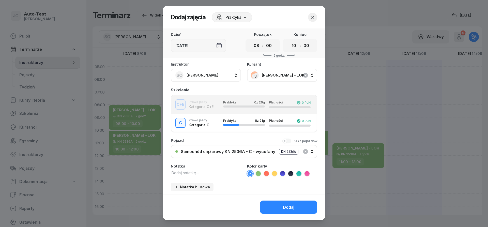
click at [258, 175] on icon at bounding box center [258, 173] width 5 height 5
click at [278, 208] on button "Dodaj" at bounding box center [288, 206] width 57 height 13
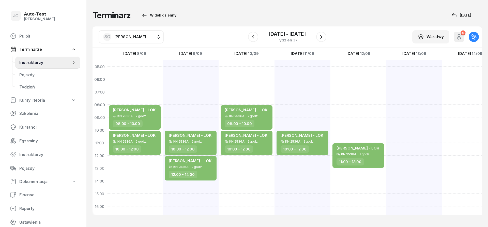
click at [303, 162] on div "[PERSON_NAME] - LOK KN 2536A 2 godz. 10:00 - 12:00" at bounding box center [302, 187] width 56 height 254
select select "12"
select select "14"
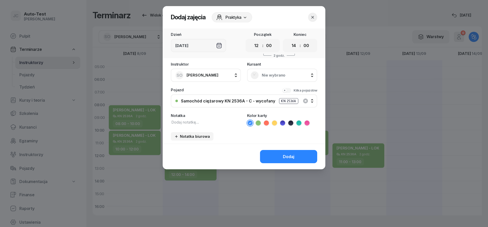
click at [266, 79] on div "Nie wybrano" at bounding box center [282, 75] width 70 height 13
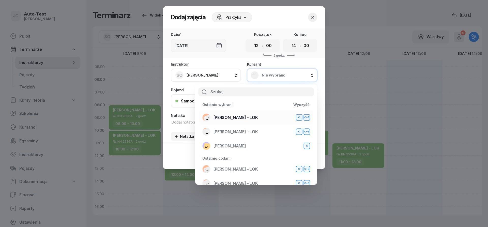
click at [246, 119] on span "[PERSON_NAME] - LOK" at bounding box center [235, 117] width 44 height 5
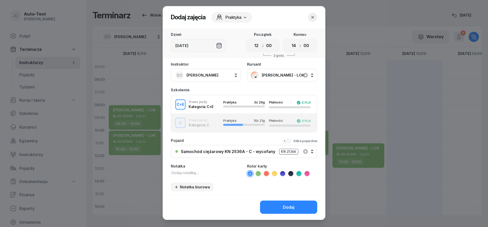
click at [219, 120] on div "C Prawo jazdy Kategoria C Praktyka 10 z 21g Płatności 0 PLN" at bounding box center [243, 123] width 145 height 10
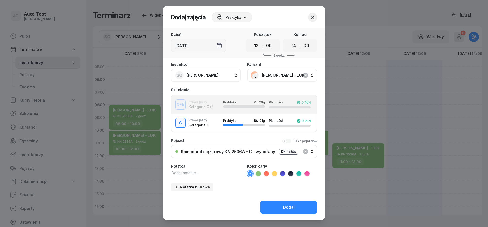
click at [260, 177] on div "Instruktor SO [PERSON_NAME] AW [PERSON_NAME] AH [PERSON_NAME] BM [PERSON_NAME] …" at bounding box center [244, 128] width 163 height 132
click at [259, 175] on icon at bounding box center [258, 173] width 5 height 5
click at [272, 199] on div "Dodaj" at bounding box center [244, 207] width 163 height 26
click at [275, 207] on button "Dodaj" at bounding box center [288, 206] width 57 height 13
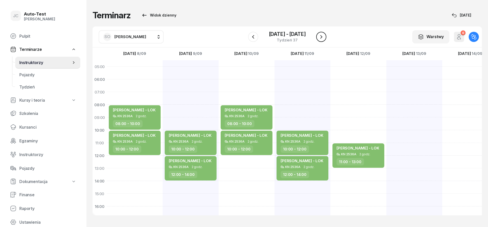
click at [321, 38] on icon "button" at bounding box center [321, 37] width 2 height 4
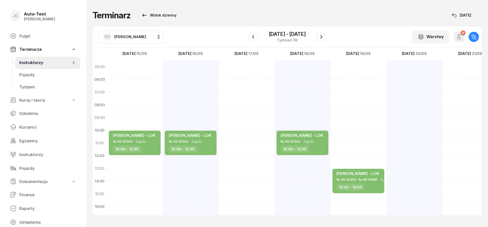
click at [142, 162] on div "[PERSON_NAME] - LOK KN 2536A 2 godz. 10:00 - 12:00" at bounding box center [135, 187] width 56 height 254
select select "12"
select select "14"
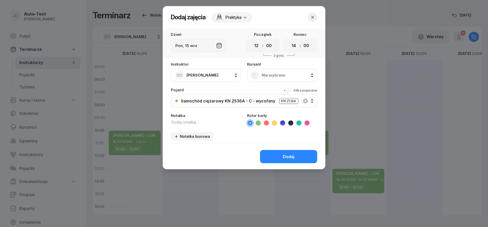
click at [270, 75] on span "Nie wybrano" at bounding box center [288, 75] width 52 height 5
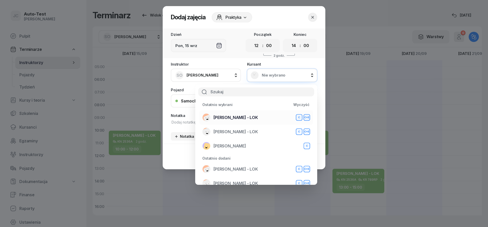
click at [251, 115] on span "[PERSON_NAME] - LOK" at bounding box center [235, 117] width 44 height 5
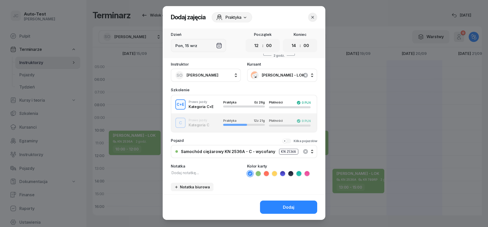
click at [244, 125] on div "button" at bounding box center [235, 125] width 24 height 2
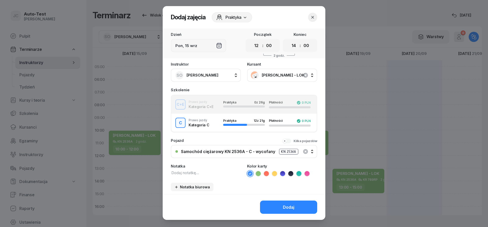
click at [260, 173] on icon at bounding box center [258, 173] width 5 height 5
click at [274, 203] on button "Dodaj" at bounding box center [288, 206] width 57 height 13
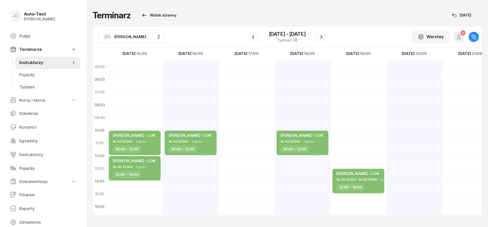
click at [200, 163] on div "[PERSON_NAME] - LOK KN 2536A 2 godz. 10:00 - 12:00" at bounding box center [191, 187] width 56 height 254
select select "12"
select select "14"
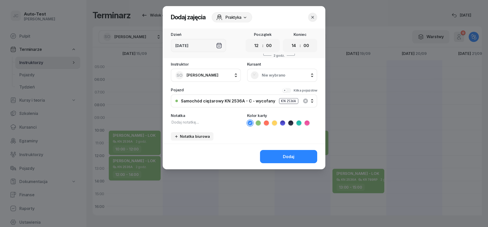
click at [268, 78] on div "Nie wybrano" at bounding box center [281, 75] width 63 height 8
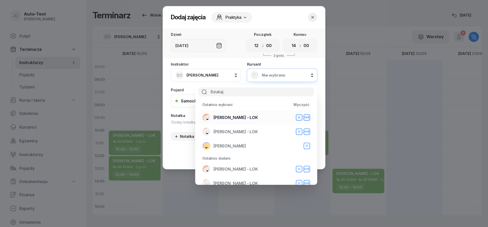
click at [237, 120] on span "[PERSON_NAME] - LOK" at bounding box center [235, 117] width 44 height 5
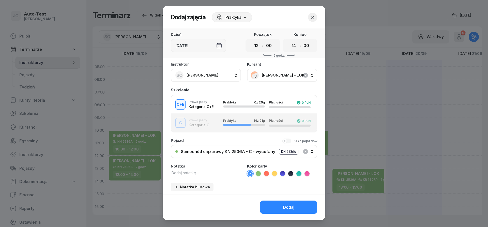
click at [258, 173] on icon at bounding box center [258, 173] width 5 height 5
click at [197, 124] on div "C Prawo jazdy Kategoria C Praktyka 14 z 21g Płatności 0 PLN" at bounding box center [243, 123] width 145 height 10
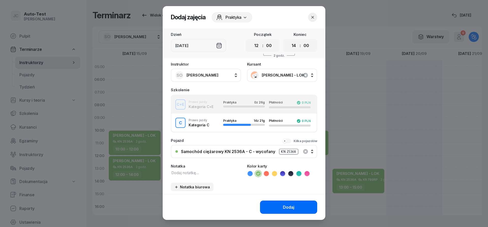
click at [273, 211] on button "Dodaj" at bounding box center [288, 206] width 57 height 13
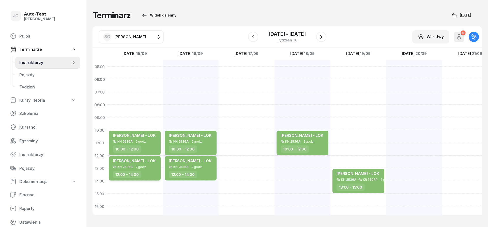
click at [145, 171] on div "12:00 - 14:00" at bounding box center [135, 174] width 45 height 7
select select "12"
select select "14"
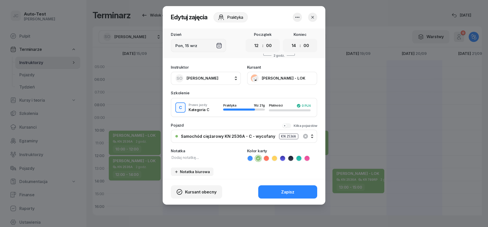
click at [312, 19] on icon "button" at bounding box center [312, 17] width 5 height 5
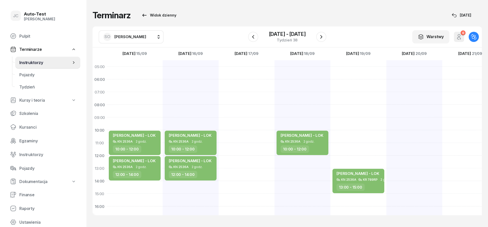
click at [314, 164] on div "[PERSON_NAME] - LOK KN 2536A 2 godz. 10:00 - 12:00" at bounding box center [302, 187] width 56 height 254
select select "12"
select select "14"
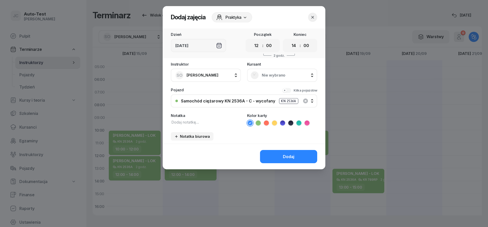
click at [271, 71] on div "Nie wybrano" at bounding box center [282, 75] width 70 height 13
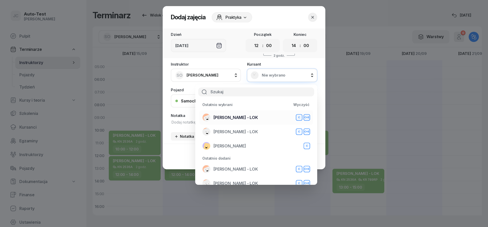
click at [249, 117] on span "[PERSON_NAME] - LOK" at bounding box center [235, 117] width 44 height 5
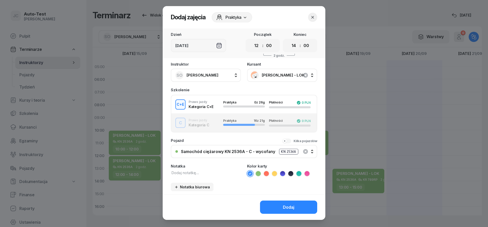
click at [232, 120] on span "Praktyka" at bounding box center [229, 121] width 13 height 4
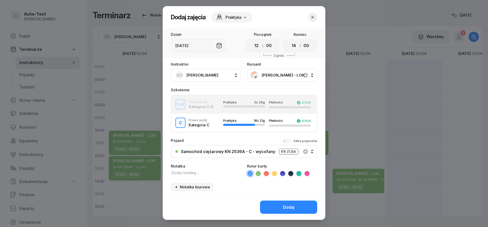
click at [260, 172] on icon at bounding box center [258, 173] width 5 height 5
click at [285, 204] on button "Dodaj" at bounding box center [288, 206] width 57 height 13
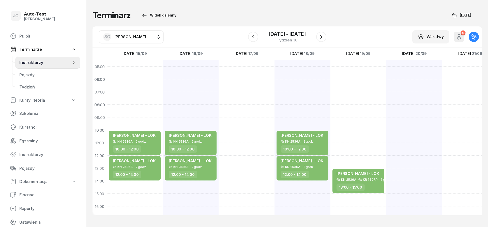
click at [357, 149] on div "[PERSON_NAME] - LOK KN 2536A KR 789RP 2 godz. 13:00 - 15:00" at bounding box center [358, 187] width 56 height 254
select select "11"
select select "13"
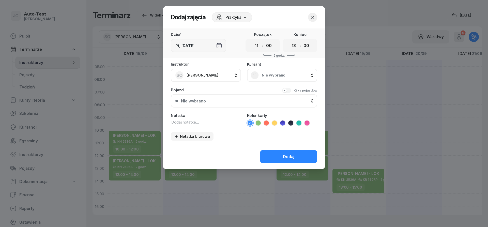
click at [294, 74] on span "Nie wybrano" at bounding box center [288, 75] width 52 height 5
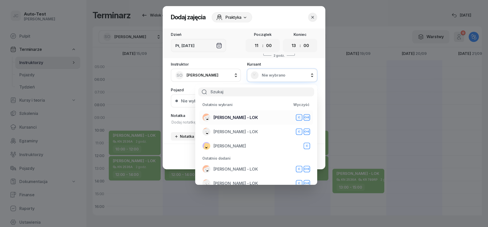
click at [248, 115] on div "[PERSON_NAME] - LOK C C+E" at bounding box center [256, 117] width 108 height 8
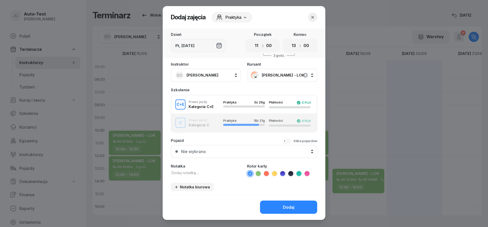
click at [289, 142] on button "Kilka pojazdów" at bounding box center [299, 140] width 35 height 5
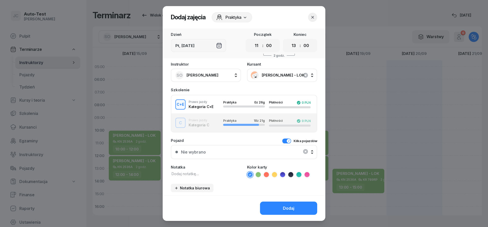
click at [271, 155] on div "Nie wybrano" at bounding box center [243, 152] width 137 height 11
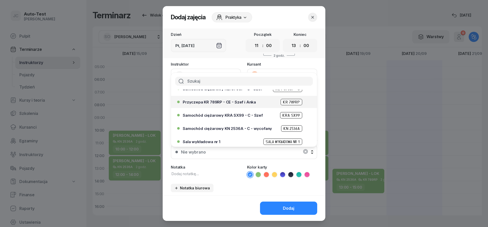
scroll to position [30, 0]
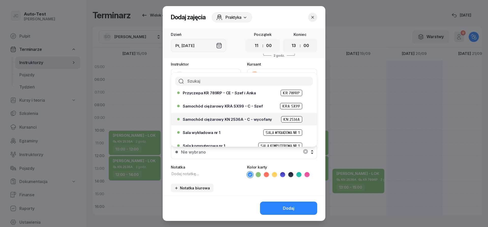
click at [235, 118] on span "Samochód ciężarowy KN 2536A - C - wycofany" at bounding box center [227, 119] width 89 height 4
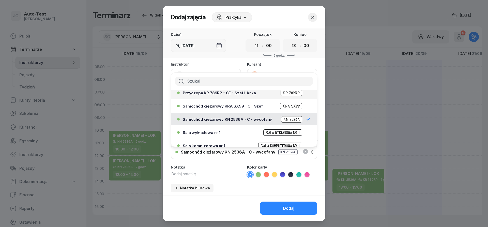
click at [230, 91] on div "Przyczepa KR 789RP - CE - Szef i Anka KR 789RP" at bounding box center [245, 93] width 125 height 6
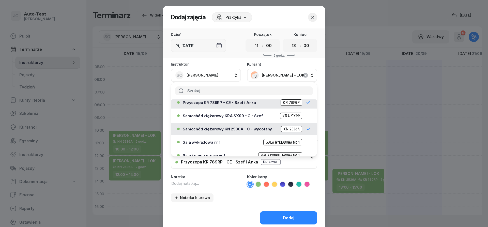
click at [258, 185] on icon at bounding box center [258, 184] width 5 height 5
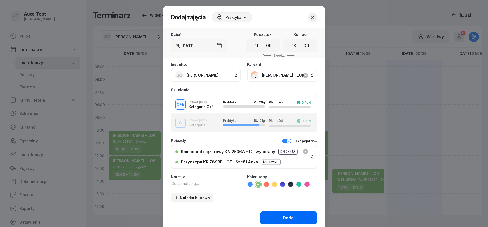
click at [276, 214] on button "Dodaj" at bounding box center [288, 217] width 57 height 13
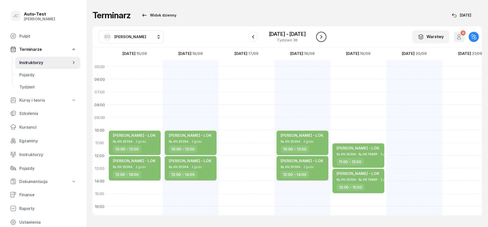
click at [323, 38] on icon "button" at bounding box center [321, 37] width 6 height 6
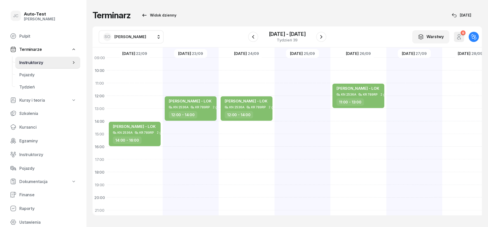
scroll to position [61, 0]
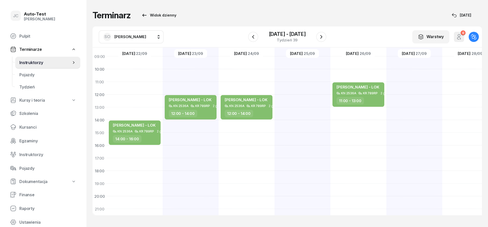
click at [193, 75] on div "[PERSON_NAME] - LOK KN 2536A KR 789RP 2 godz. 12:00 - 14:00" at bounding box center [191, 126] width 56 height 254
select select "10"
select select "12"
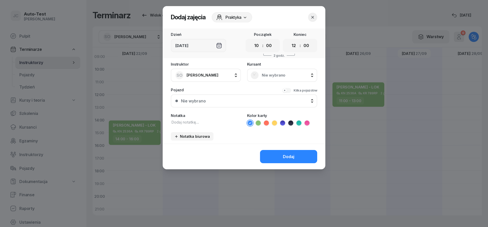
click at [279, 70] on div "Nie wybrano" at bounding box center [282, 75] width 70 height 13
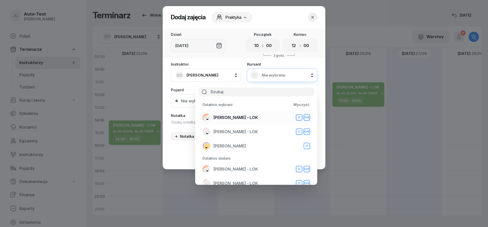
click at [236, 119] on span "[PERSON_NAME] - LOK" at bounding box center [235, 117] width 44 height 5
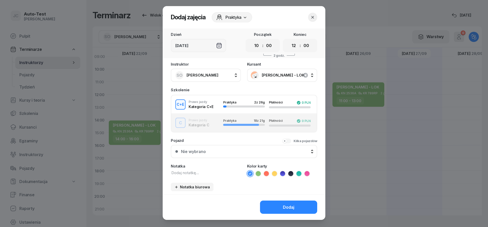
click at [219, 125] on div "C Prawo jazdy Kategoria C Praktyka 18 z 21g Płatności 0 PLN" at bounding box center [243, 123] width 145 height 10
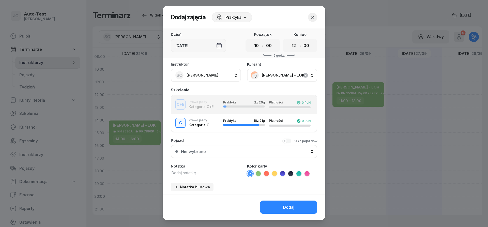
click at [214, 105] on div "C+E Prawo jazdy Kategoria C+E Praktyka 2 z 26g Płatności 0 PLN" at bounding box center [243, 104] width 145 height 10
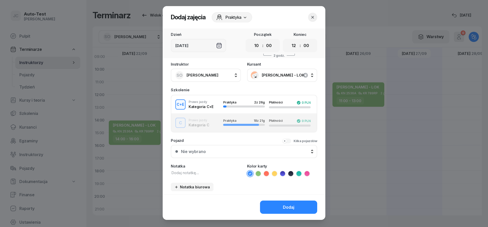
click at [284, 141] on button "Kilka pojazdów" at bounding box center [299, 140] width 35 height 5
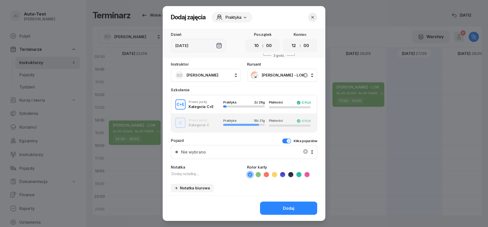
click at [260, 152] on div "Nie wybrano" at bounding box center [243, 152] width 137 height 11
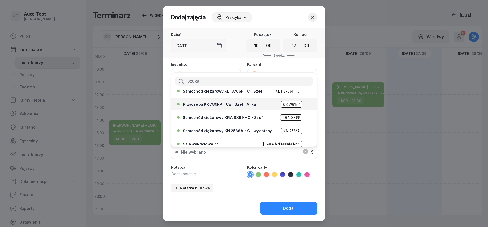
scroll to position [30, 0]
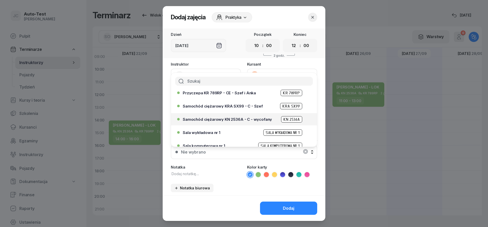
click at [235, 119] on span "Samochód ciężarowy KN 2536A - C - wycofany" at bounding box center [227, 119] width 89 height 4
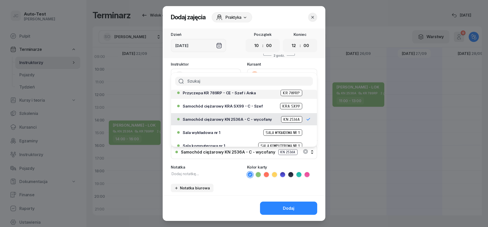
click at [231, 97] on li "Przyczepa KR 789RP - CE - Szef i Anka KR 789RP" at bounding box center [244, 93] width 146 height 12
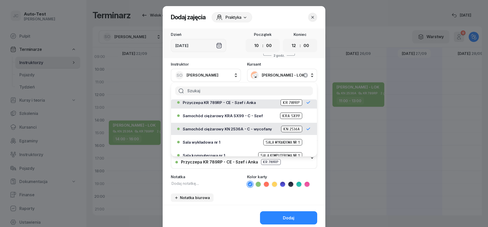
click at [259, 185] on icon at bounding box center [258, 184] width 5 height 5
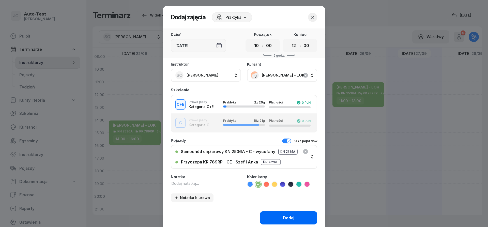
click at [277, 215] on button "Dodaj" at bounding box center [288, 217] width 57 height 13
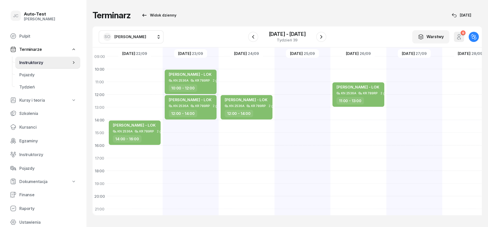
click at [246, 125] on div "[PERSON_NAME] - LOK KN 2536A KR 789RP 2 godz. 12:00 - 14:00" at bounding box center [246, 126] width 56 height 254
select select "14"
select select "16"
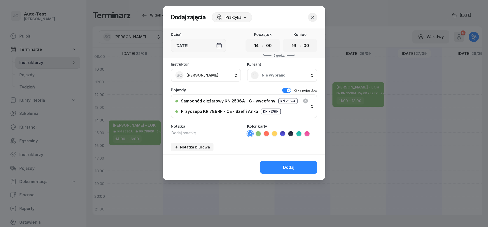
click at [280, 72] on div "Nie wybrano" at bounding box center [281, 75] width 63 height 8
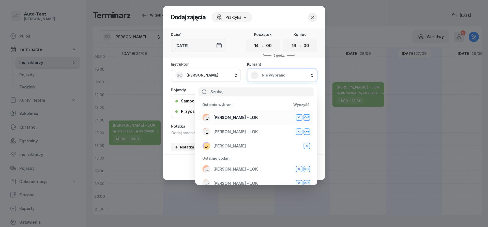
click at [252, 118] on span "[PERSON_NAME] - LOK" at bounding box center [235, 117] width 44 height 5
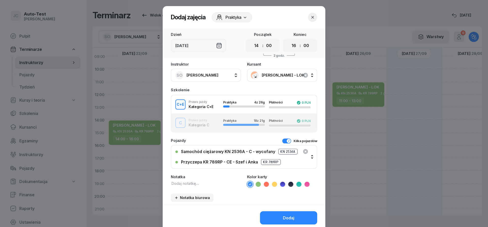
click at [258, 185] on icon at bounding box center [258, 184] width 5 height 5
click at [277, 215] on button "Dodaj" at bounding box center [288, 217] width 57 height 13
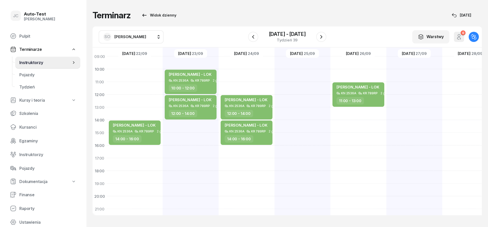
click at [363, 112] on div "[PERSON_NAME] - LOK KN 2536A KR 789RP 2 godz. 11:00 - 13:00" at bounding box center [358, 126] width 56 height 254
select select "13"
select select "15"
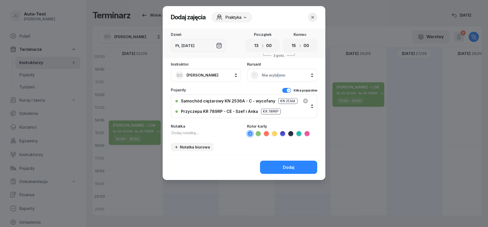
click at [277, 77] on span "Nie wybrano" at bounding box center [288, 75] width 52 height 5
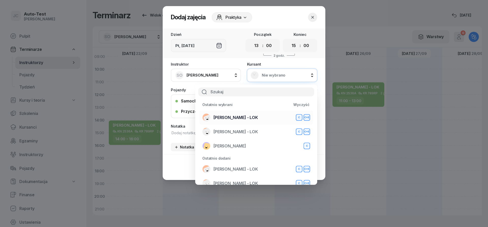
click at [243, 117] on span "[PERSON_NAME] - LOK" at bounding box center [235, 117] width 44 height 5
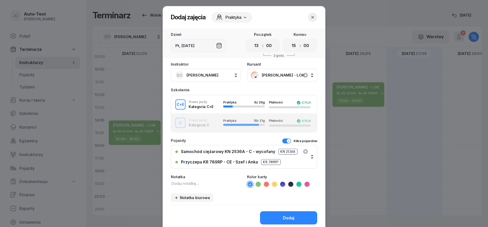
click at [260, 184] on icon at bounding box center [258, 184] width 5 height 5
click at [280, 219] on button "Dodaj" at bounding box center [288, 217] width 57 height 13
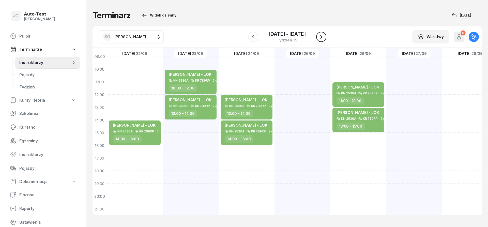
click at [321, 36] on icon "button" at bounding box center [321, 37] width 6 height 6
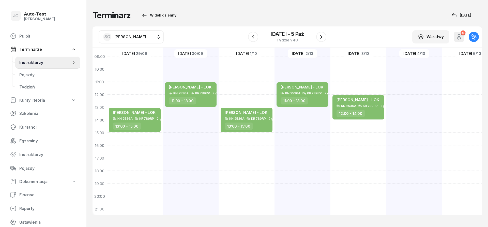
click at [142, 137] on div "[PERSON_NAME] - LOK KN 2536A KR 789RP 2 godz. 13:00 - 15:00" at bounding box center [135, 126] width 56 height 254
select select "15"
select select "17"
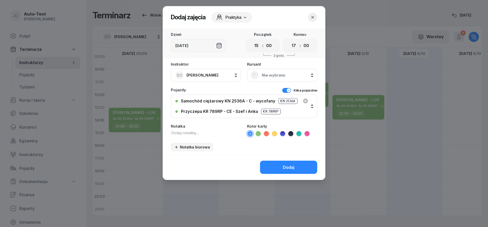
click at [279, 74] on span "Nie wybrano" at bounding box center [288, 75] width 52 height 5
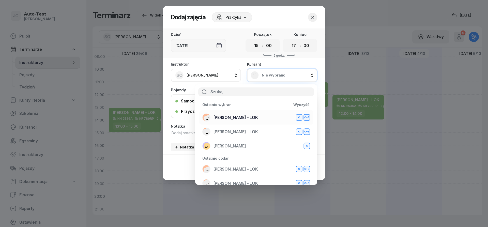
click at [247, 120] on div "[PERSON_NAME] - LOK C C+E" at bounding box center [256, 117] width 108 height 8
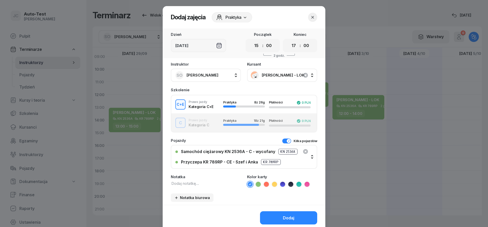
drag, startPoint x: 261, startPoint y: 185, endPoint x: 271, endPoint y: 198, distance: 16.1
click at [261, 186] on li at bounding box center [258, 184] width 6 height 6
click at [276, 218] on button "Dodaj" at bounding box center [288, 217] width 57 height 13
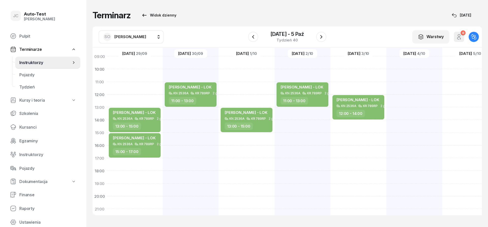
click at [196, 163] on div "[PERSON_NAME] - LOK KN 2536A KR 789RP 2 godz. 11:00 - 13:00" at bounding box center [191, 126] width 56 height 254
select select "17"
select select "19"
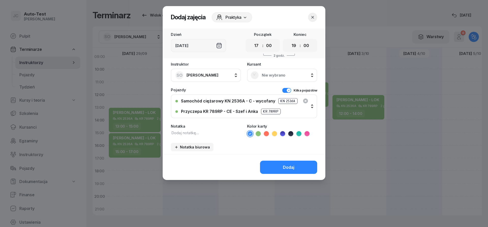
click at [278, 81] on div "Nie wybrano" at bounding box center [282, 75] width 70 height 13
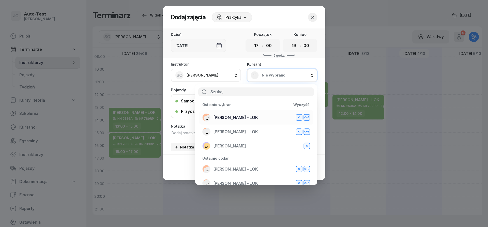
click at [244, 121] on div "[PERSON_NAME] - LOK C C+E" at bounding box center [256, 117] width 108 height 8
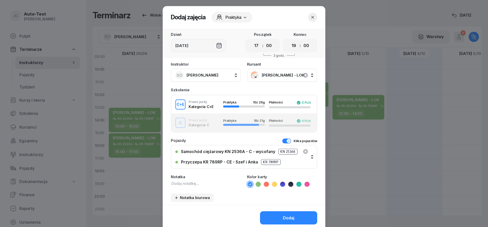
click at [257, 184] on icon at bounding box center [258, 184] width 5 height 5
click at [274, 217] on button "Dodaj" at bounding box center [288, 217] width 57 height 13
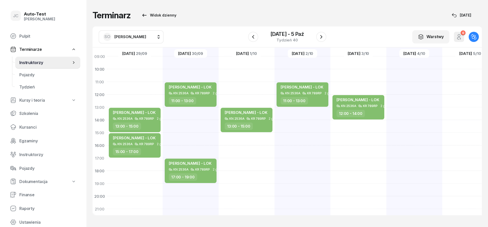
click at [250, 139] on div "[PERSON_NAME] - LOK KN 2536A KR 789RP 2 godz. 13:00 - 15:00" at bounding box center [246, 126] width 56 height 254
select select "15"
select select "17"
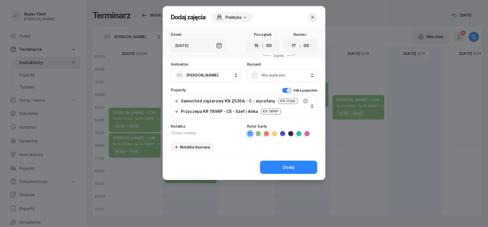
click at [268, 76] on span "Nie wybrano" at bounding box center [288, 75] width 52 height 5
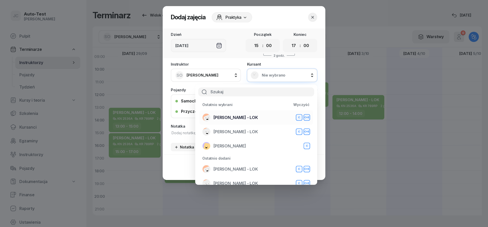
click at [245, 117] on span "[PERSON_NAME] - LOK" at bounding box center [235, 117] width 44 height 5
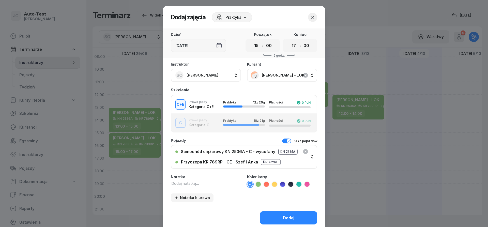
click at [260, 185] on icon at bounding box center [258, 184] width 5 height 5
click at [279, 217] on button "Dodaj" at bounding box center [288, 217] width 57 height 13
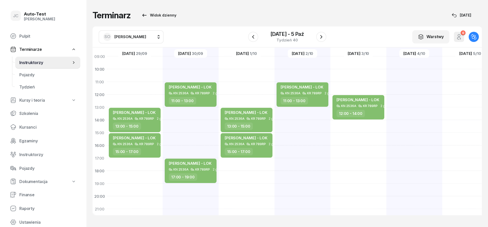
click at [294, 135] on div "[PERSON_NAME] - LOK KN 2536A KR 789RP 2 godz. 11:00 - 13:00" at bounding box center [302, 126] width 56 height 254
select select "15"
select select "17"
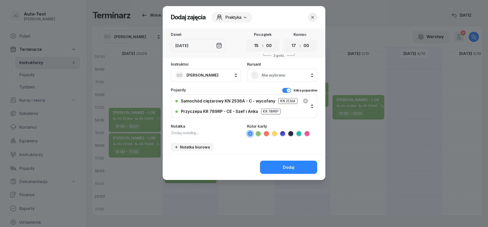
click at [269, 75] on span "Nie wybrano" at bounding box center [288, 75] width 52 height 5
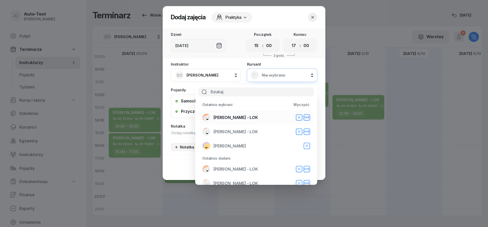
click at [241, 117] on span "[PERSON_NAME] - LOK" at bounding box center [235, 117] width 44 height 5
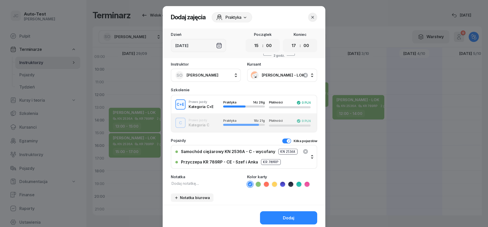
click at [260, 184] on icon at bounding box center [258, 184] width 5 height 5
click at [286, 219] on div "Dodaj" at bounding box center [288, 217] width 11 height 5
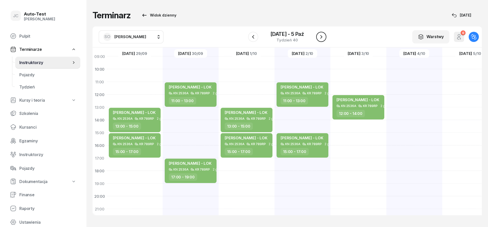
click at [323, 39] on icon "button" at bounding box center [321, 37] width 6 height 6
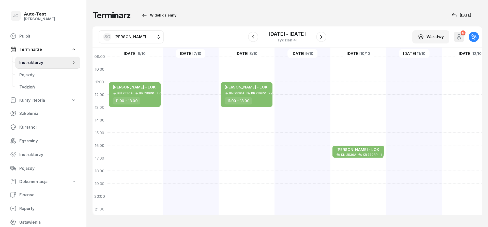
click at [205, 87] on div at bounding box center [191, 126] width 56 height 254
select select "11"
select select "13"
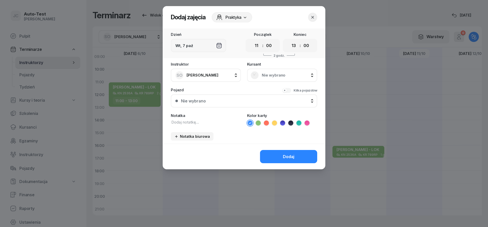
drag, startPoint x: 280, startPoint y: 76, endPoint x: 275, endPoint y: 80, distance: 6.1
click at [279, 76] on span "Nie wybrano" at bounding box center [288, 75] width 52 height 5
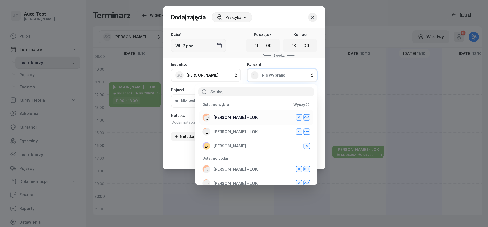
click at [240, 116] on span "[PERSON_NAME] - LOK" at bounding box center [235, 117] width 44 height 5
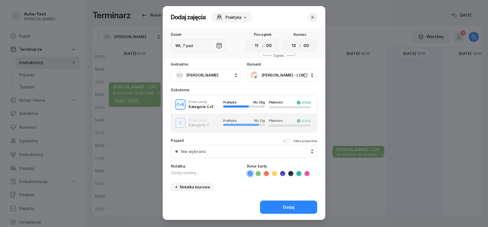
click at [236, 152] on div "Nie wybrano" at bounding box center [247, 151] width 132 height 5
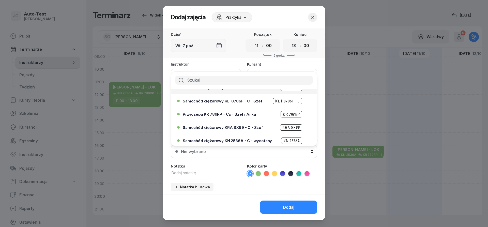
scroll to position [30, 0]
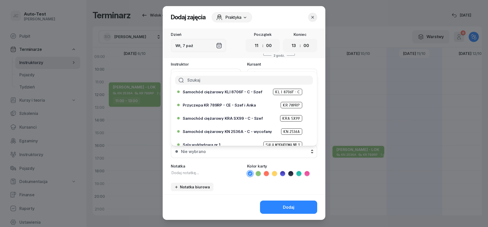
click at [245, 163] on div "Instruktor SO [PERSON_NAME] AW [PERSON_NAME] AH [PERSON_NAME] BM [PERSON_NAME] …" at bounding box center [244, 128] width 163 height 132
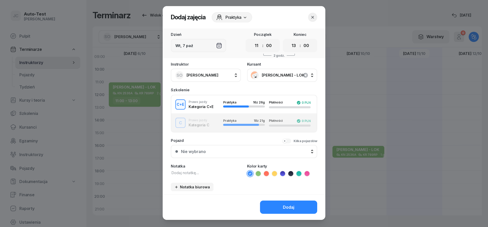
click at [287, 141] on button "Kilka pojazdów" at bounding box center [299, 140] width 35 height 5
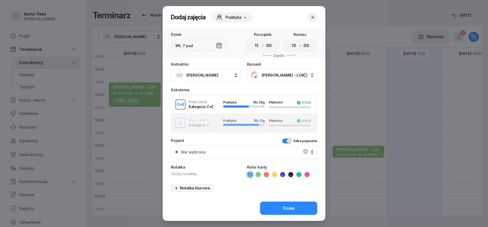
click at [249, 150] on div "Nie wybrano" at bounding box center [243, 152] width 137 height 11
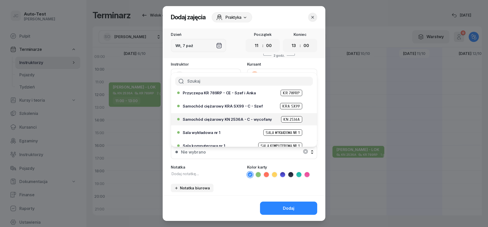
click at [238, 117] on span "Samochód ciężarowy KN 2536A - C - wycofany" at bounding box center [227, 119] width 89 height 4
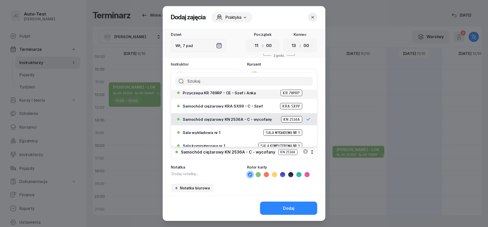
click at [231, 95] on div "Przyczepa KR 789RP - CE - Szef i Anka KR 789RP" at bounding box center [245, 93] width 125 height 6
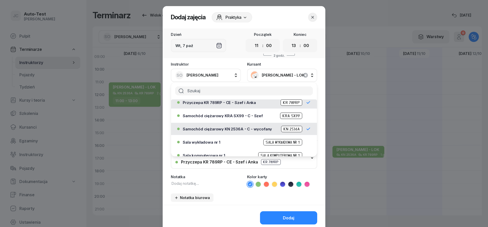
drag, startPoint x: 257, startPoint y: 180, endPoint x: 258, endPoint y: 183, distance: 3.1
click at [257, 180] on div "Kolor karty" at bounding box center [282, 181] width 70 height 12
click at [258, 184] on icon at bounding box center [258, 184] width 5 height 5
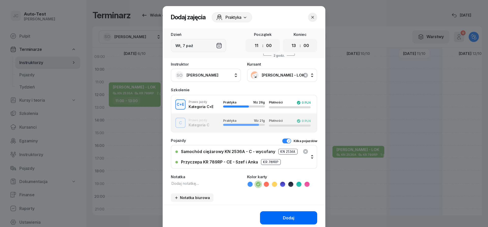
click at [275, 215] on button "Dodaj" at bounding box center [288, 217] width 57 height 13
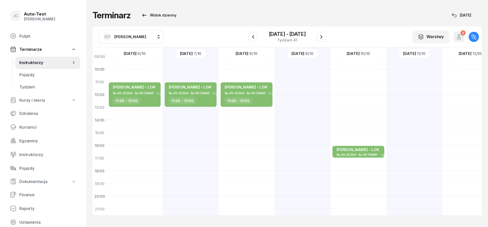
scroll to position [61, 0]
click at [252, 110] on div "[PERSON_NAME] - LOK KN 2536A KR 789RP 2 godz. 11:00 - 13:00" at bounding box center [246, 126] width 56 height 254
select select "13"
select select "15"
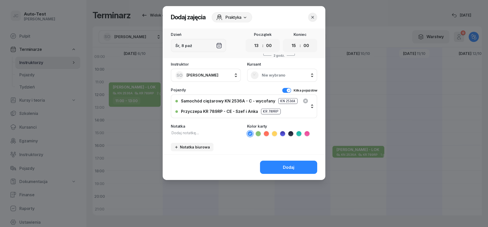
click at [283, 72] on div "Nie wybrano" at bounding box center [281, 75] width 63 height 8
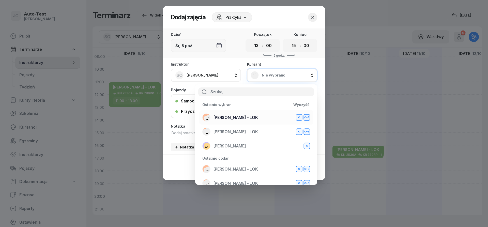
click at [244, 119] on span "[PERSON_NAME] - LOK" at bounding box center [235, 117] width 44 height 5
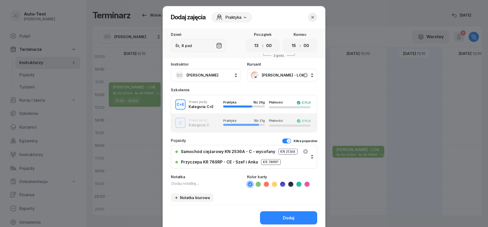
click at [261, 186] on li at bounding box center [258, 184] width 6 height 6
click at [259, 184] on icon at bounding box center [258, 184] width 5 height 5
click at [282, 219] on button "Dodaj" at bounding box center [288, 217] width 57 height 13
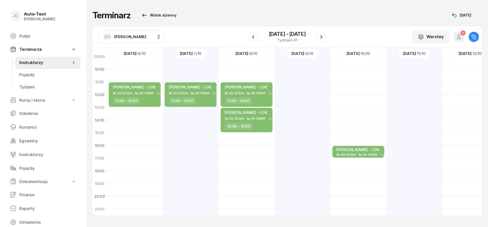
click at [289, 121] on div at bounding box center [302, 126] width 56 height 254
select select "14"
select select "16"
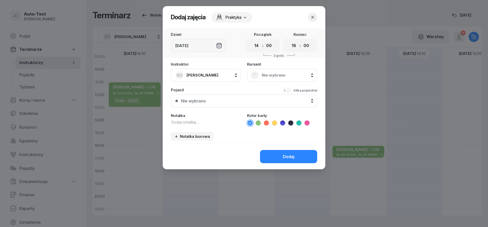
drag, startPoint x: 278, startPoint y: 74, endPoint x: 274, endPoint y: 81, distance: 7.8
click at [278, 75] on span "Nie wybrano" at bounding box center [288, 75] width 52 height 5
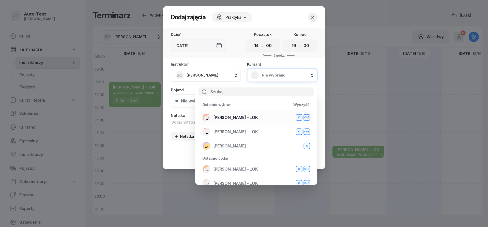
click at [250, 120] on div "[PERSON_NAME] - LOK C C+E" at bounding box center [256, 117] width 108 height 8
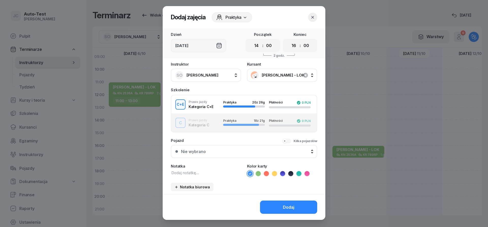
click at [230, 147] on button "Nie wybrano" at bounding box center [244, 151] width 146 height 13
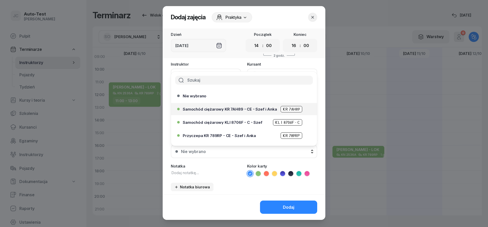
scroll to position [30, 0]
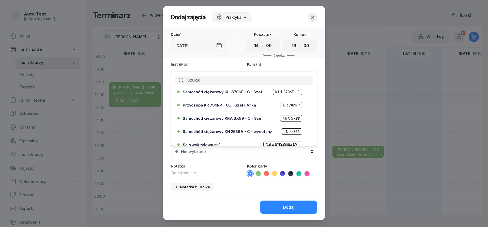
click at [230, 155] on button "Nie wybrano" at bounding box center [244, 151] width 146 height 13
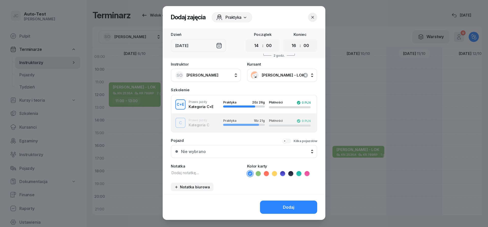
click at [285, 141] on button "Kilka pojazdów" at bounding box center [299, 140] width 35 height 5
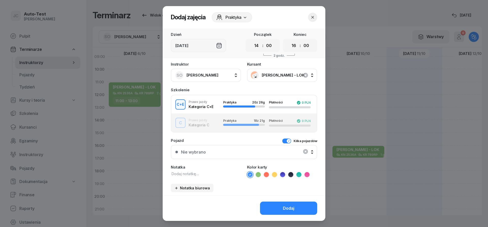
click at [228, 156] on div "Nie wybrano" at bounding box center [243, 152] width 137 height 11
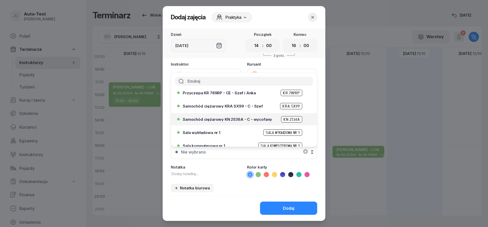
click at [228, 119] on span "Samochód ciężarowy KN 2536A - C - wycofany" at bounding box center [227, 119] width 89 height 4
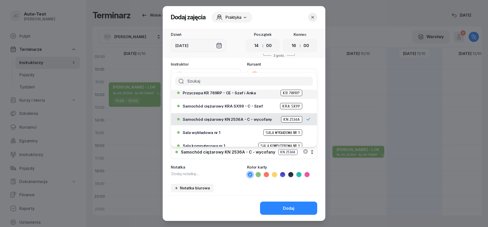
click at [225, 94] on span "Przyczepa KR 789RP - CE - Szef i Anka" at bounding box center [219, 93] width 73 height 4
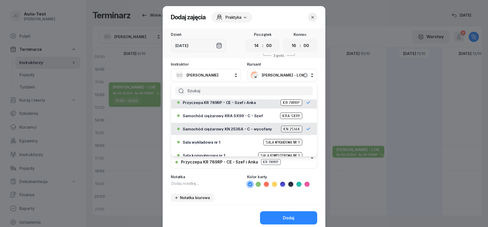
click at [258, 184] on icon at bounding box center [258, 184] width 5 height 5
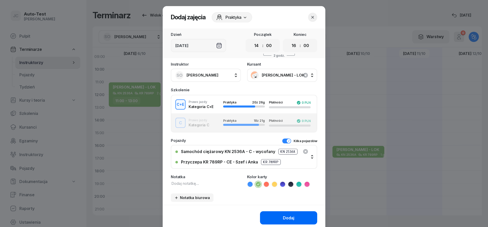
click at [278, 223] on button "Dodaj" at bounding box center [288, 217] width 57 height 13
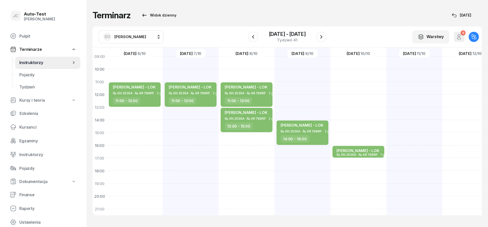
click at [353, 163] on div "[PERSON_NAME] - LOK KN 2536A KR 789RP 1 godz. 16:00 - 17:00" at bounding box center [358, 126] width 56 height 254
select select "17"
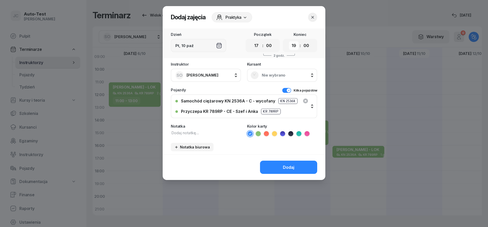
click at [289, 41] on select "00 01 02 03 04 05 06 07 08 09 10 11 12 13 14 15 16 17 18 19 20 21 22 23" at bounding box center [294, 45] width 10 height 9
select select "18"
click option "18" at bounding box center [0, 0] width 0 height 0
click at [277, 69] on div "Nie wybrano" at bounding box center [282, 75] width 70 height 13
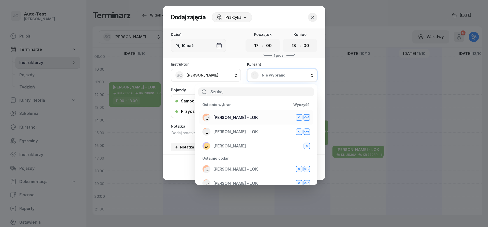
click at [251, 118] on span "[PERSON_NAME] - LOK" at bounding box center [235, 117] width 44 height 5
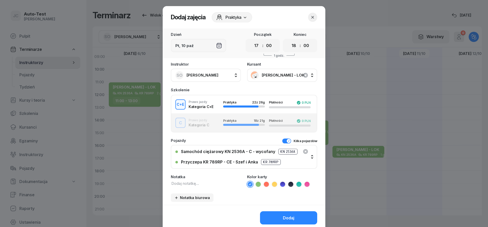
click at [257, 185] on icon at bounding box center [258, 184] width 5 height 5
click at [284, 217] on div "Dodaj" at bounding box center [288, 217] width 11 height 5
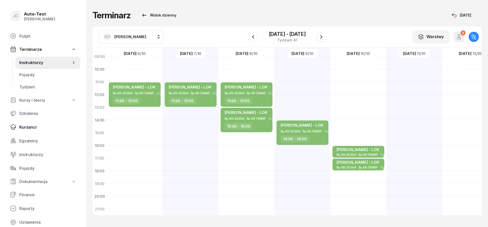
click at [40, 127] on span "Kursanci" at bounding box center [47, 127] width 57 height 5
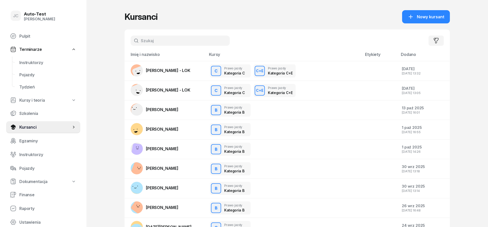
click at [152, 38] on input "text" at bounding box center [180, 41] width 99 height 10
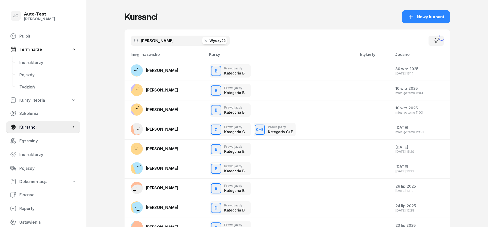
type input "[PERSON_NAME]"
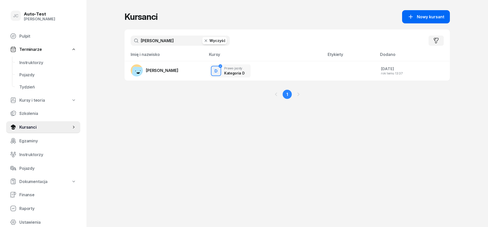
click at [423, 19] on span "Nowy kursant" at bounding box center [430, 16] width 27 height 5
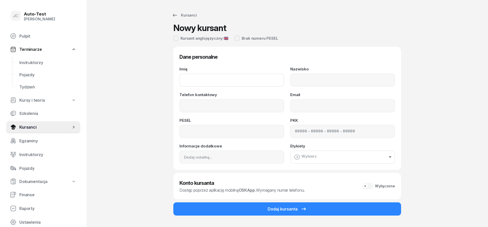
click at [213, 77] on input "Imię" at bounding box center [231, 79] width 105 height 13
type input "[PERSON_NAME]"
click at [211, 132] on input at bounding box center [231, 131] width 105 height 13
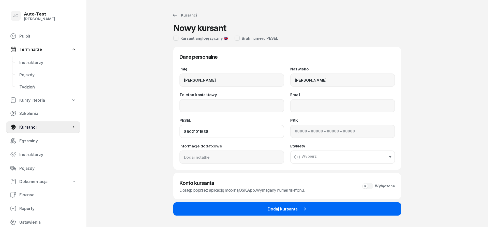
type input "85021011538"
click at [274, 213] on button "Dodaj kursanta" at bounding box center [287, 208] width 228 height 13
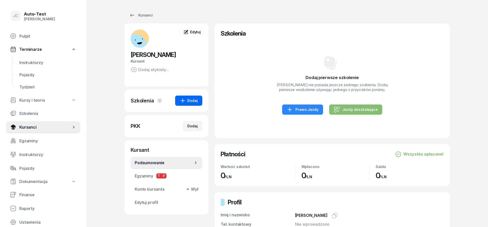
click at [177, 101] on button "Dodaj" at bounding box center [188, 100] width 27 height 10
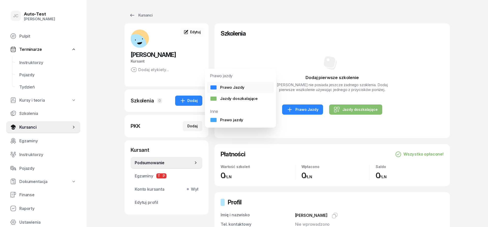
click at [235, 86] on div "Prawo Jazdy" at bounding box center [227, 87] width 35 height 5
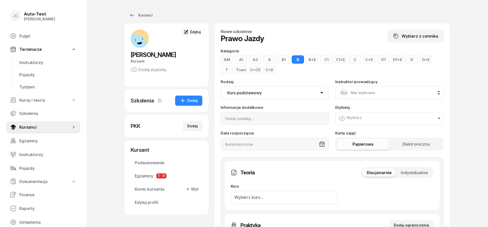
click at [410, 61] on button "D" at bounding box center [411, 59] width 12 height 8
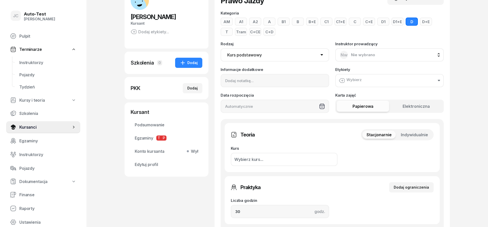
scroll to position [52, 0]
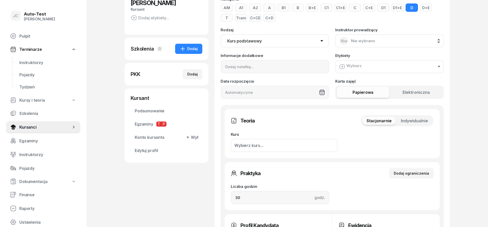
click at [411, 115] on div "Teoria Stacjonarnie Indywidualnie Kurs Wybierz kurs..." at bounding box center [332, 133] width 215 height 49
click at [418, 122] on span "Indywidualnie" at bounding box center [414, 120] width 27 height 5
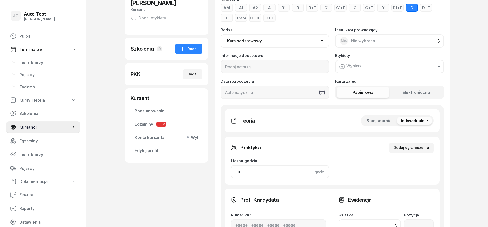
drag, startPoint x: 229, startPoint y: 174, endPoint x: 211, endPoint y: 186, distance: 21.5
click at [231, 174] on input "30" at bounding box center [280, 171] width 98 height 13
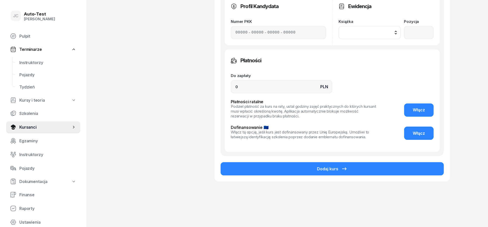
scroll to position [246, 0]
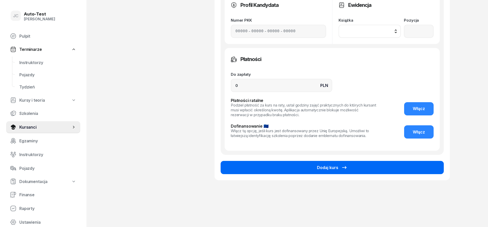
type input "62"
click at [265, 168] on button "Dodaj kurs" at bounding box center [331, 167] width 223 height 13
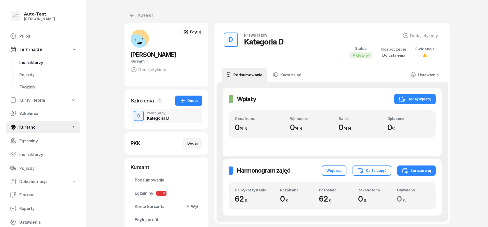
click at [49, 65] on span "Instruktorzy" at bounding box center [47, 62] width 57 height 5
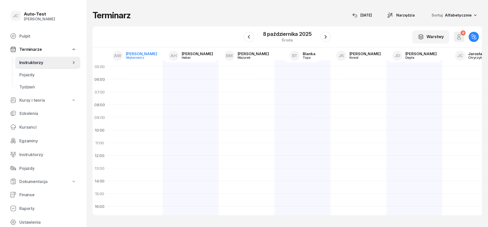
click at [130, 53] on link "AW [PERSON_NAME]" at bounding box center [134, 55] width 53 height 13
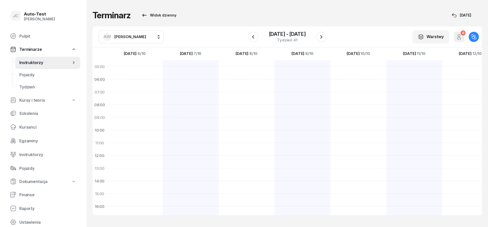
click at [129, 38] on span "[PERSON_NAME]" at bounding box center [130, 36] width 32 height 5
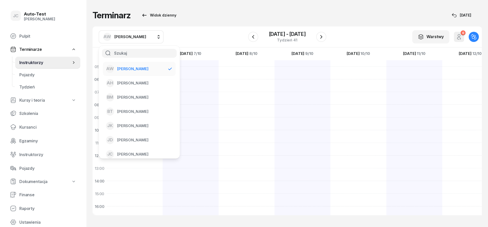
click at [218, 38] on div "AW [PERSON_NAME] AW [PERSON_NAME] AH [PERSON_NAME] BM [PERSON_NAME] BT [PERSON_…" at bounding box center [286, 36] width 389 height 21
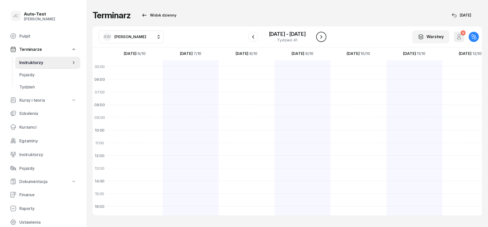
click at [317, 38] on button "button" at bounding box center [321, 37] width 10 height 10
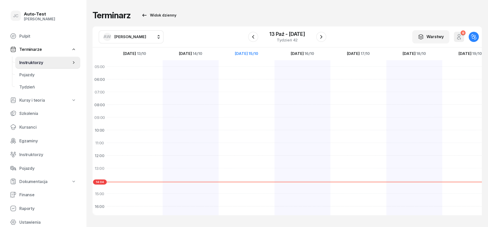
click at [244, 143] on div at bounding box center [246, 187] width 56 height 254
select select "11"
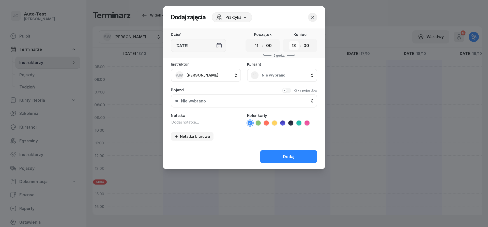
click at [289, 41] on select "00 01 02 03 04 05 06 07 08 09 10 11 12 13 14 15 16 17 18 19 20 21 22 23" at bounding box center [294, 45] width 10 height 9
select select "11"
click option "11" at bounding box center [0, 0] width 0 height 0
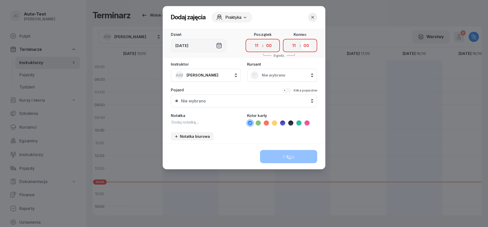
click at [301, 41] on select "00 05 10 15 20 25 30 35 40 45 50 55" at bounding box center [306, 45] width 10 height 9
select select "25"
click option "25" at bounding box center [0, 0] width 0 height 0
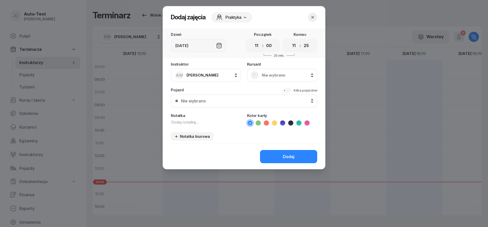
click at [283, 75] on span "Nie wybrano" at bounding box center [288, 75] width 52 height 5
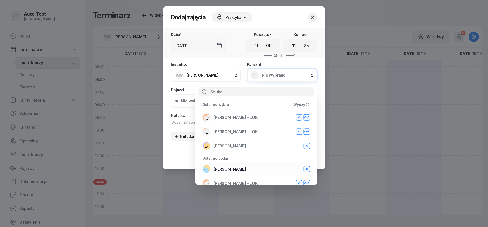
click at [236, 170] on span "[PERSON_NAME]" at bounding box center [229, 169] width 33 height 5
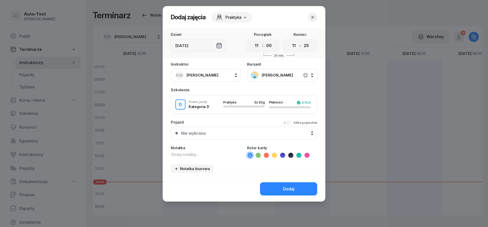
click at [213, 134] on div "Nie wybrano" at bounding box center [247, 133] width 132 height 5
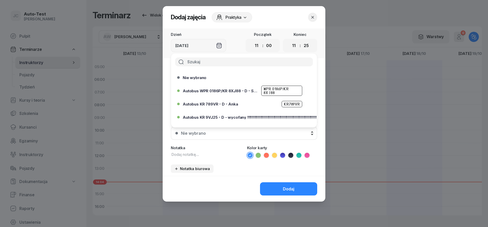
scroll to position [50, 0]
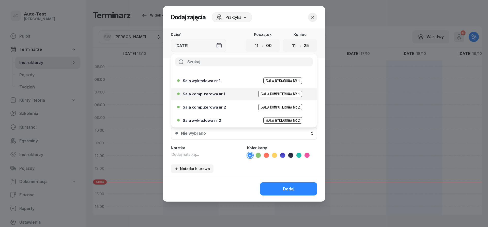
click at [217, 96] on div "Sala komputerowa nr 1 Sala komputerowa nr 1" at bounding box center [245, 94] width 125 height 6
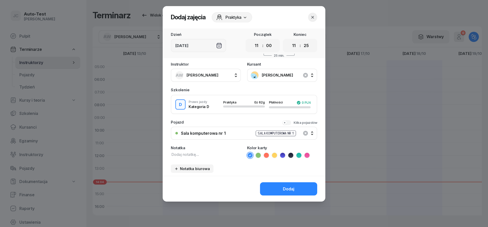
click at [267, 156] on icon at bounding box center [266, 155] width 5 height 5
click at [282, 194] on button "Dodaj" at bounding box center [288, 188] width 57 height 13
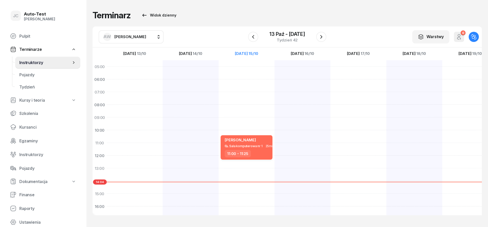
click at [252, 145] on div "Sala komputerowa nr 1" at bounding box center [245, 145] width 33 height 3
select select "11"
select select "25"
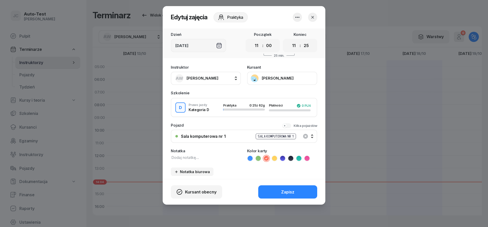
click at [313, 19] on icon "button" at bounding box center [312, 17] width 5 height 5
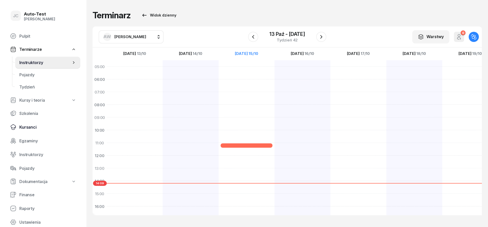
click at [49, 125] on span "Kursanci" at bounding box center [47, 127] width 57 height 5
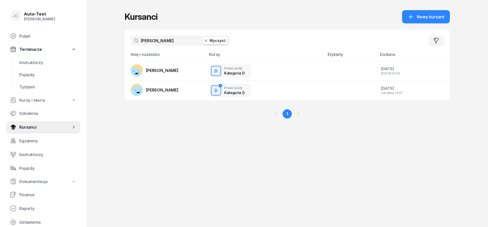
drag, startPoint x: 161, startPoint y: 38, endPoint x: 125, endPoint y: 40, distance: 36.6
click at [131, 40] on input "[PERSON_NAME]" at bounding box center [180, 41] width 99 height 10
type input "[PERSON_NAME]"
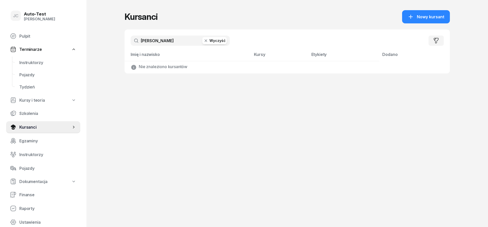
click at [413, 17] on icon "button" at bounding box center [410, 17] width 6 height 6
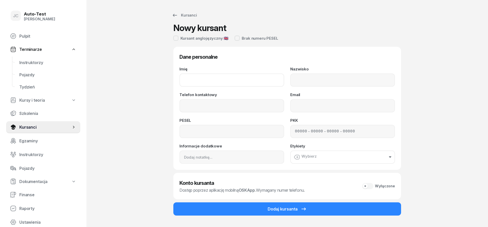
click at [217, 80] on input "Imię" at bounding box center [231, 79] width 105 height 13
type input "[PERSON_NAME]"
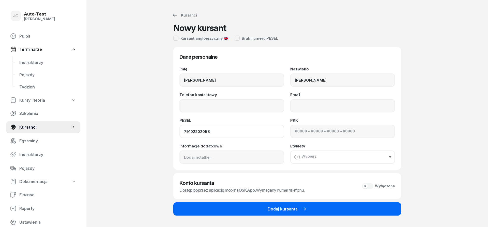
type input "79102202058"
click at [268, 211] on button "Dodaj kursanta" at bounding box center [287, 208] width 228 height 13
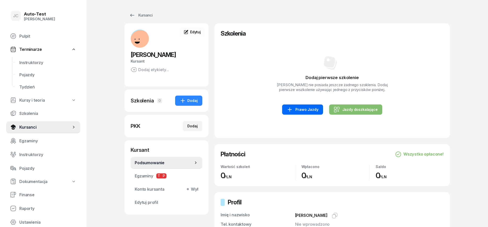
click at [305, 105] on link "Prawo Jazdy" at bounding box center [302, 109] width 41 height 10
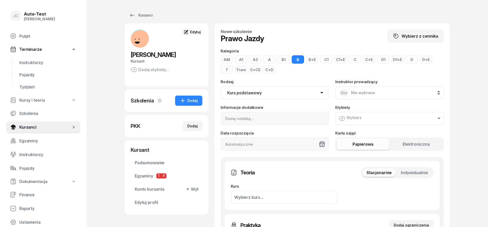
click at [410, 59] on button "D" at bounding box center [411, 59] width 12 height 8
click at [413, 174] on span "Indywidualnie" at bounding box center [414, 172] width 27 height 5
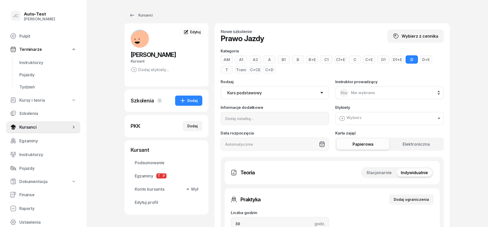
scroll to position [52, 0]
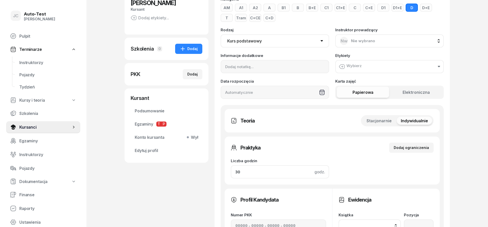
drag, startPoint x: 264, startPoint y: 173, endPoint x: 197, endPoint y: 173, distance: 67.3
click at [231, 173] on input "30" at bounding box center [280, 171] width 98 height 13
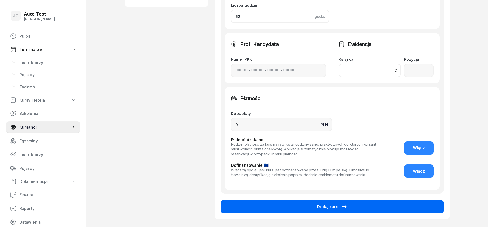
type input "62"
click at [283, 212] on button "Dodaj kurs" at bounding box center [331, 206] width 223 height 13
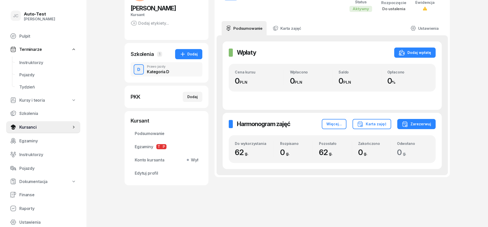
scroll to position [46, 0]
click at [45, 65] on span "Instruktorzy" at bounding box center [47, 62] width 57 height 5
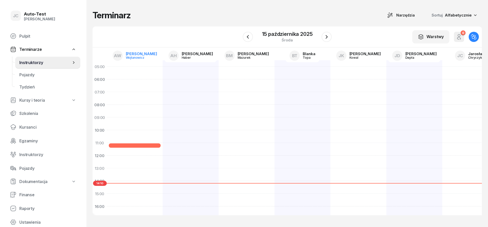
click at [138, 54] on div "[PERSON_NAME]" at bounding box center [141, 54] width 31 height 4
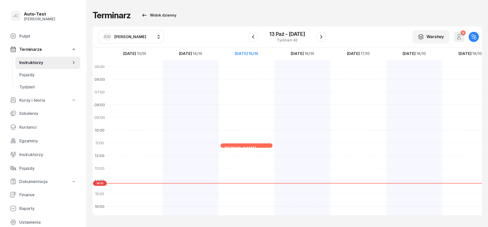
click at [245, 158] on div "[PERSON_NAME] Sala komputerowa nr 1 25min 11:00 - 11:25" at bounding box center [246, 187] width 56 height 254
select select "12"
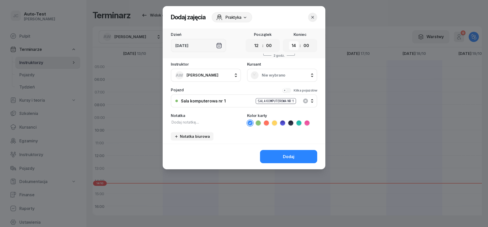
click at [289, 41] on select "00 01 02 03 04 05 06 07 08 09 10 11 12 13 14 15 16 17 18 19 20 21 22 23" at bounding box center [294, 45] width 10 height 9
select select "12"
click option "12" at bounding box center [0, 0] width 0 height 0
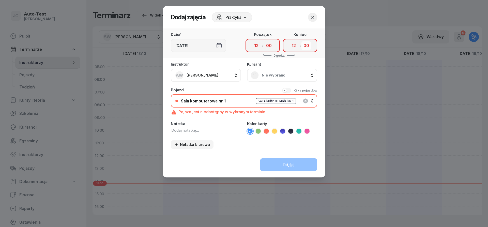
click at [301, 41] on select "00 05 10 15 20 25 30 35 40 45 50 55" at bounding box center [306, 45] width 10 height 9
select select "25"
click option "25" at bounding box center [0, 0] width 0 height 0
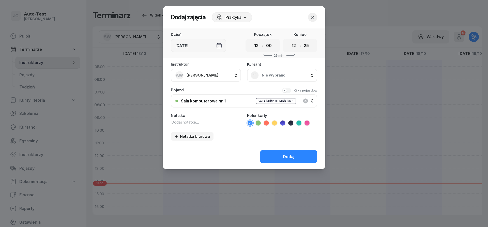
click at [263, 71] on div "Nie wybrano" at bounding box center [282, 75] width 70 height 13
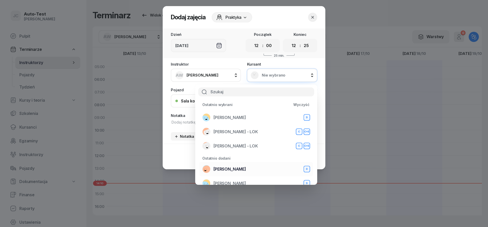
click at [239, 171] on span "[PERSON_NAME]" at bounding box center [229, 169] width 33 height 5
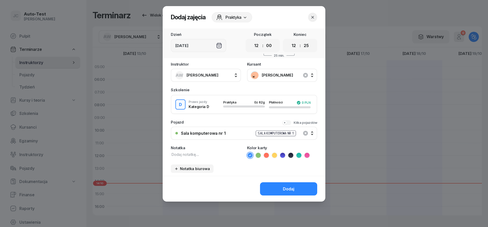
click at [266, 155] on icon at bounding box center [266, 155] width 2 height 2
click at [281, 184] on button "Dodaj" at bounding box center [288, 188] width 57 height 13
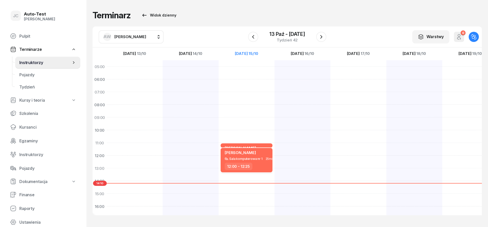
click at [251, 161] on div "[PERSON_NAME] Sala komputerowa nr 1 25min 12:00 - 12:25" at bounding box center [246, 160] width 52 height 24
select select "12"
select select "25"
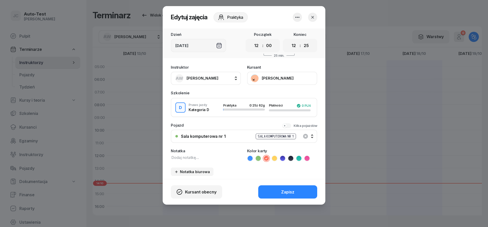
click at [312, 19] on icon "button" at bounding box center [312, 17] width 5 height 5
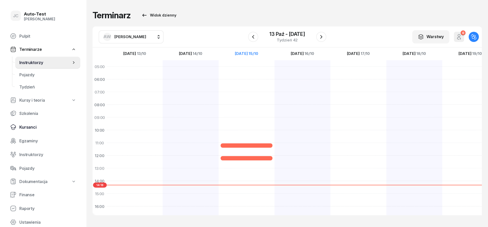
click at [38, 130] on link "Kursanci" at bounding box center [43, 127] width 74 height 12
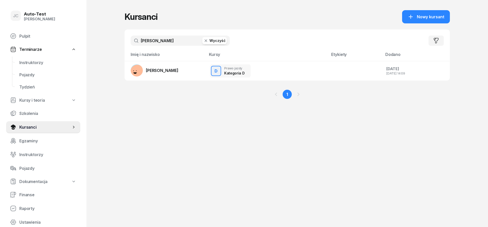
drag, startPoint x: 156, startPoint y: 40, endPoint x: 133, endPoint y: 40, distance: 23.9
click at [133, 40] on input "[PERSON_NAME]" at bounding box center [180, 41] width 99 height 10
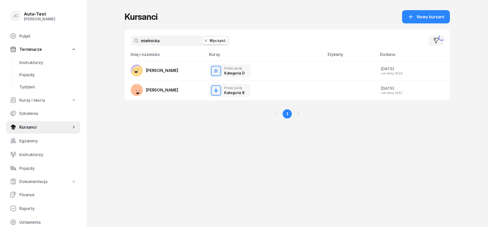
type input "mielnicka"
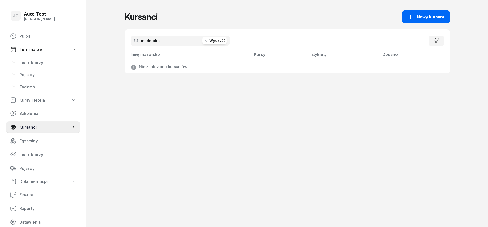
click at [422, 19] on span "Nowy kursant" at bounding box center [430, 16] width 27 height 5
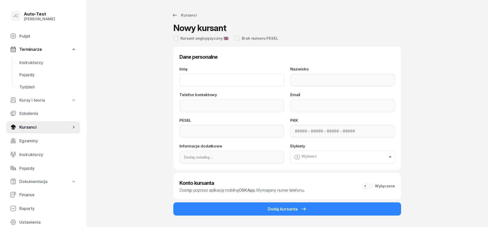
click at [250, 78] on input "Imię" at bounding box center [231, 79] width 105 height 13
type input "[PERSON_NAME]"
type input "Mielnicka"
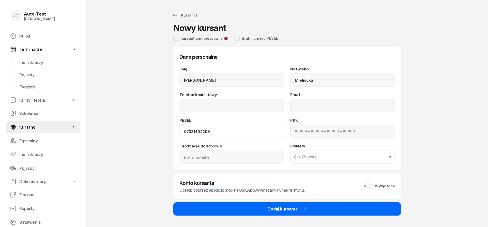
type input "07321404209"
click at [302, 210] on icon "submit" at bounding box center [303, 209] width 6 height 6
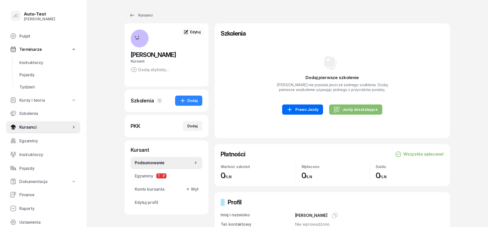
click at [306, 108] on div "Prawo Jazdy" at bounding box center [301, 109] width 31 height 6
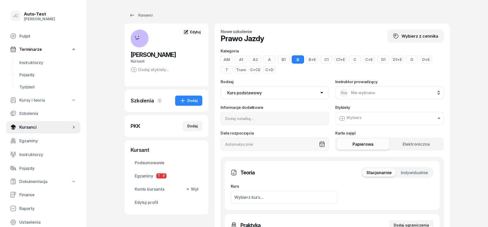
click at [428, 170] on button "Indywidualnie" at bounding box center [413, 172] width 35 height 8
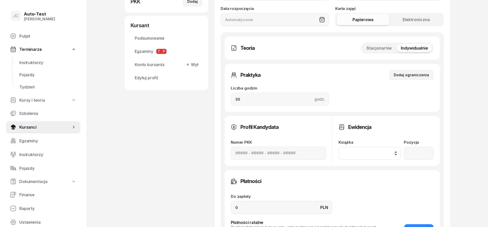
scroll to position [130, 0]
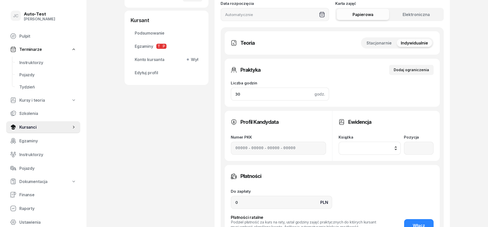
drag, startPoint x: 243, startPoint y: 93, endPoint x: 205, endPoint y: 95, distance: 37.9
click at [231, 95] on input "30" at bounding box center [280, 93] width 98 height 13
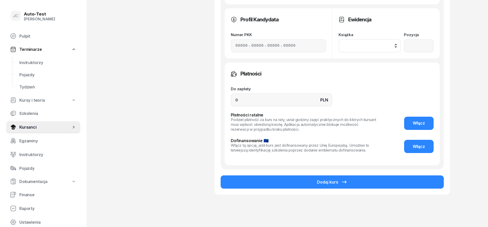
scroll to position [246, 0]
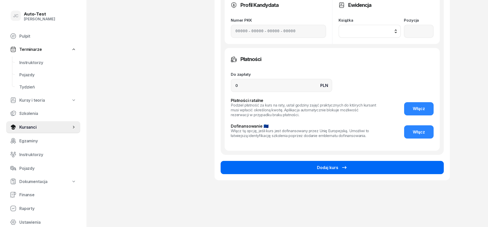
type input "32"
click at [286, 167] on button "Dodaj kurs" at bounding box center [331, 167] width 223 height 13
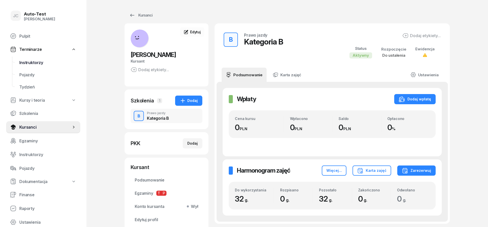
click at [47, 63] on span "Instruktorzy" at bounding box center [47, 62] width 57 height 5
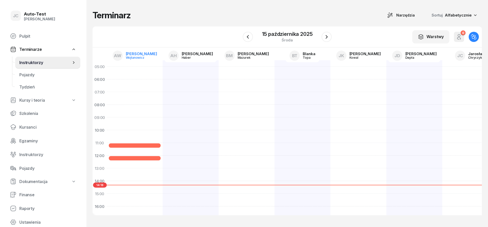
click at [129, 59] on link "AW [PERSON_NAME]" at bounding box center [134, 55] width 53 height 13
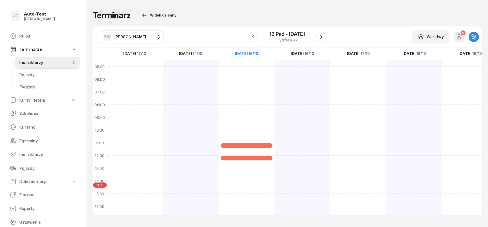
click at [131, 35] on span "[PERSON_NAME]" at bounding box center [130, 36] width 32 height 5
type input "chr"
click at [146, 69] on span "[PERSON_NAME]" at bounding box center [132, 69] width 31 height 5
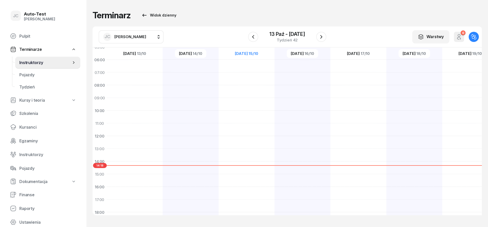
scroll to position [30, 0]
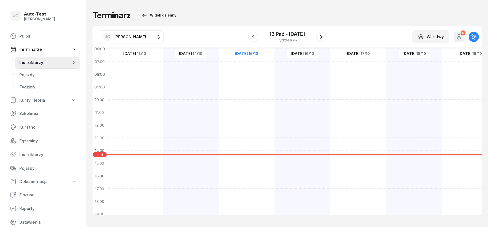
click at [235, 141] on div at bounding box center [246, 157] width 56 height 254
select select "13"
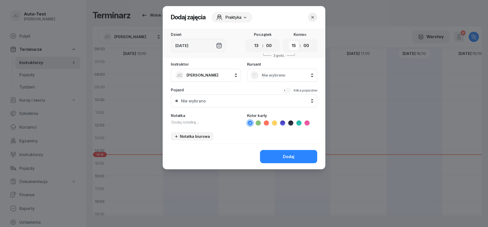
click at [289, 41] on select "00 01 02 03 04 05 06 07 08 09 10 11 12 13 14 15 16 17 18 19 20 21 22 23" at bounding box center [294, 45] width 10 height 9
select select "13"
click option "13" at bounding box center [0, 0] width 0 height 0
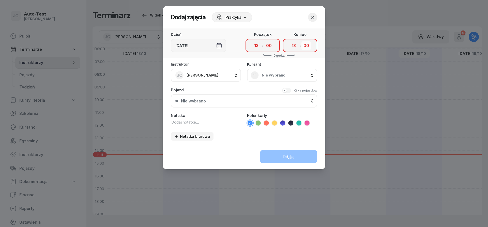
click at [301, 41] on select "00 05 10 15 20 25 30 35 40 45 50 55" at bounding box center [306, 45] width 10 height 9
select select "25"
click option "25" at bounding box center [0, 0] width 0 height 0
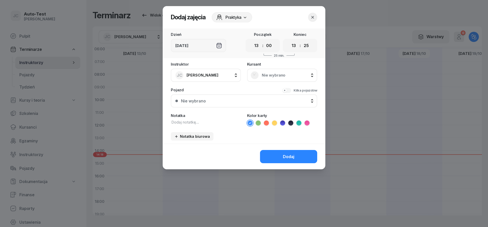
click at [278, 75] on span "Nie wybrano" at bounding box center [288, 75] width 52 height 5
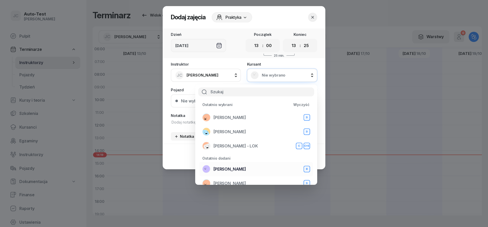
click at [233, 167] on div "[PERSON_NAME] B" at bounding box center [256, 169] width 108 height 8
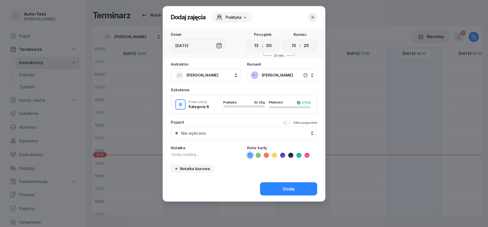
click at [213, 130] on button "Nie wybrano" at bounding box center [244, 132] width 146 height 13
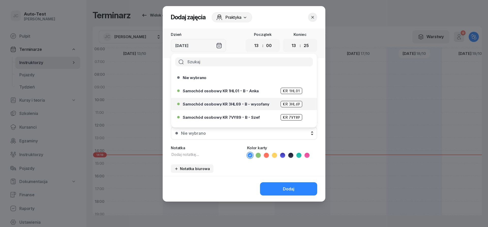
scroll to position [155, 0]
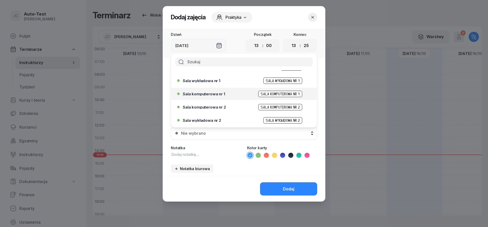
click at [218, 96] on div "Sala komputerowa nr 1 Sala komputerowa nr 1" at bounding box center [245, 94] width 125 height 6
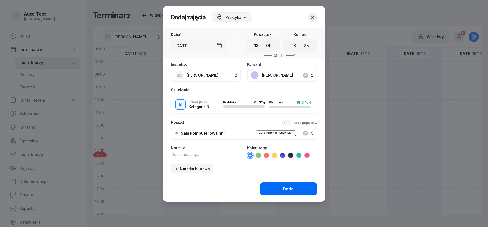
click at [280, 185] on button "Dodaj" at bounding box center [288, 188] width 57 height 13
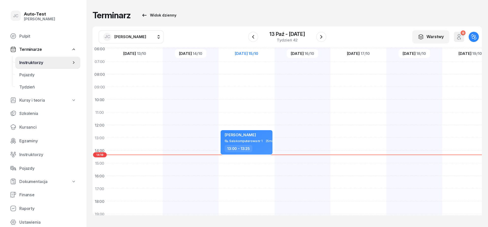
click at [248, 141] on div "Sala komputerowa nr 1" at bounding box center [245, 140] width 33 height 3
select select "13"
select select "25"
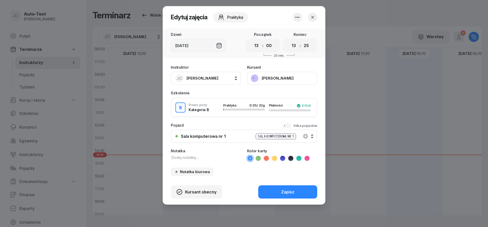
click at [309, 18] on button "button" at bounding box center [312, 17] width 9 height 9
